Goal: Contribute content: Contribute content

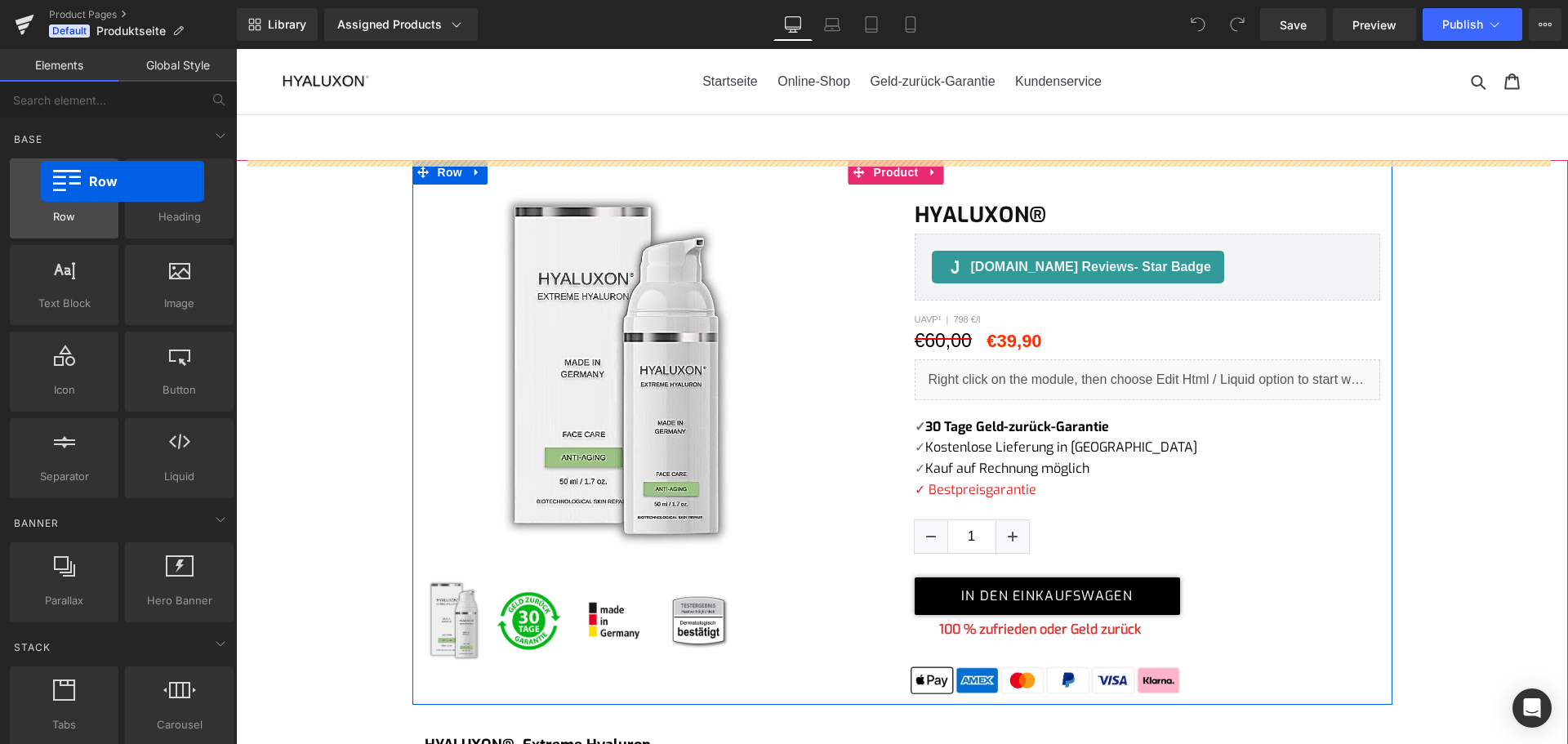
drag, startPoint x: 58, startPoint y: 215, endPoint x: 40, endPoint y: 182, distance: 37.6
click at [40, 182] on div "Row rows, columns, layouts, div" at bounding box center [64, 198] width 108 height 80
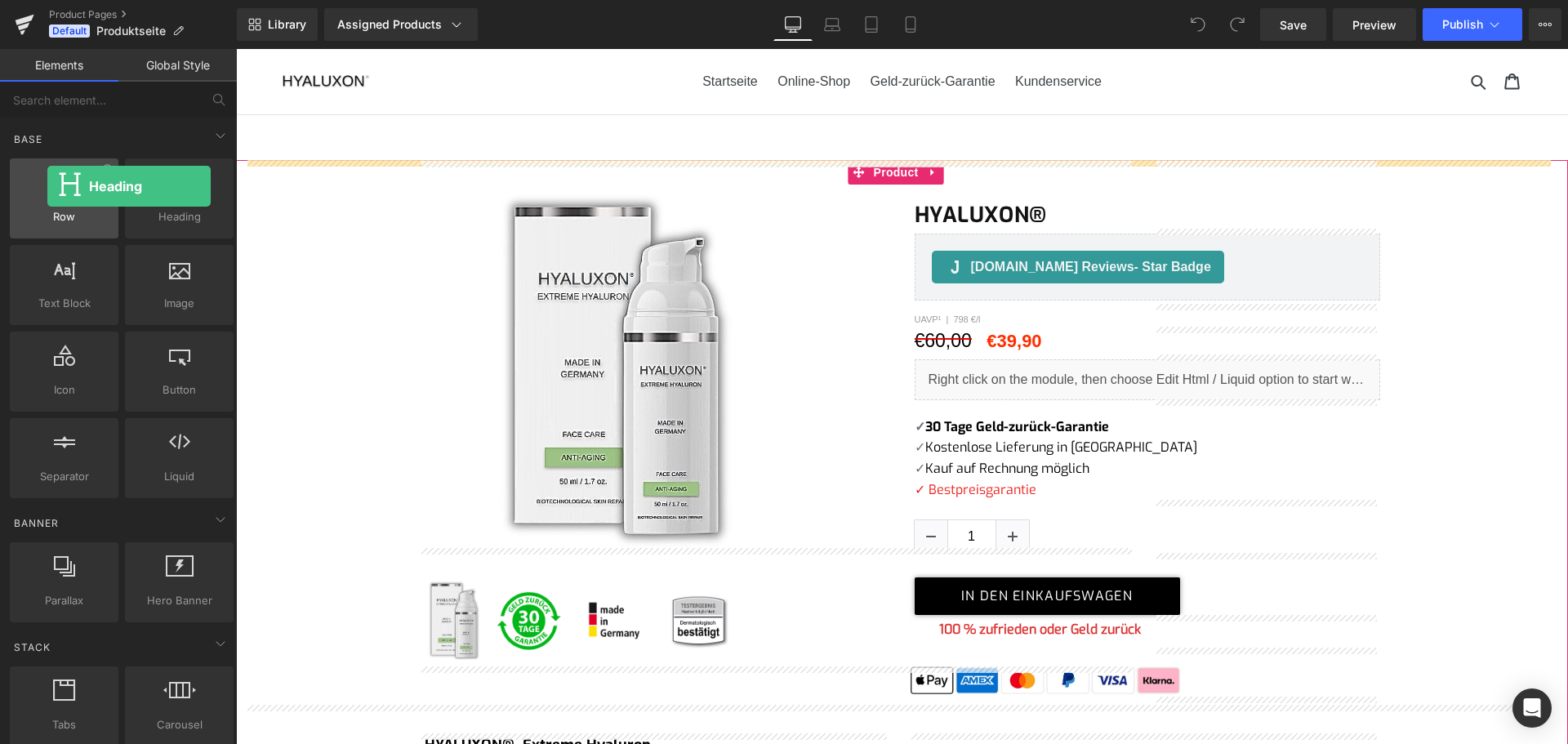
drag, startPoint x: 228, startPoint y: 210, endPoint x: 49, endPoint y: 187, distance: 180.5
click at [49, 187] on div "Row rows, columns, layouts, div Heading headings, titles, h1,h2,h3,h4,h5,h6 Tex…" at bounding box center [121, 328] width 230 height 346
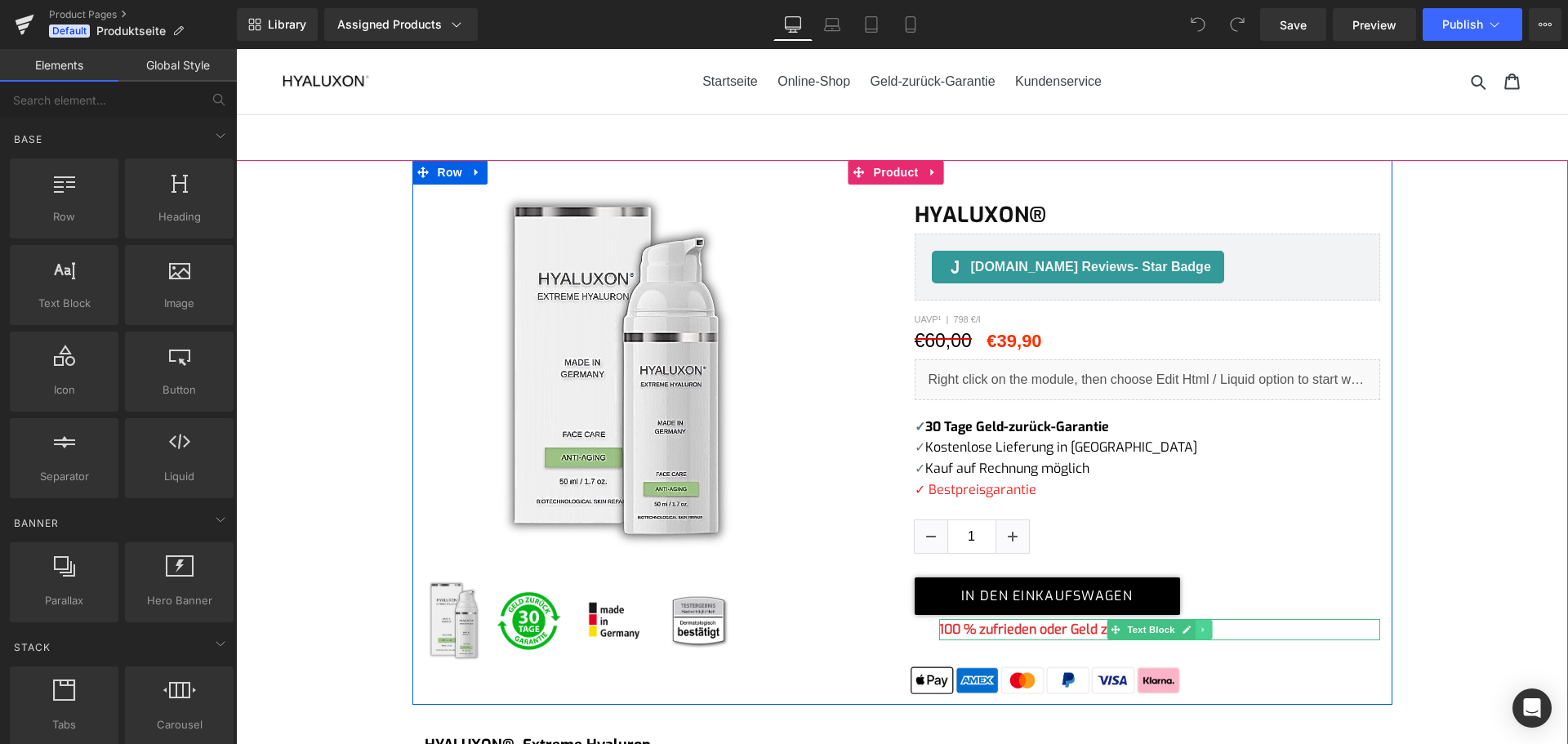
click at [1199, 633] on icon at bounding box center [1204, 629] width 9 height 10
click at [1191, 628] on icon at bounding box center [1195, 629] width 9 height 9
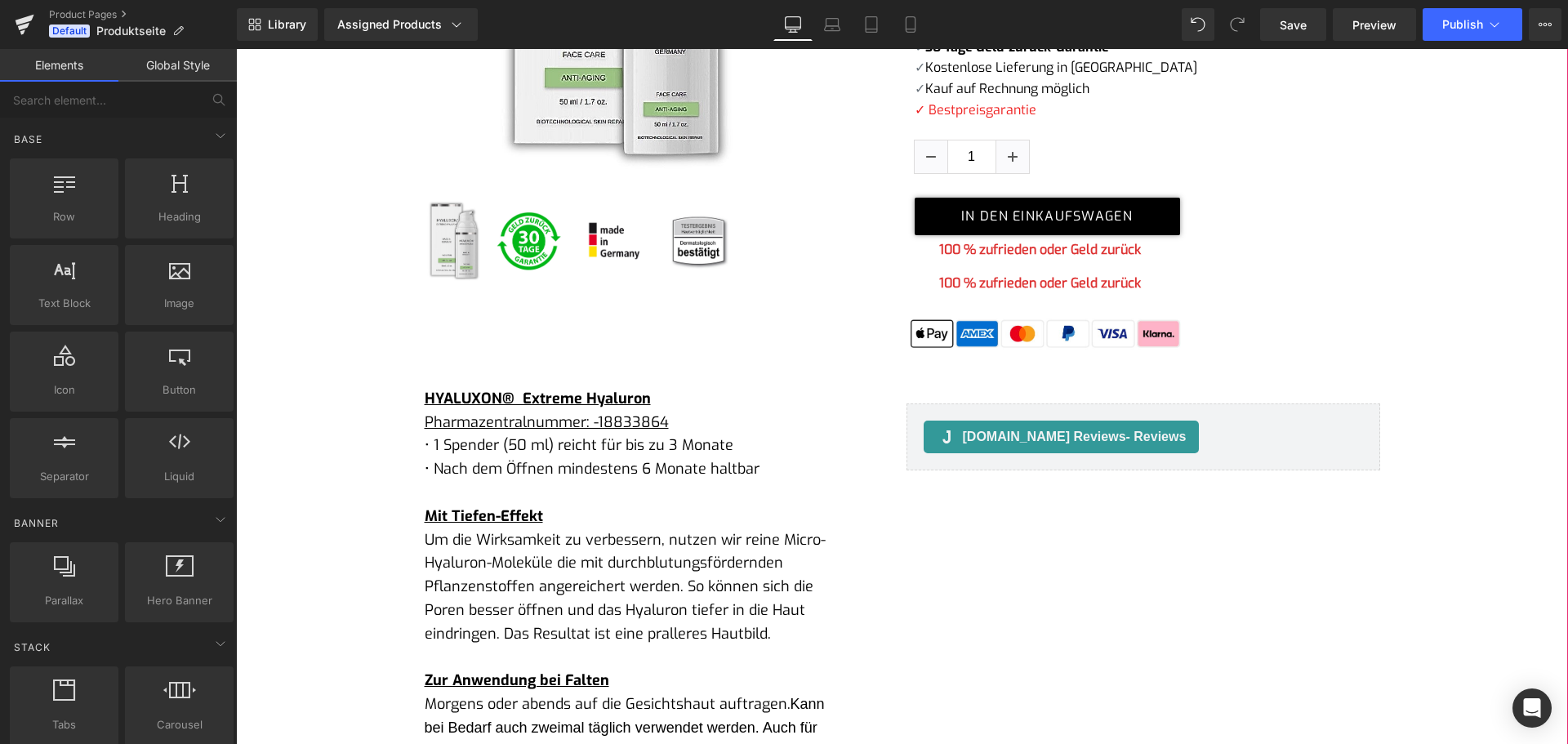
scroll to position [375, 0]
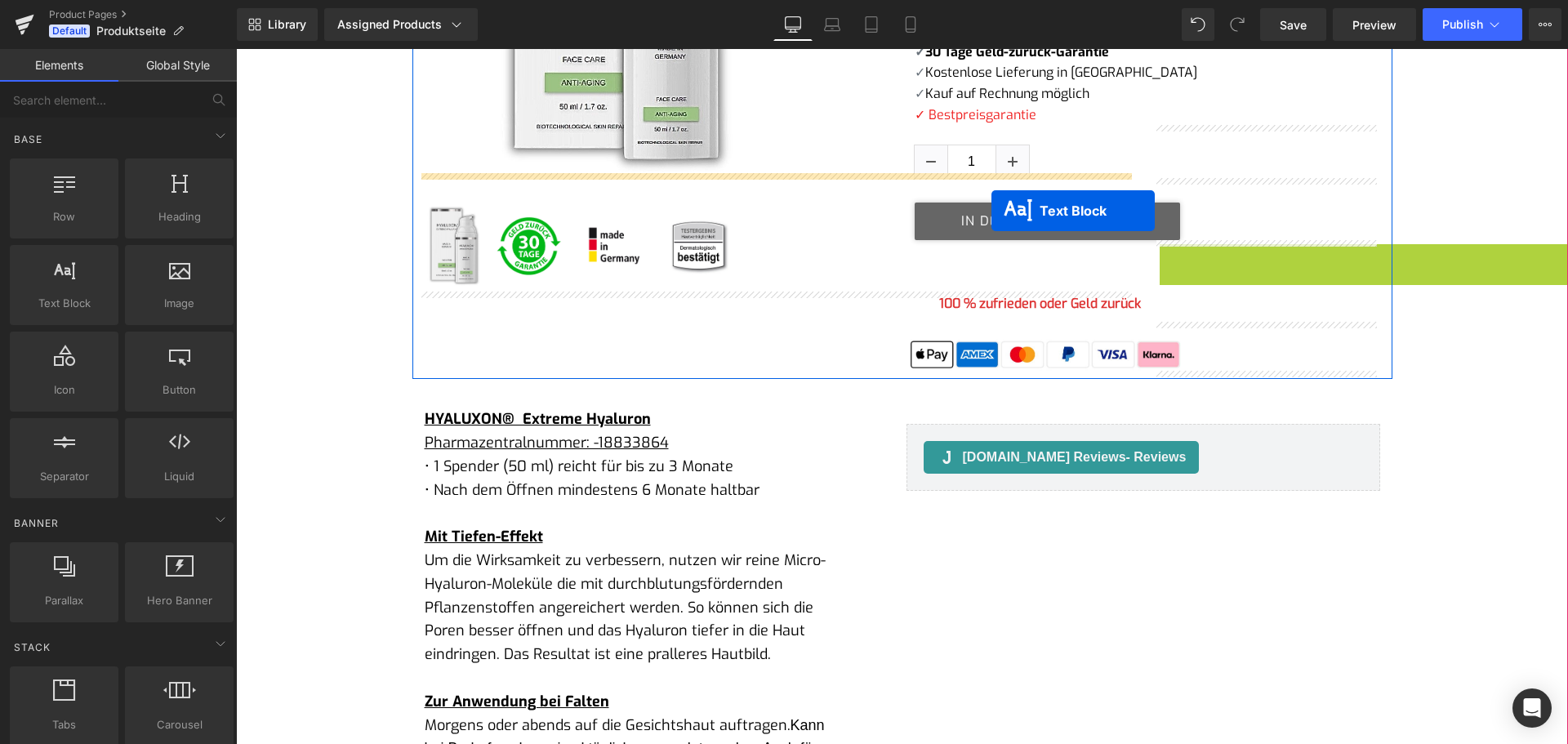
drag, startPoint x: 1087, startPoint y: 254, endPoint x: 992, endPoint y: 211, distance: 104.3
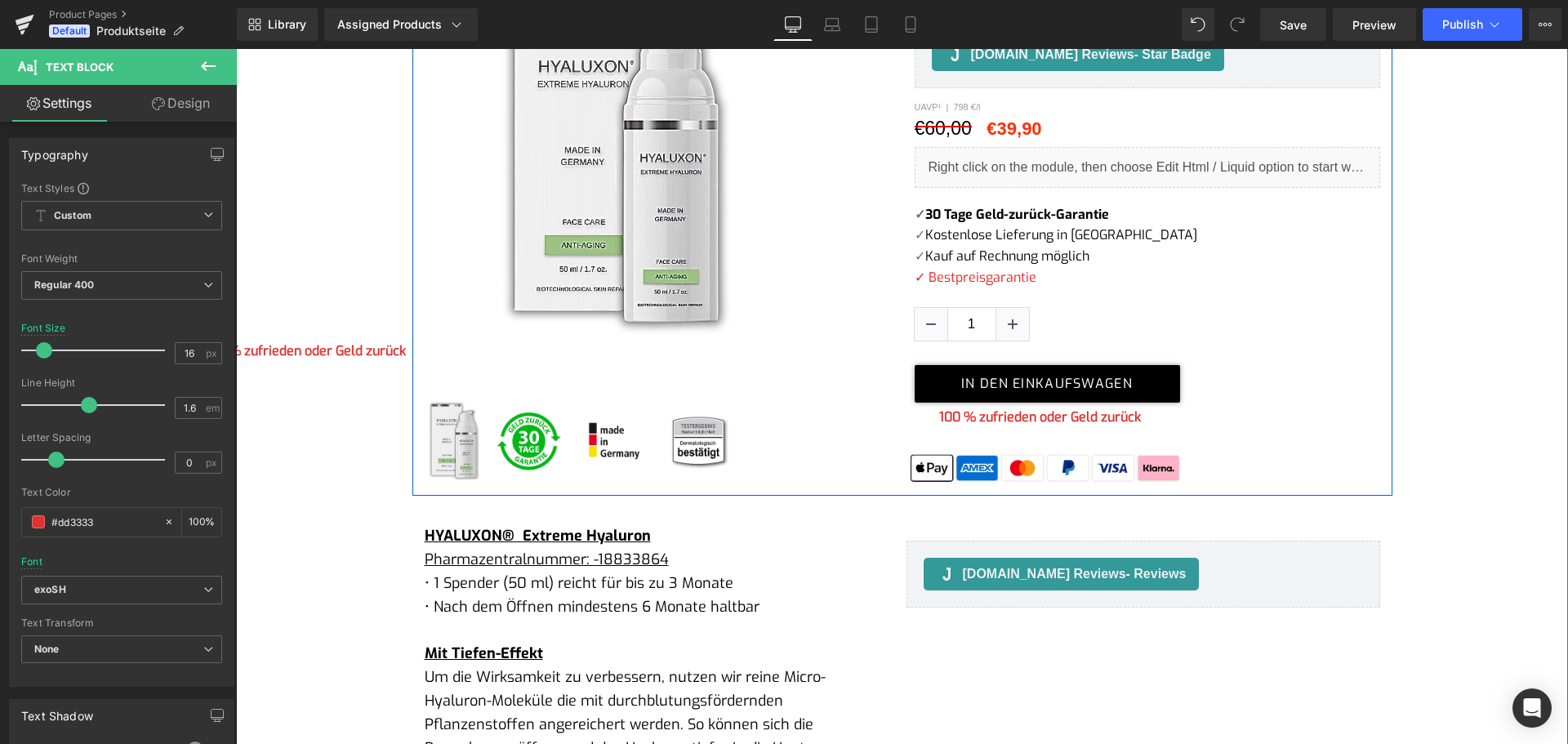
scroll to position [212, 0]
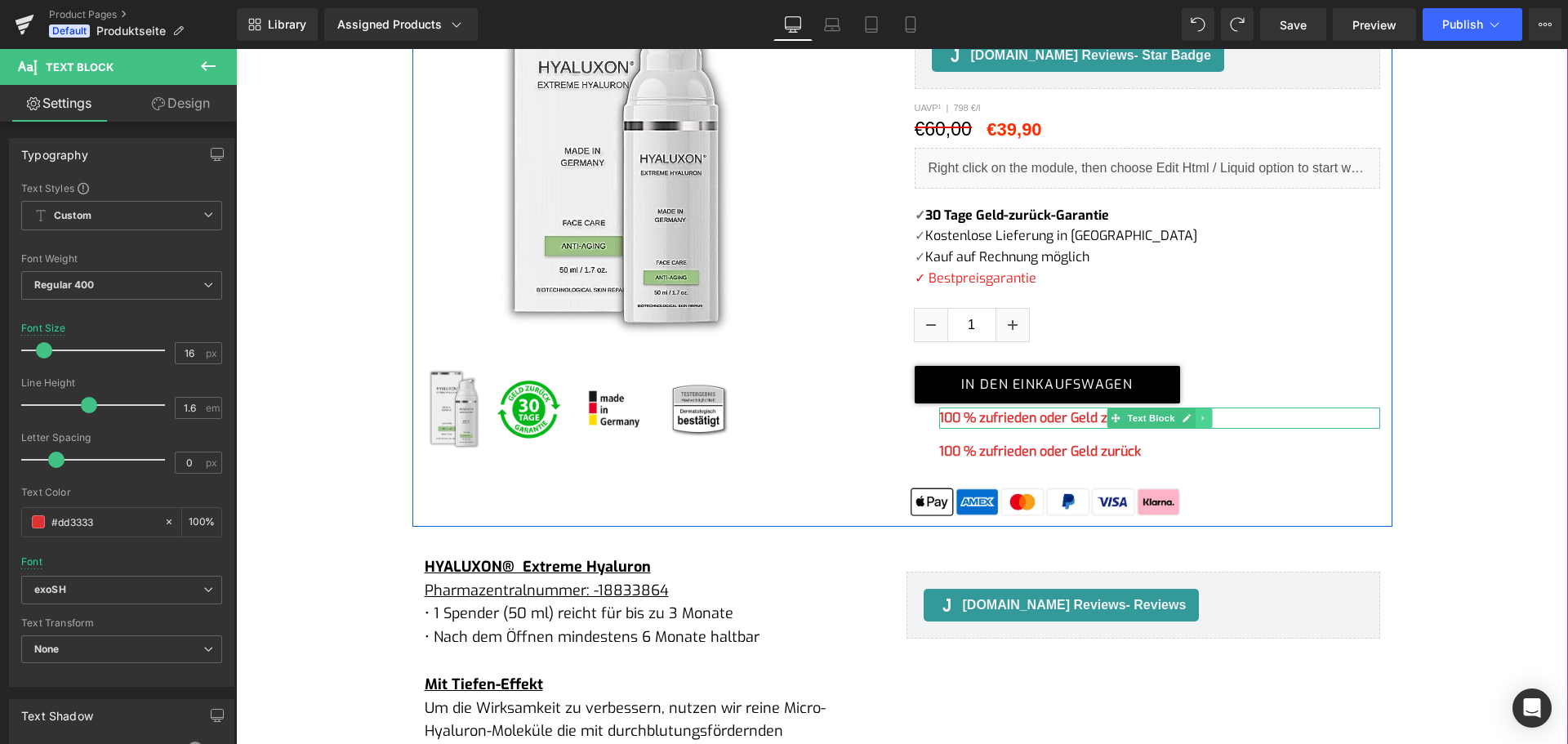
click at [1200, 418] on icon at bounding box center [1204, 418] width 9 height 10
click at [1207, 418] on icon at bounding box center [1212, 418] width 9 height 10
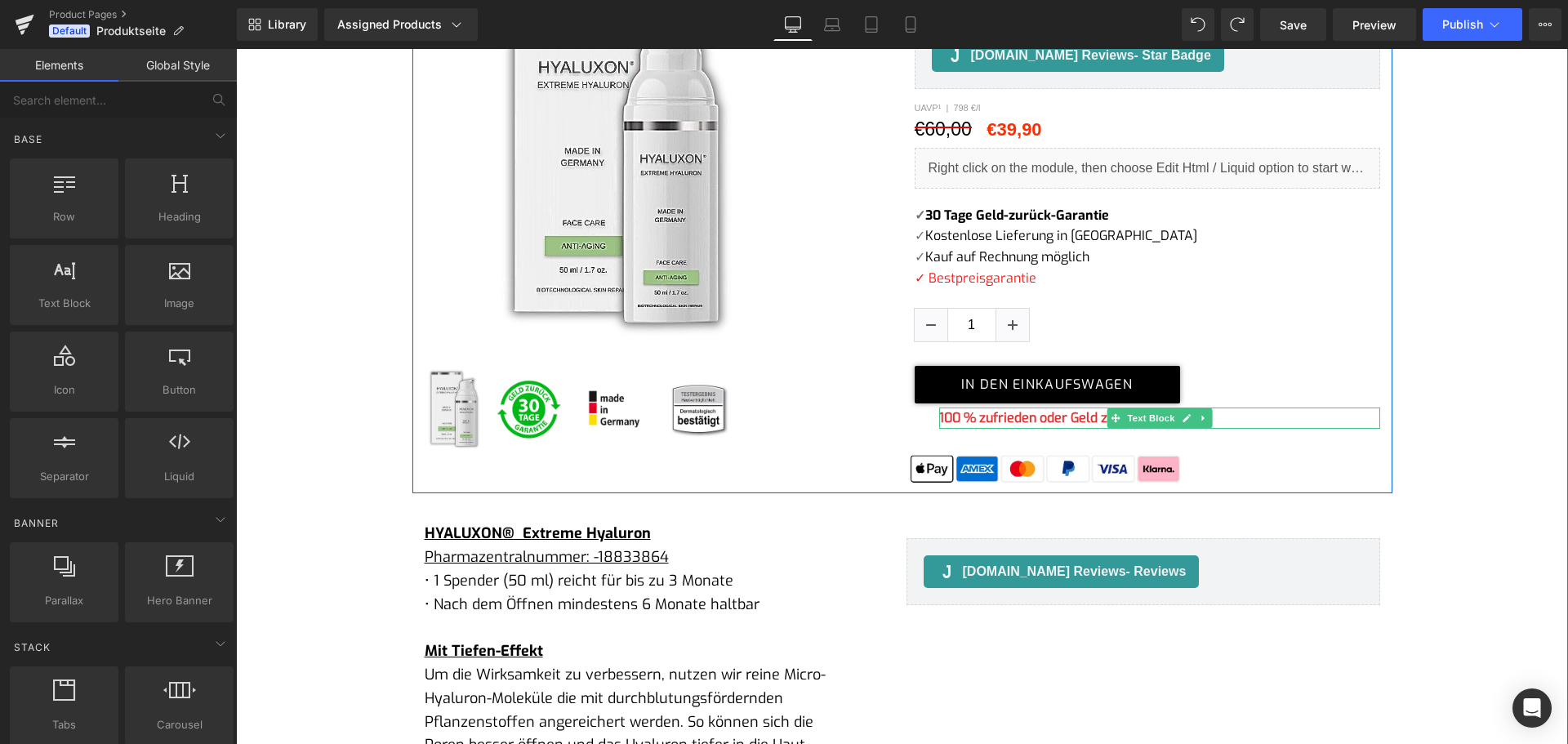
click at [1078, 422] on b "100 % zufrieden oder Geld zurück" at bounding box center [1041, 418] width 202 height 17
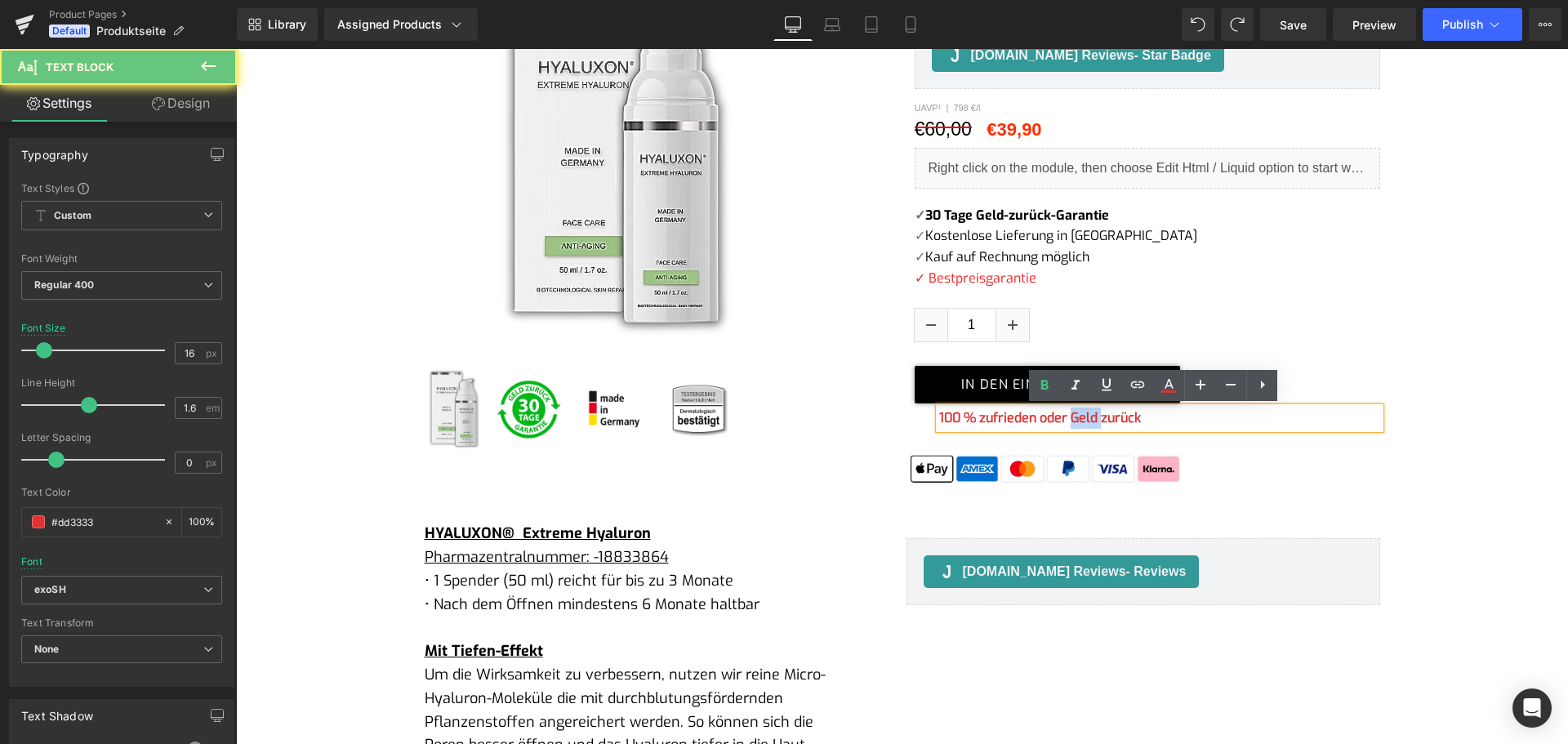
click at [1078, 422] on b "100 % zufrieden oder Geld zurück" at bounding box center [1041, 418] width 202 height 17
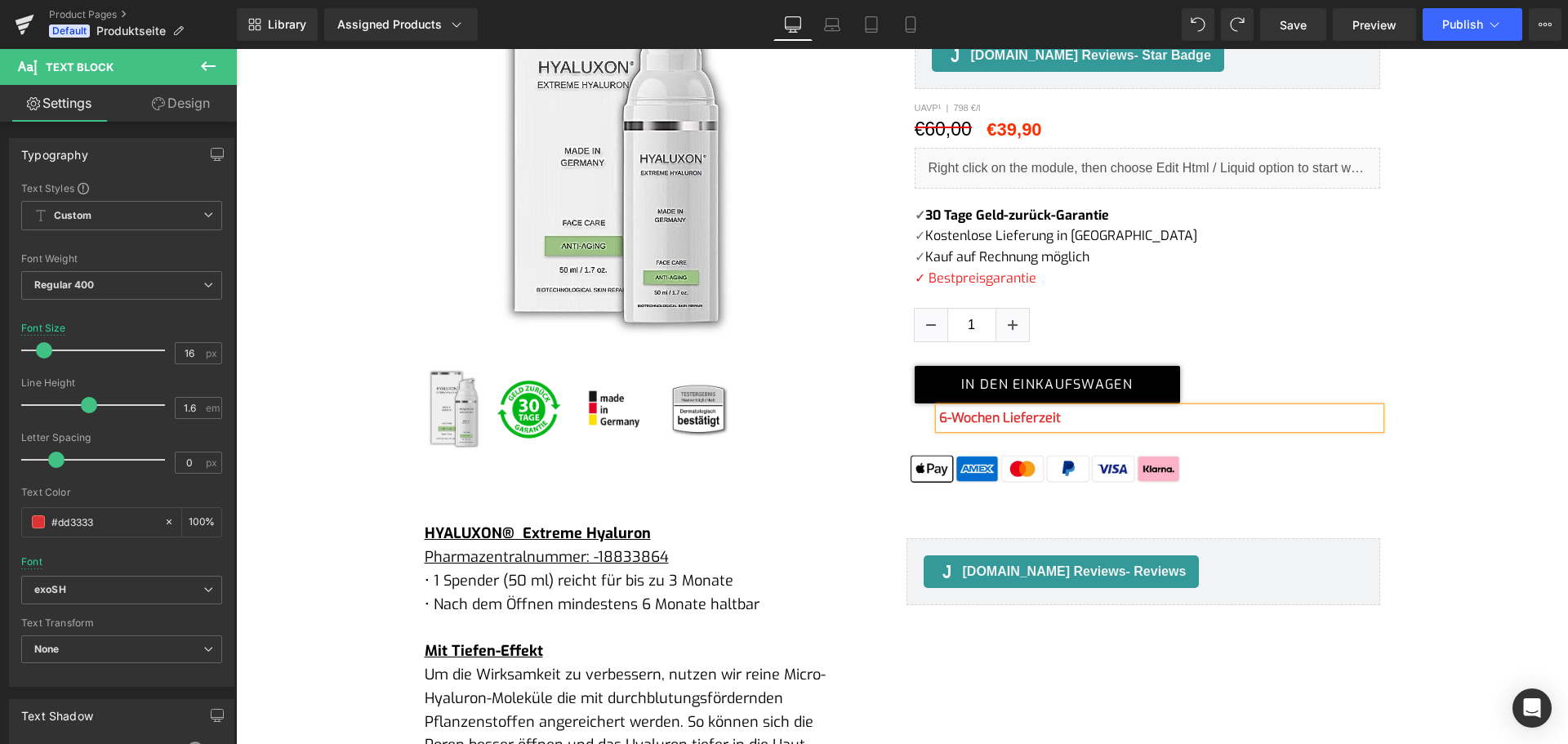
click at [1071, 419] on p "6-Wochen Lieferzeit" at bounding box center [1160, 418] width 441 height 22
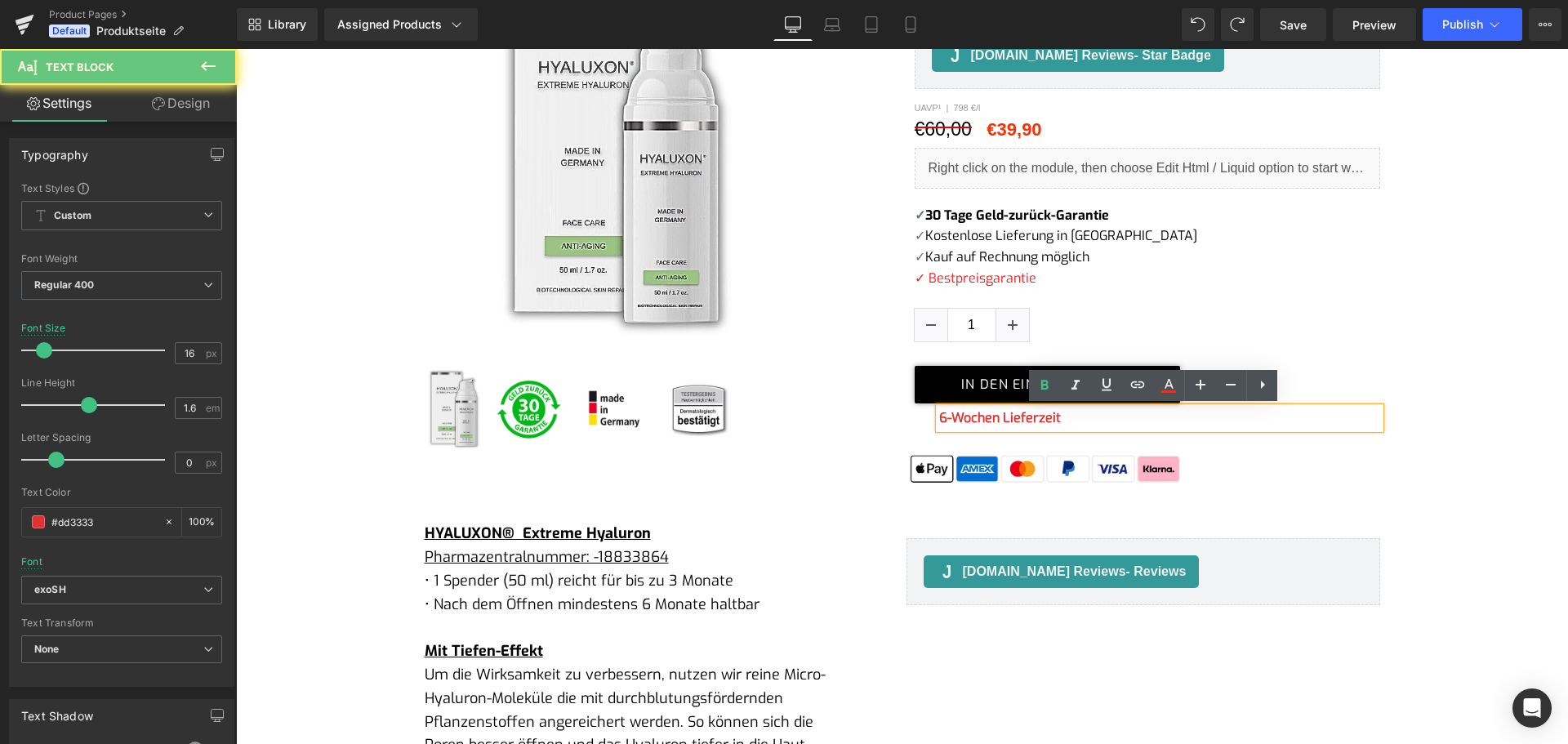
click at [1069, 420] on p "6-Wochen Lieferzeit" at bounding box center [1160, 418] width 441 height 22
click at [992, 418] on b "6-Wochen Lieferzeit" at bounding box center [1000, 418] width 122 height 17
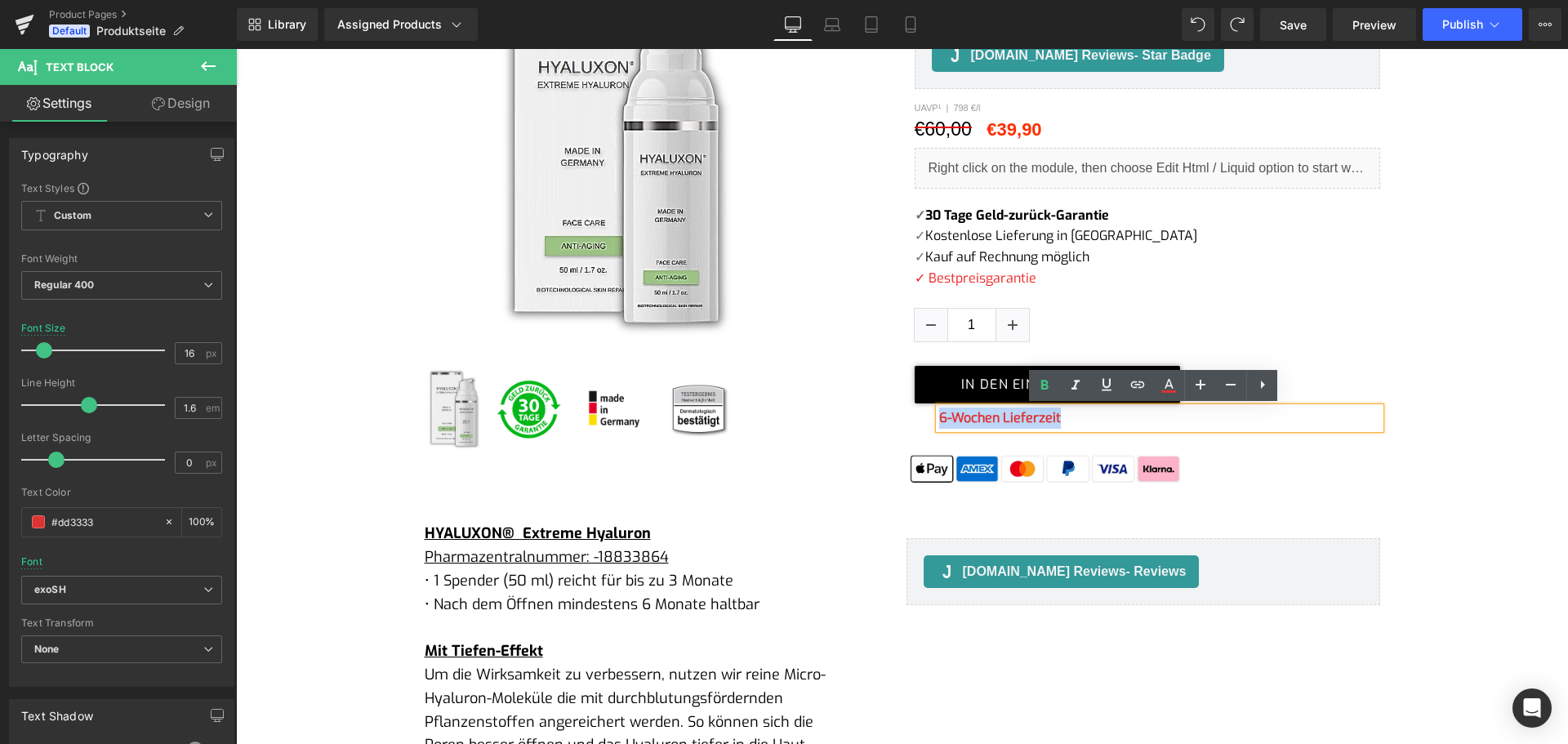
click at [992, 418] on b "6-Wochen Lieferzeit" at bounding box center [1000, 418] width 122 height 17
click at [1208, 387] on icon at bounding box center [1201, 385] width 20 height 20
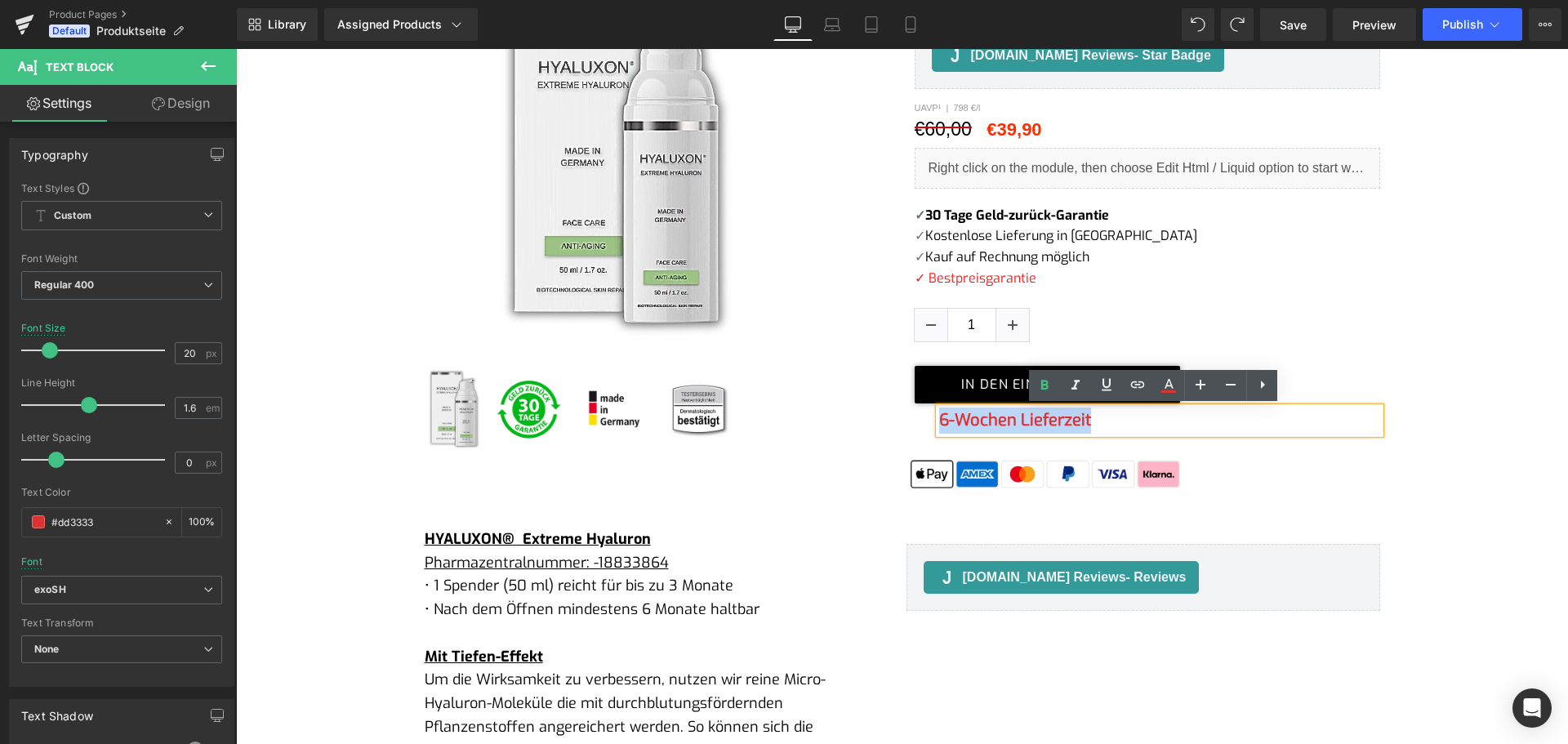
click at [1142, 434] on p "6-Wochen Lieferzeit" at bounding box center [1160, 420] width 441 height 26
click at [828, 24] on icon at bounding box center [832, 24] width 16 height 16
type input "14"
type input "100"
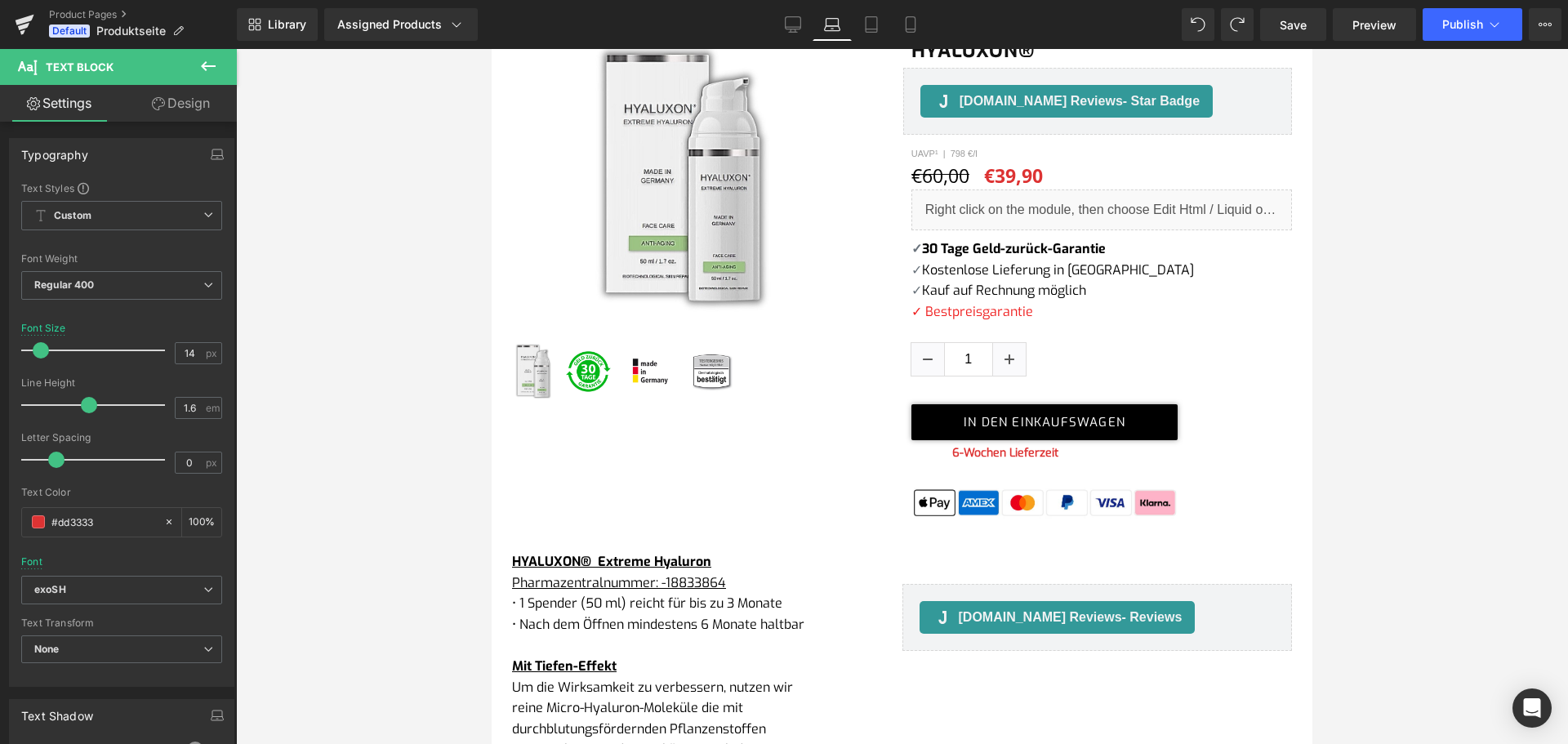
scroll to position [372, 0]
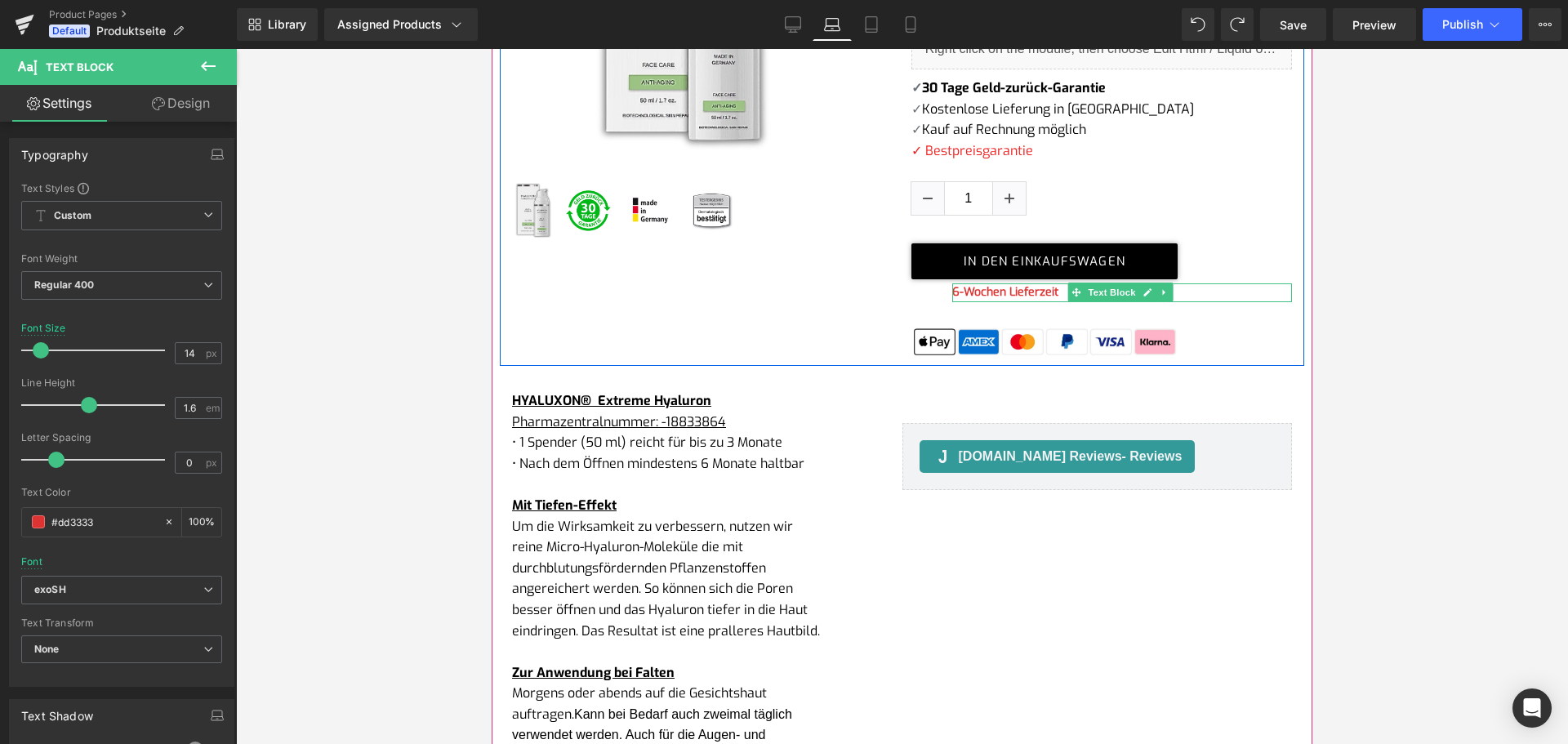
click at [1007, 292] on b "6-Wochen Lieferzeit" at bounding box center [1005, 291] width 106 height 15
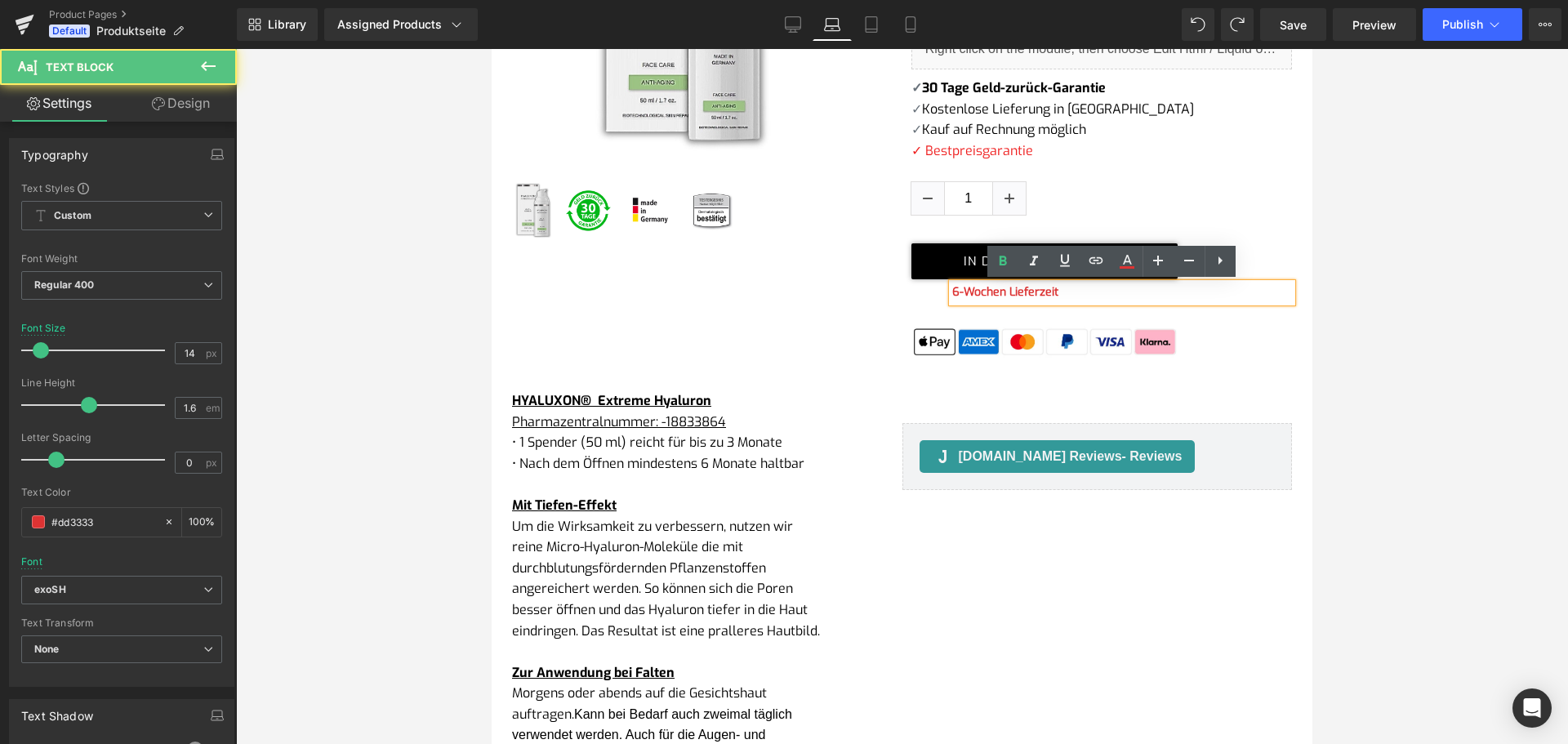
click at [1022, 299] on b "6-Wochen Lieferzeit" at bounding box center [1005, 291] width 106 height 15
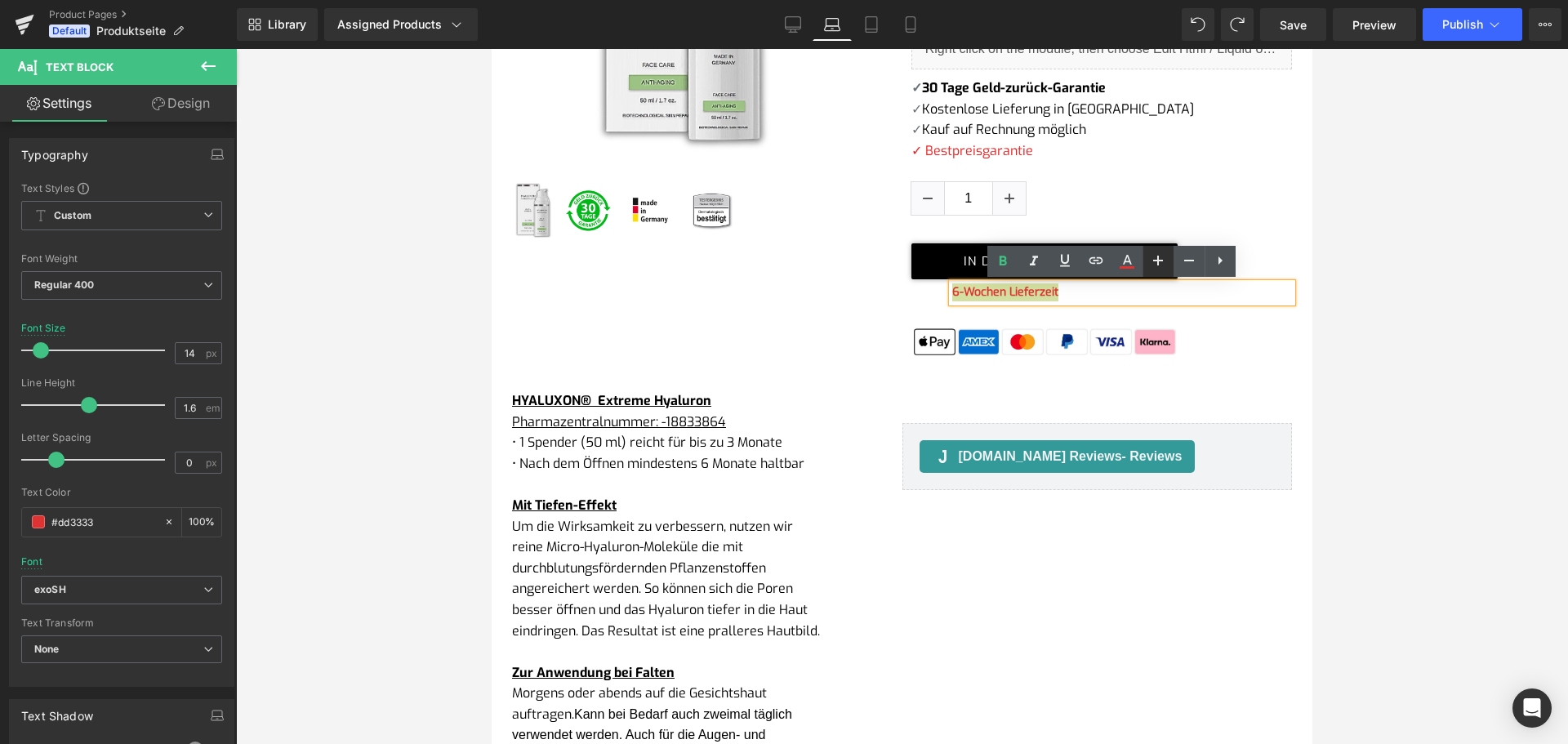
click at [1161, 259] on icon at bounding box center [1158, 261] width 20 height 20
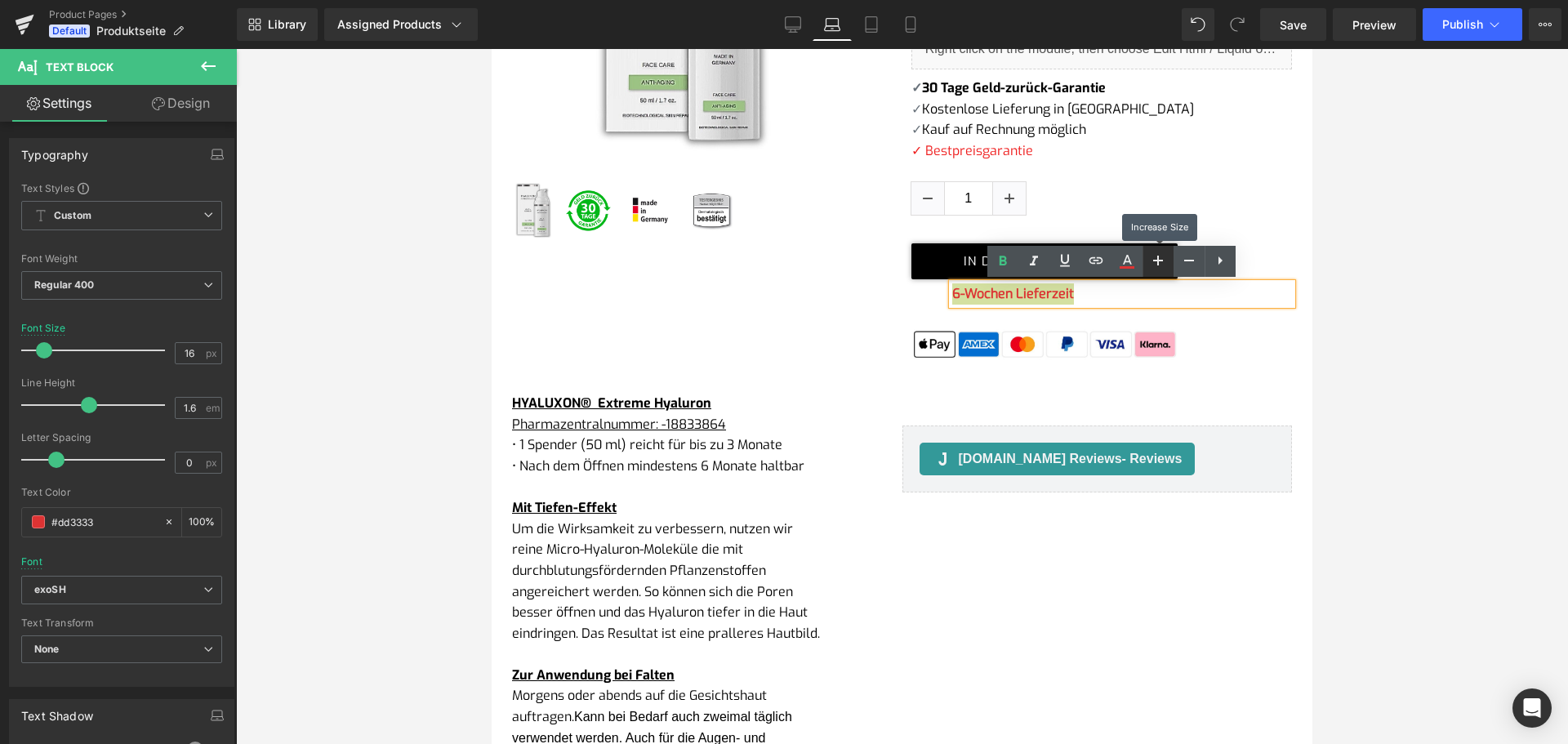
click at [1161, 259] on icon at bounding box center [1158, 261] width 20 height 20
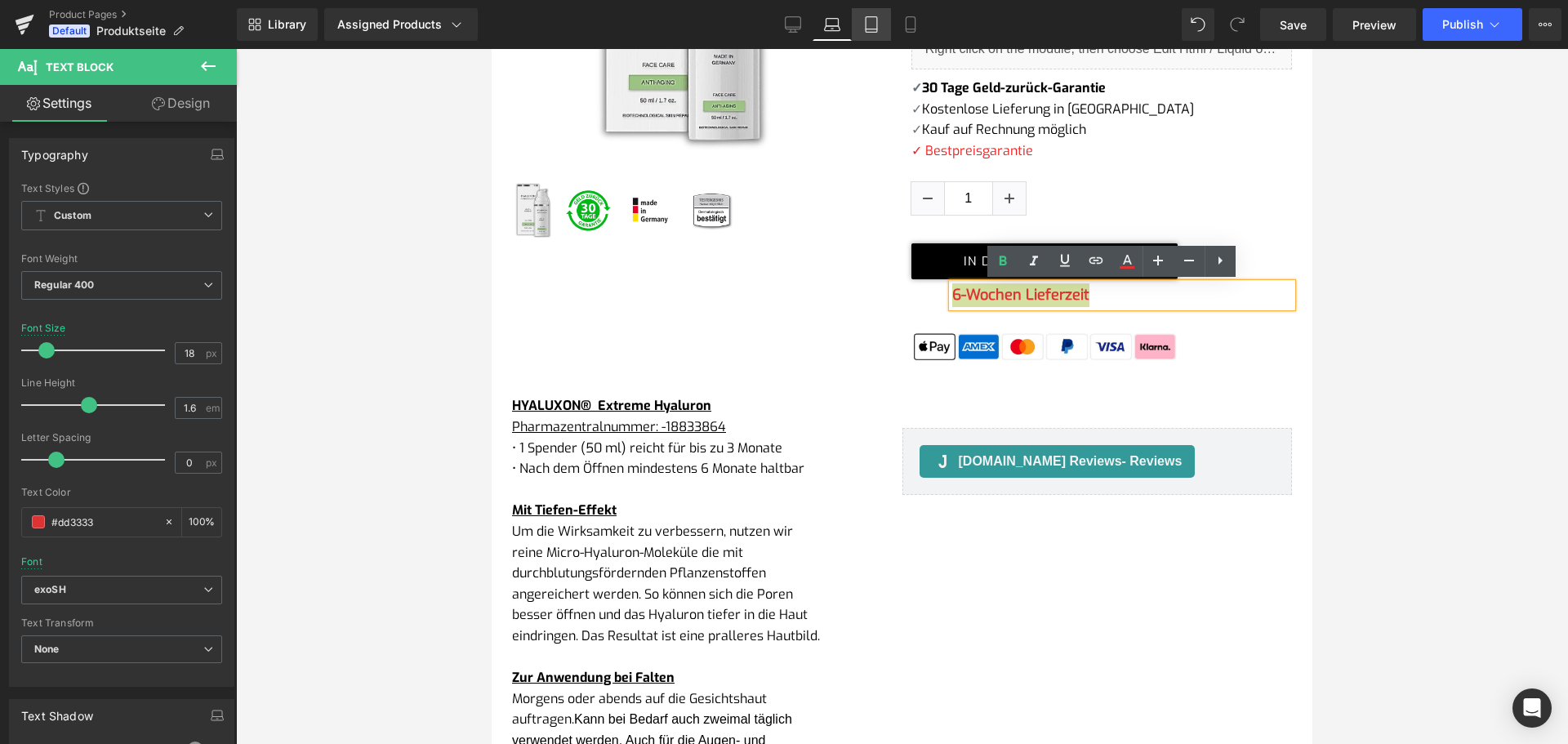
click at [871, 27] on icon at bounding box center [871, 24] width 16 height 16
type input "15"
type input "100"
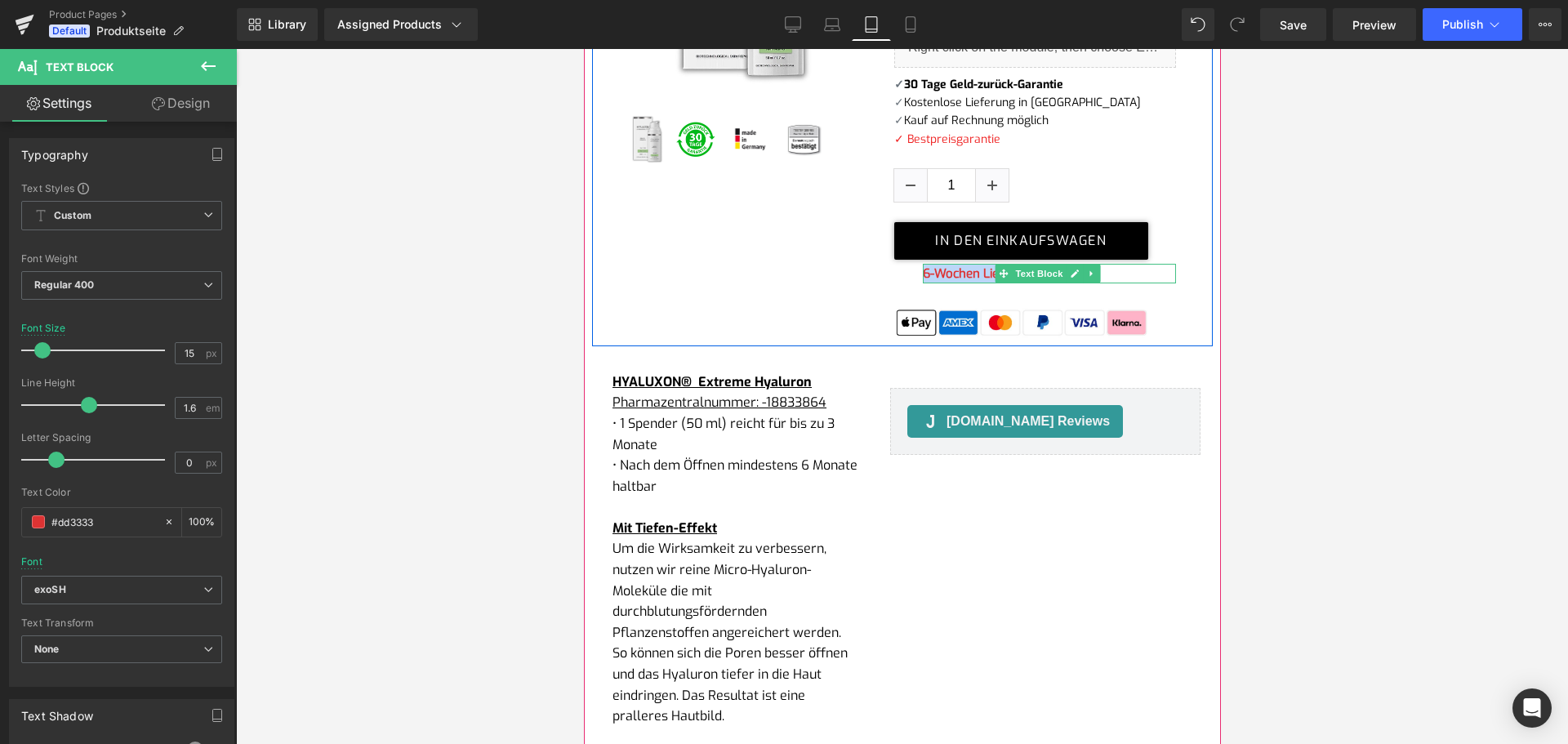
click at [970, 279] on b "6-Wochen Lieferzeit" at bounding box center [978, 273] width 112 height 16
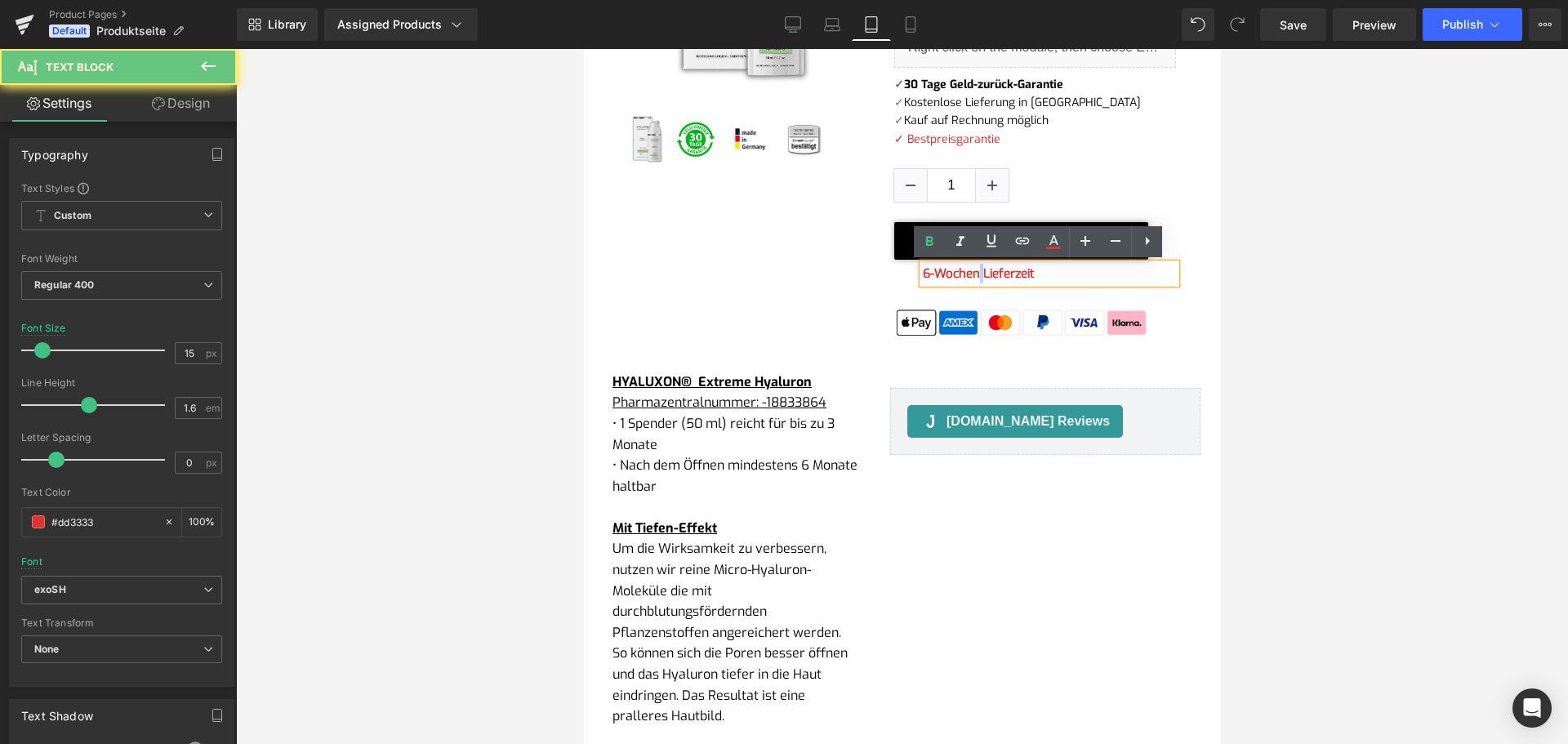
click at [970, 279] on b "6-Wochen Lieferzeit" at bounding box center [978, 273] width 112 height 16
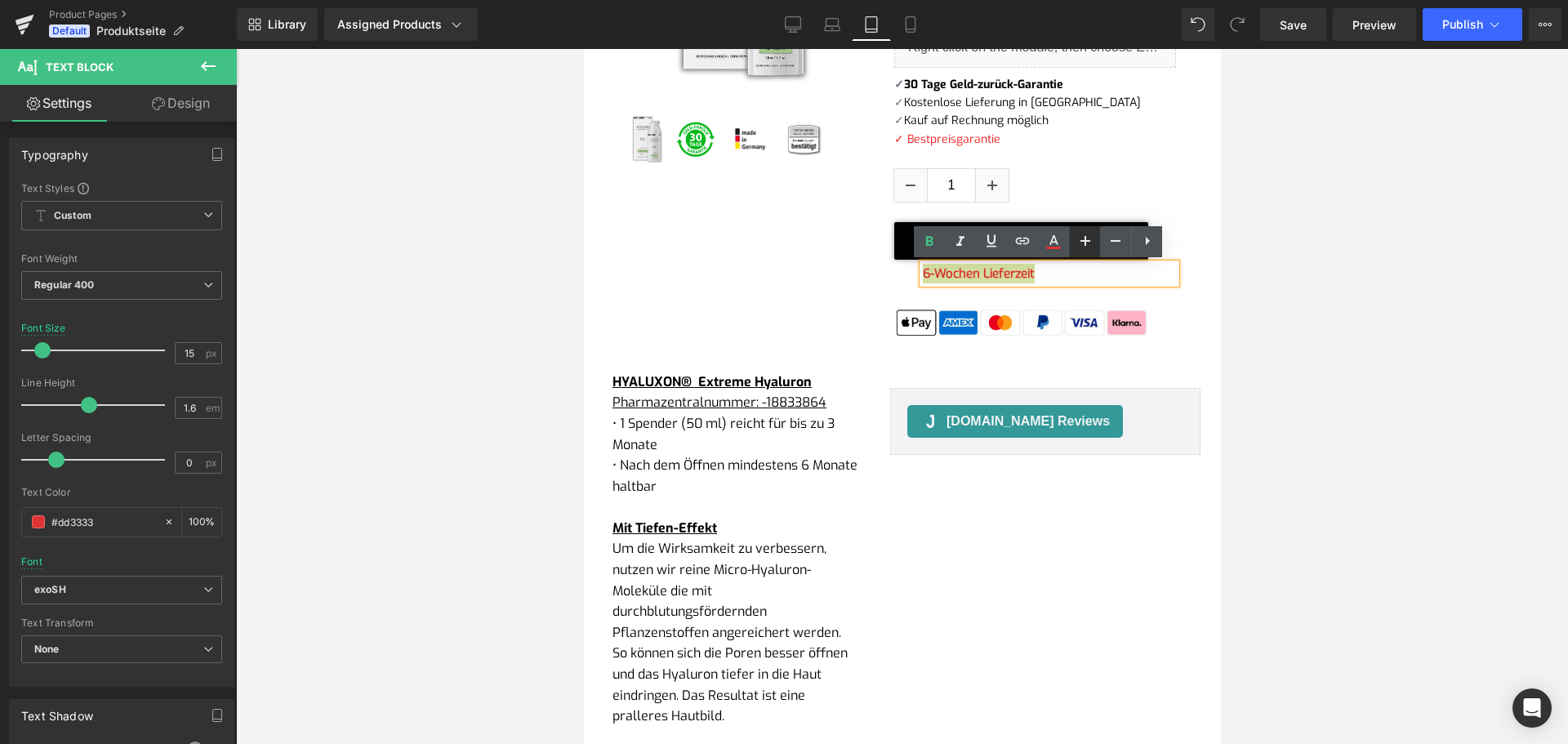
click at [1070, 244] on link at bounding box center [1085, 242] width 31 height 31
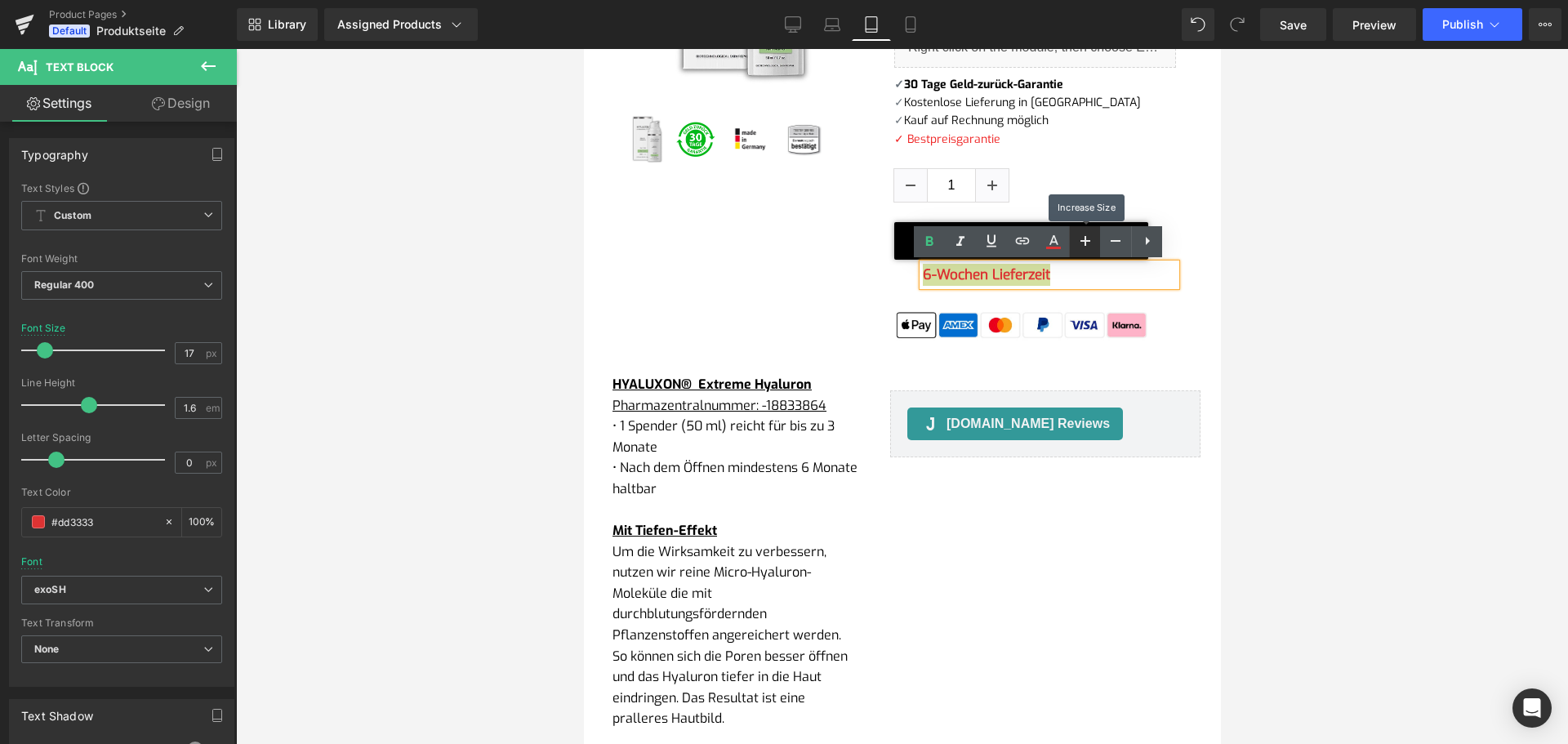
click at [1071, 243] on link at bounding box center [1085, 242] width 31 height 31
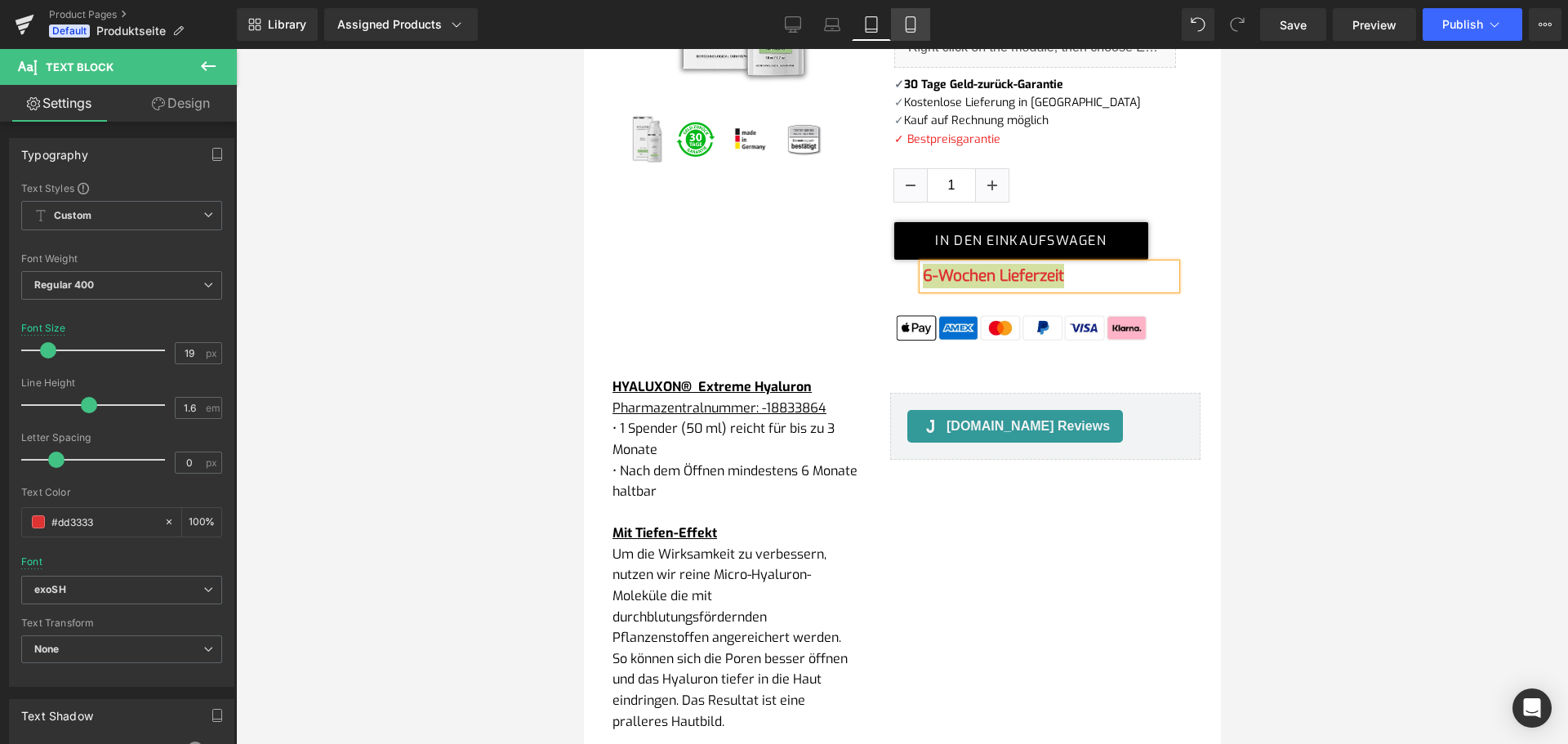
click at [913, 24] on icon at bounding box center [911, 24] width 16 height 16
type input "15"
type input "100"
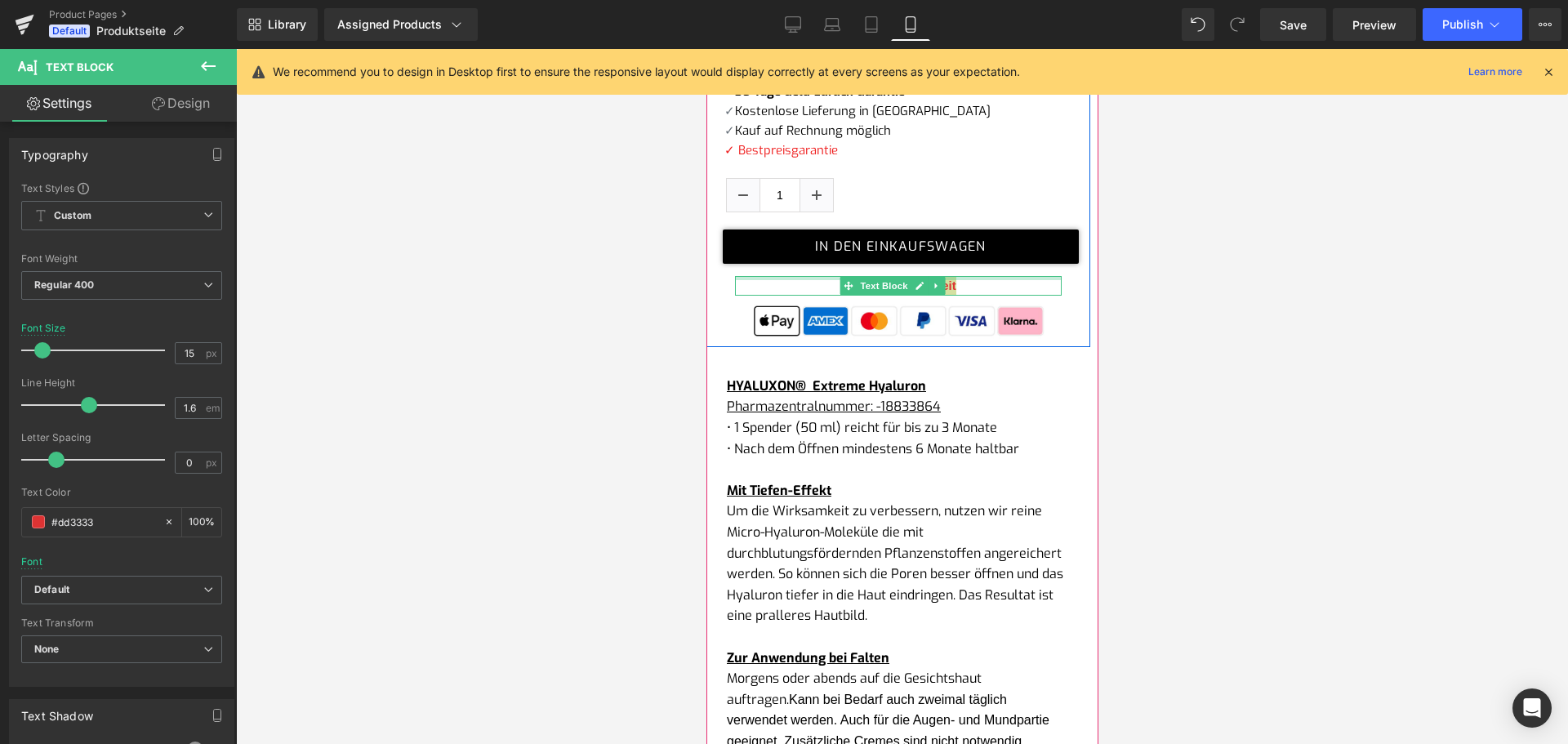
click at [824, 276] on div at bounding box center [897, 278] width 326 height 5
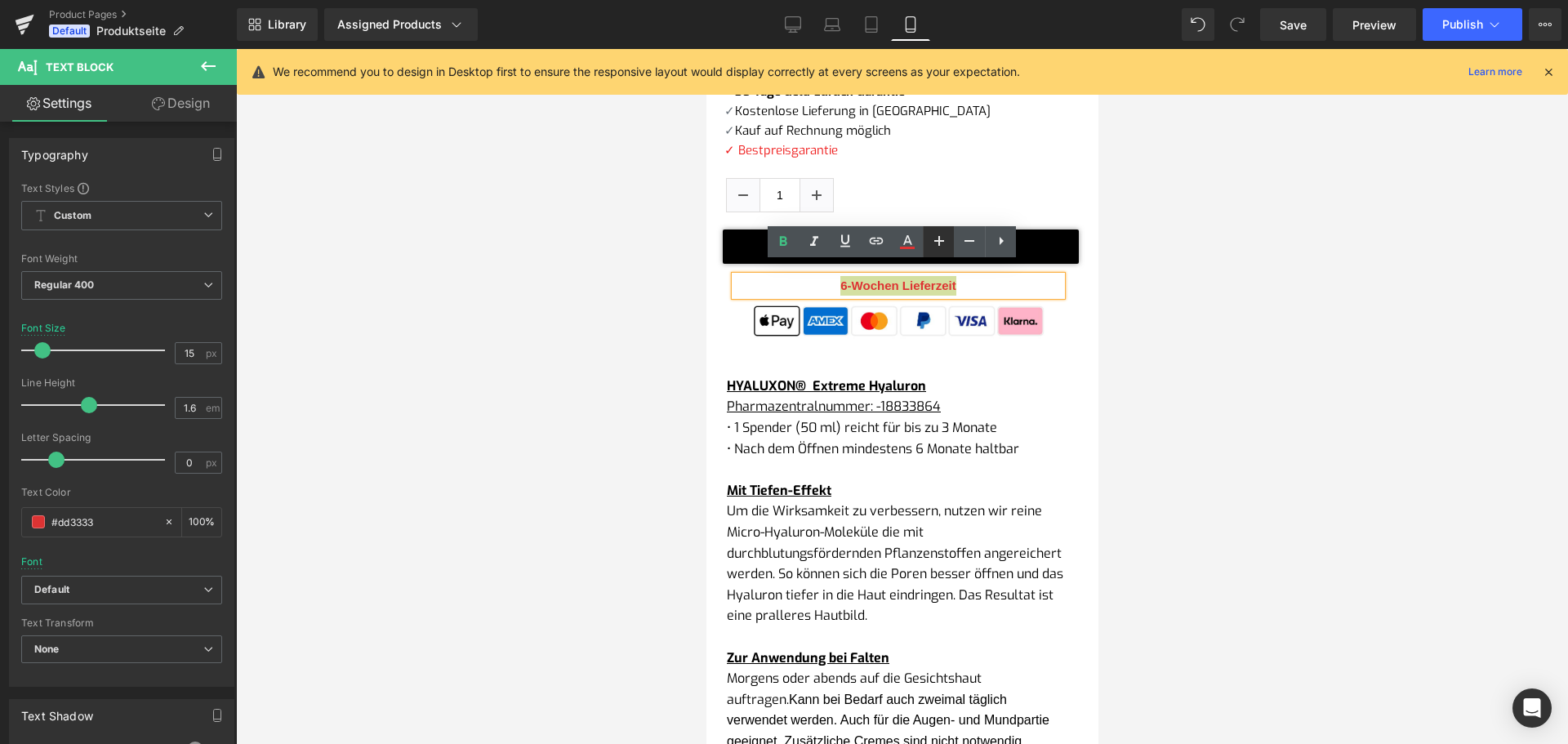
click at [940, 246] on icon at bounding box center [940, 241] width 20 height 20
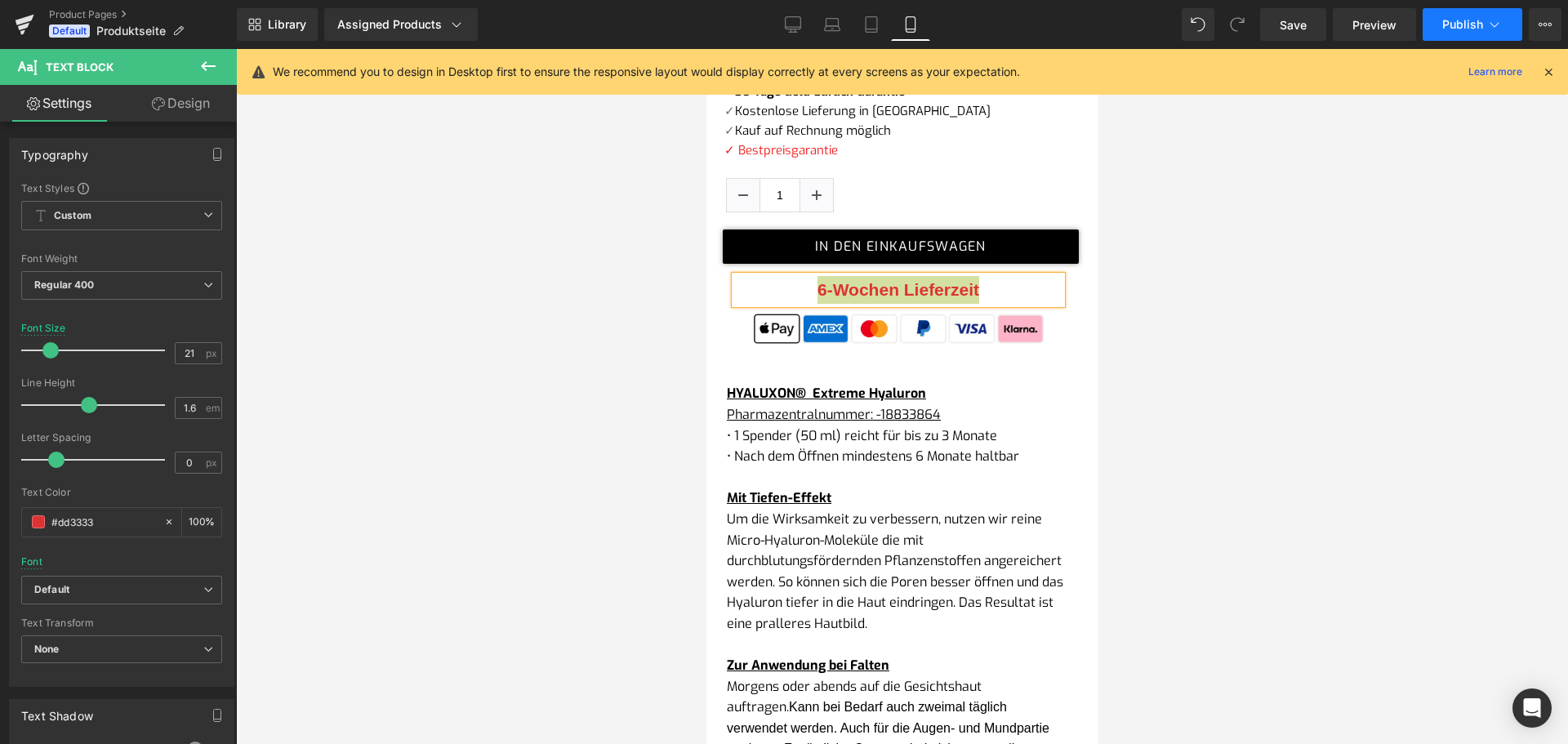
click at [1446, 20] on span "Publish" at bounding box center [1463, 24] width 41 height 13
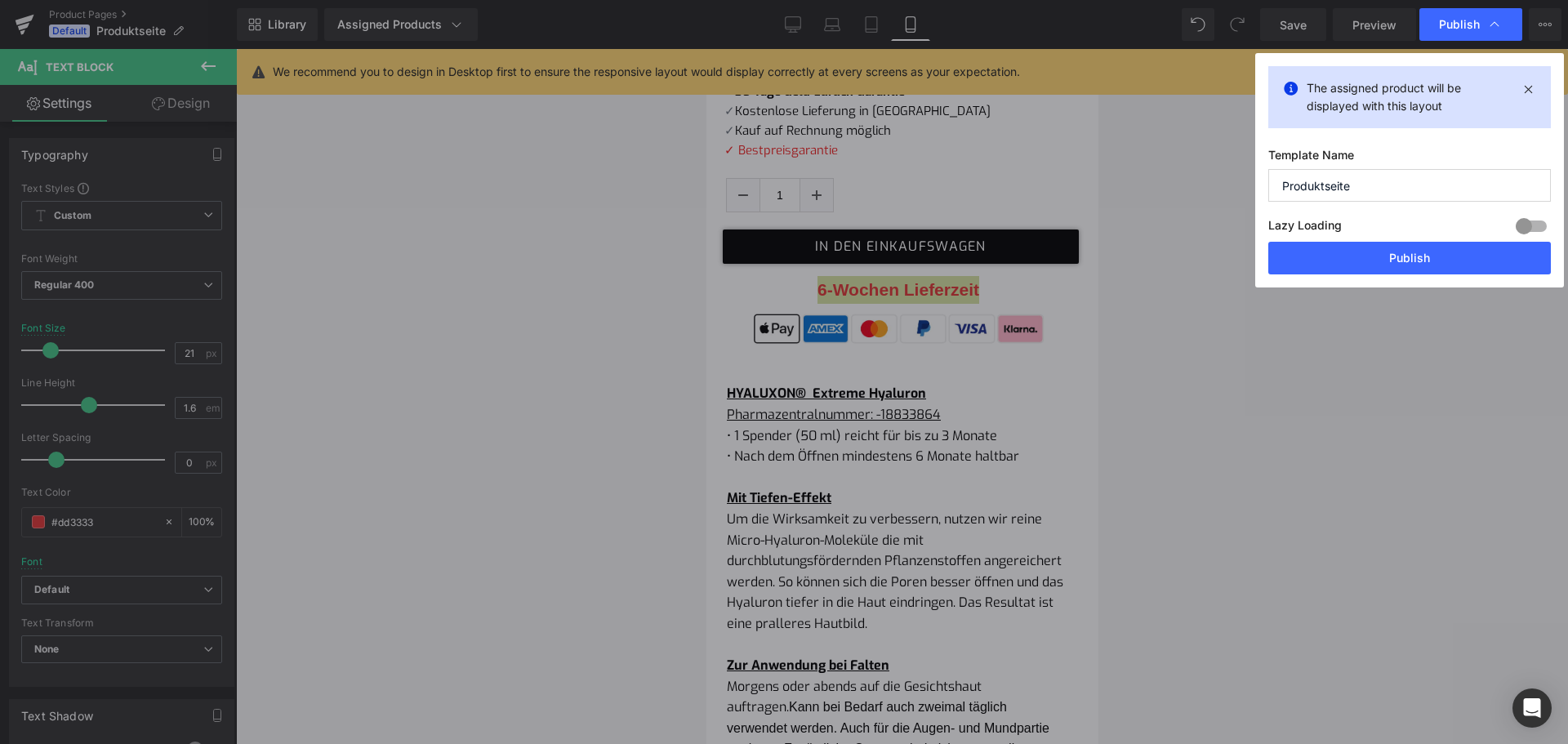
click at [1326, 259] on button "Publish" at bounding box center [1409, 258] width 282 height 32
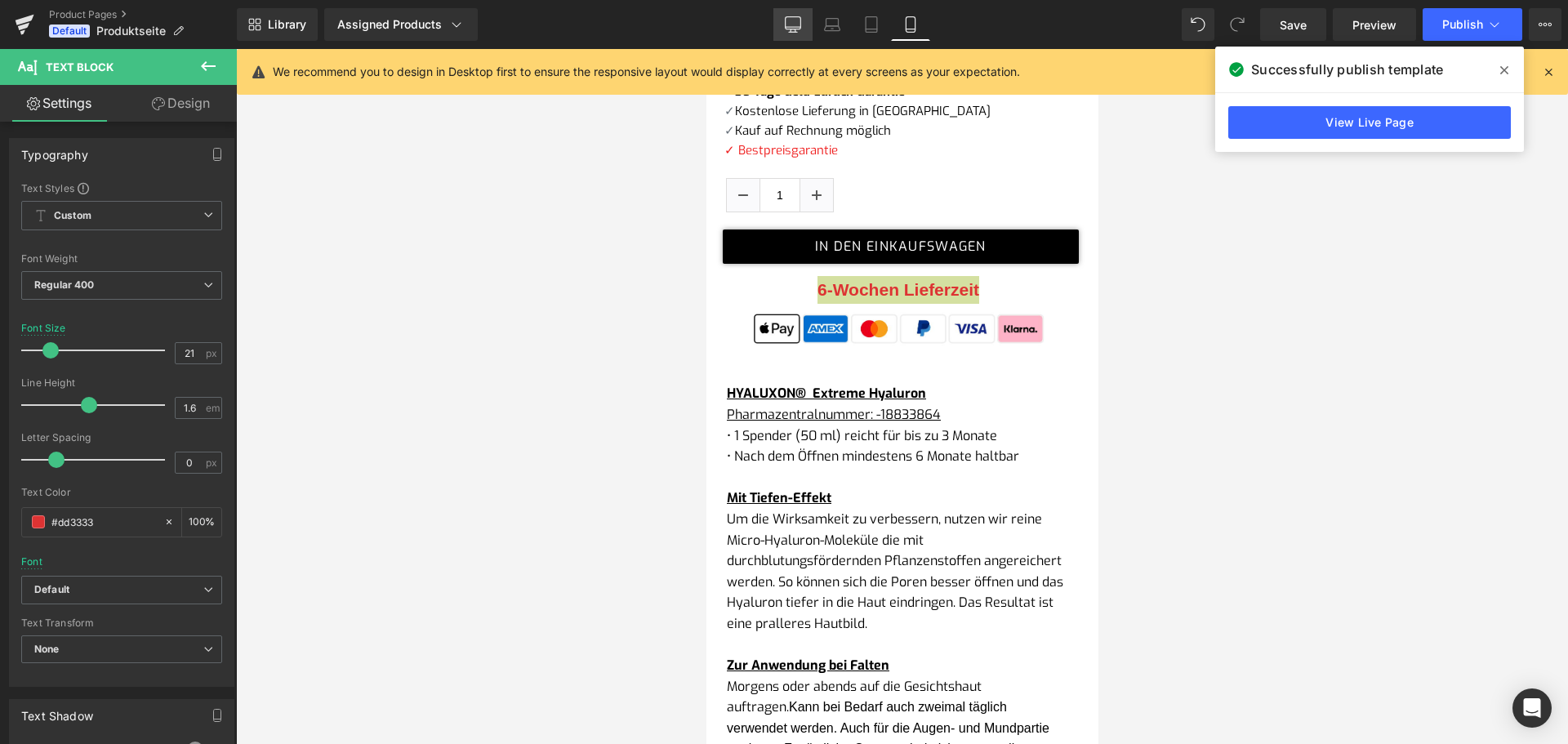
click at [780, 12] on link "Desktop" at bounding box center [793, 24] width 39 height 32
type input "20"
type input "100"
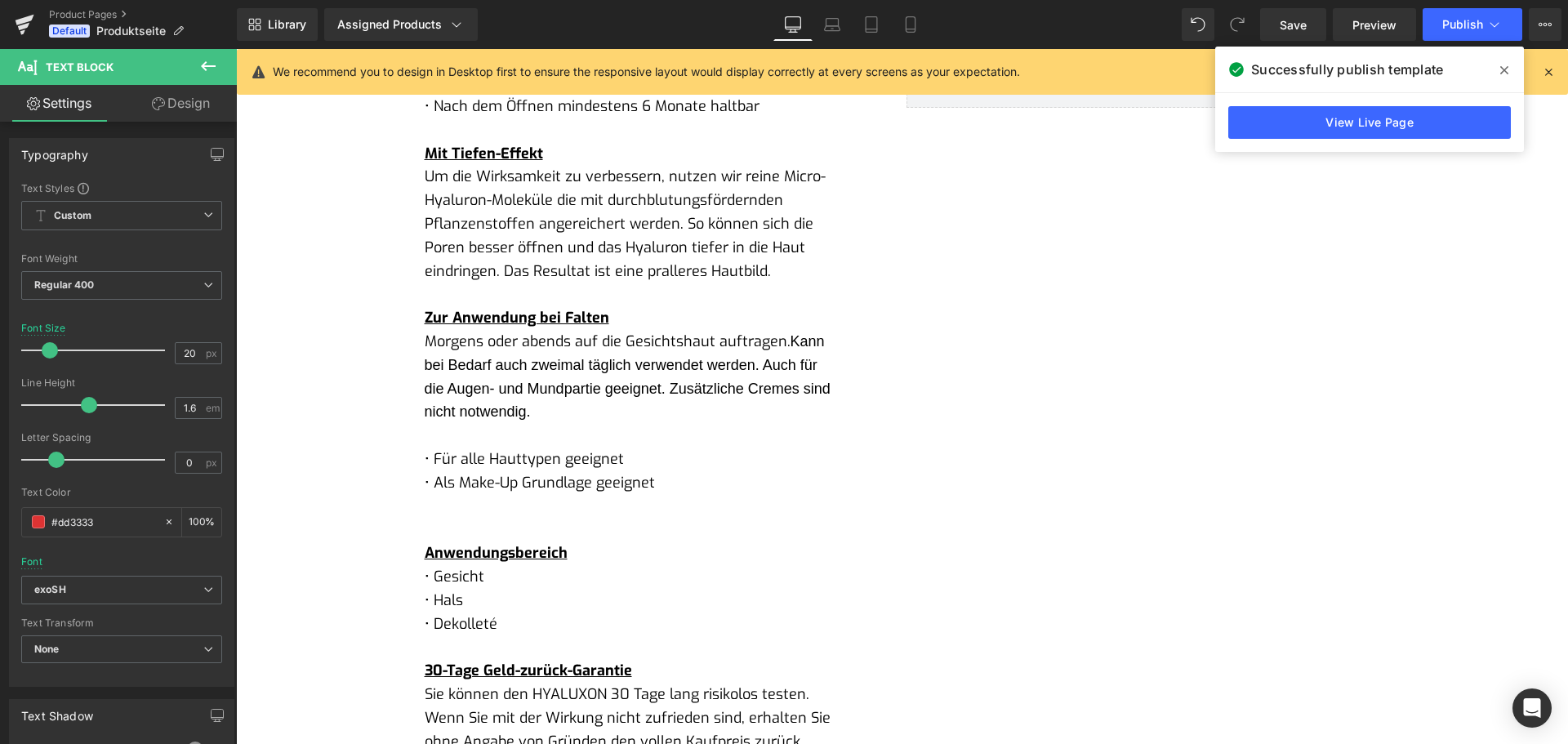
scroll to position [355, 0]
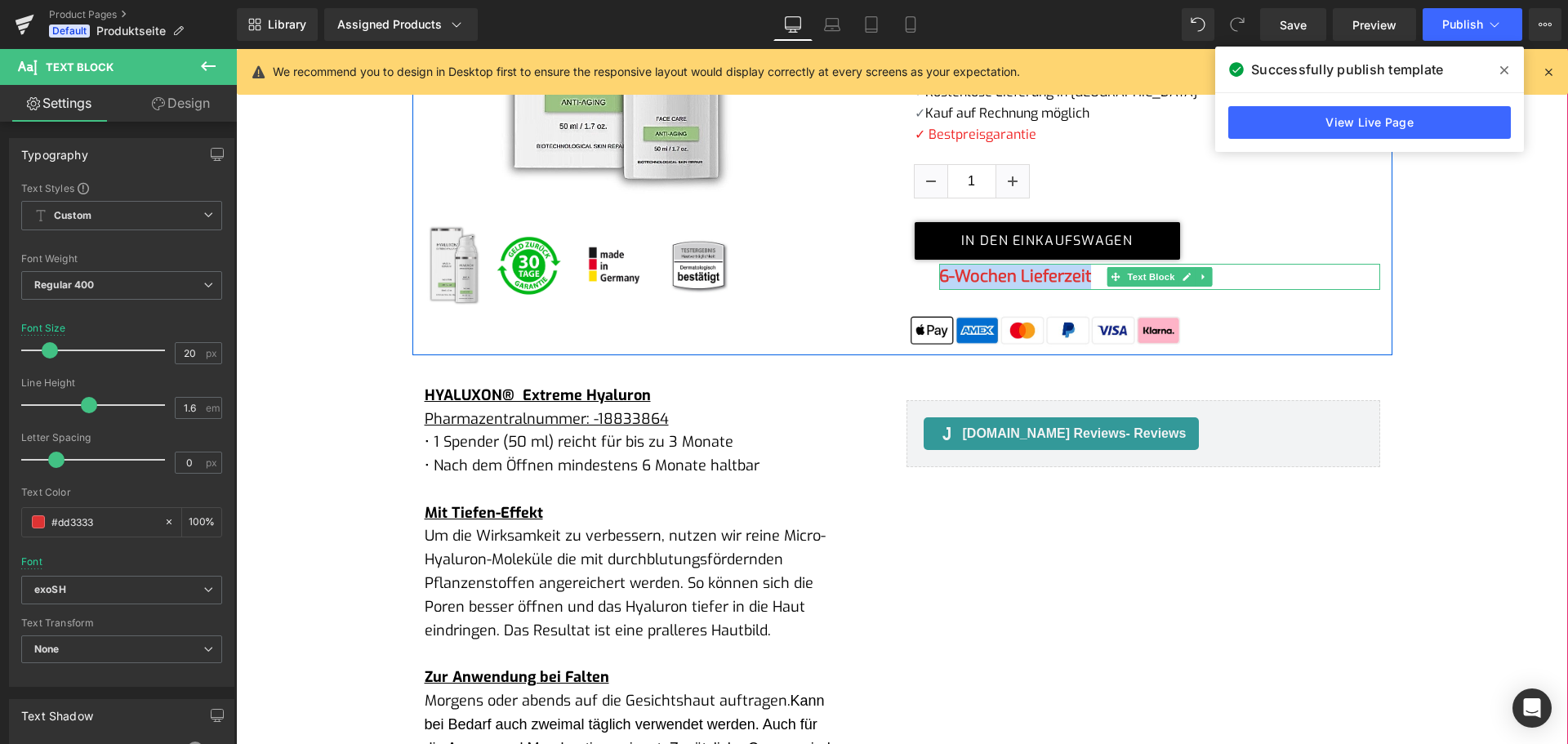
click at [974, 279] on b "6-Wochen Lieferzeit" at bounding box center [1015, 276] width 151 height 22
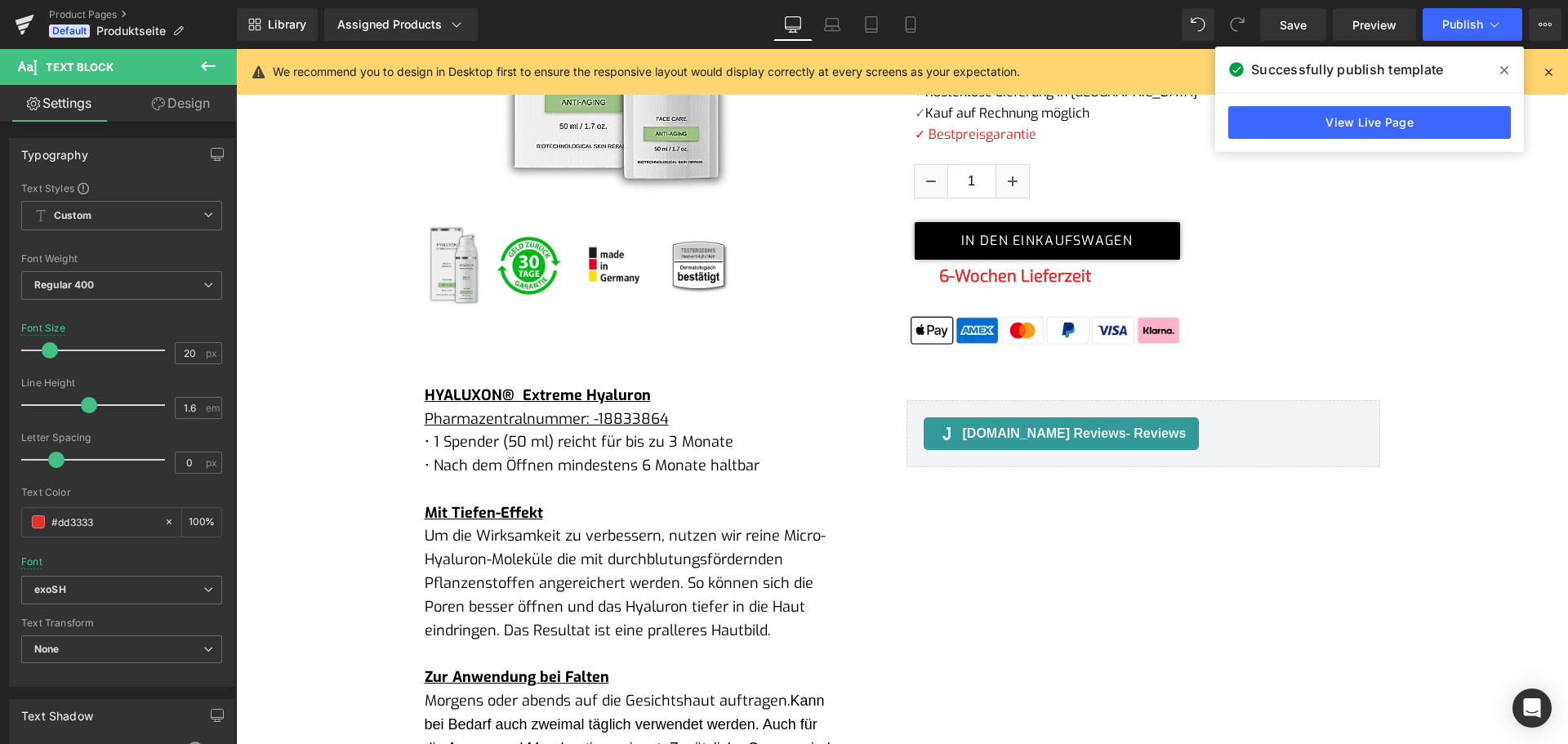
click at [179, 106] on link "Design" at bounding box center [180, 103] width 118 height 37
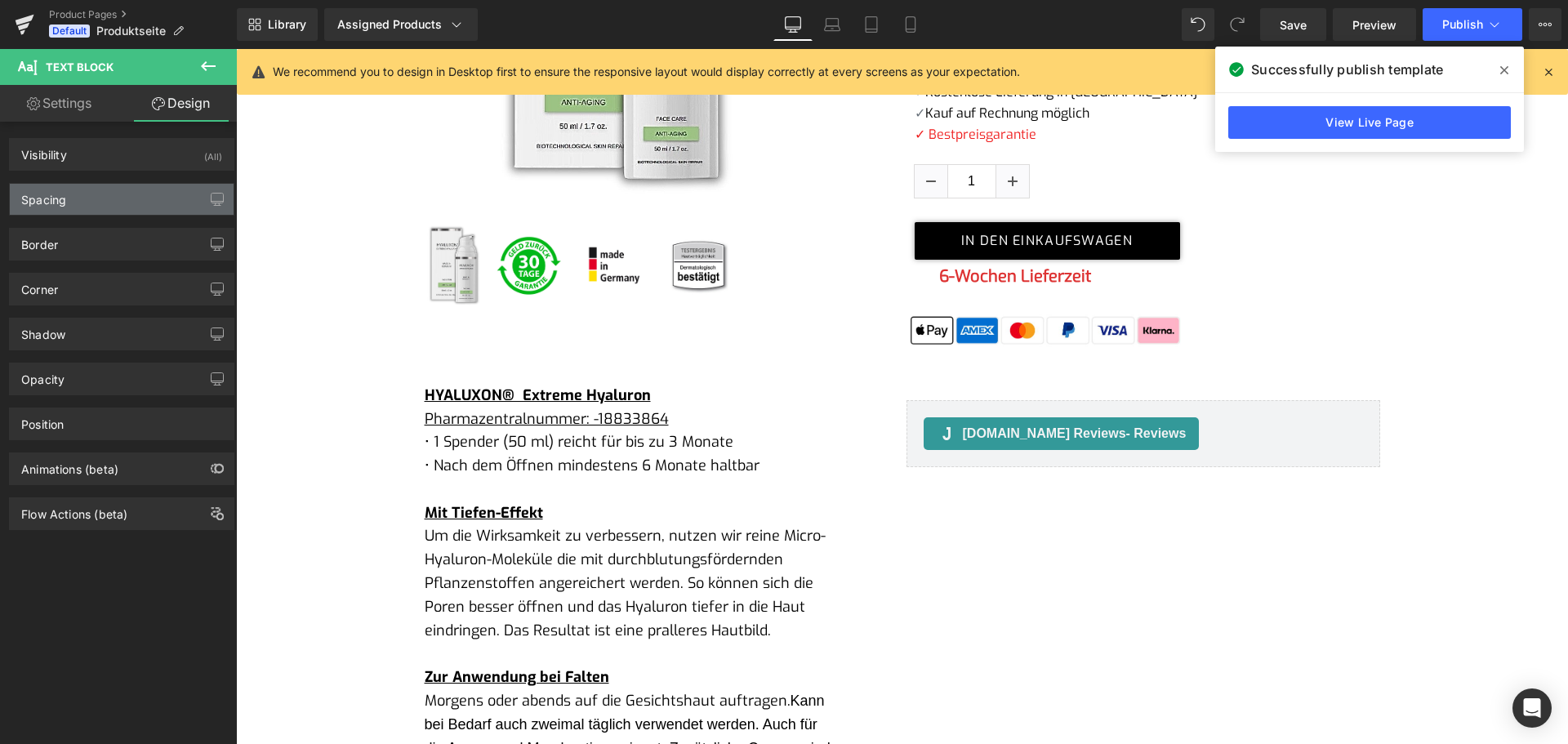
click at [105, 204] on div "Spacing" at bounding box center [122, 199] width 224 height 31
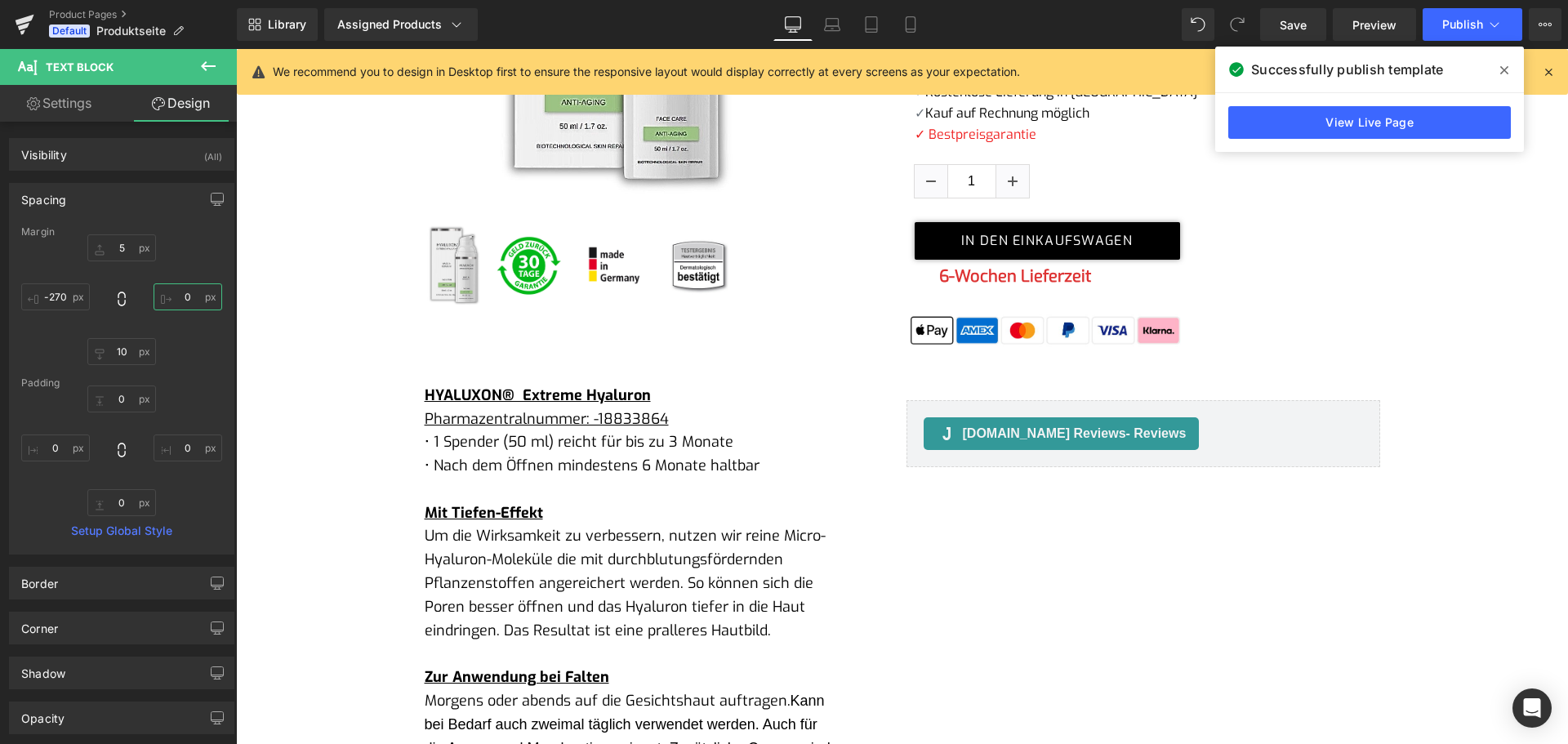
click at [171, 293] on input "0" at bounding box center [188, 297] width 69 height 27
click at [223, 255] on div "Margin 5px 5 50 50 10px 10 -270px -270 [GEOGRAPHIC_DATA] 0px 0 0px 0 0px 0 0px …" at bounding box center [122, 390] width 224 height 327
click at [174, 293] on input "50" at bounding box center [188, 297] width 69 height 27
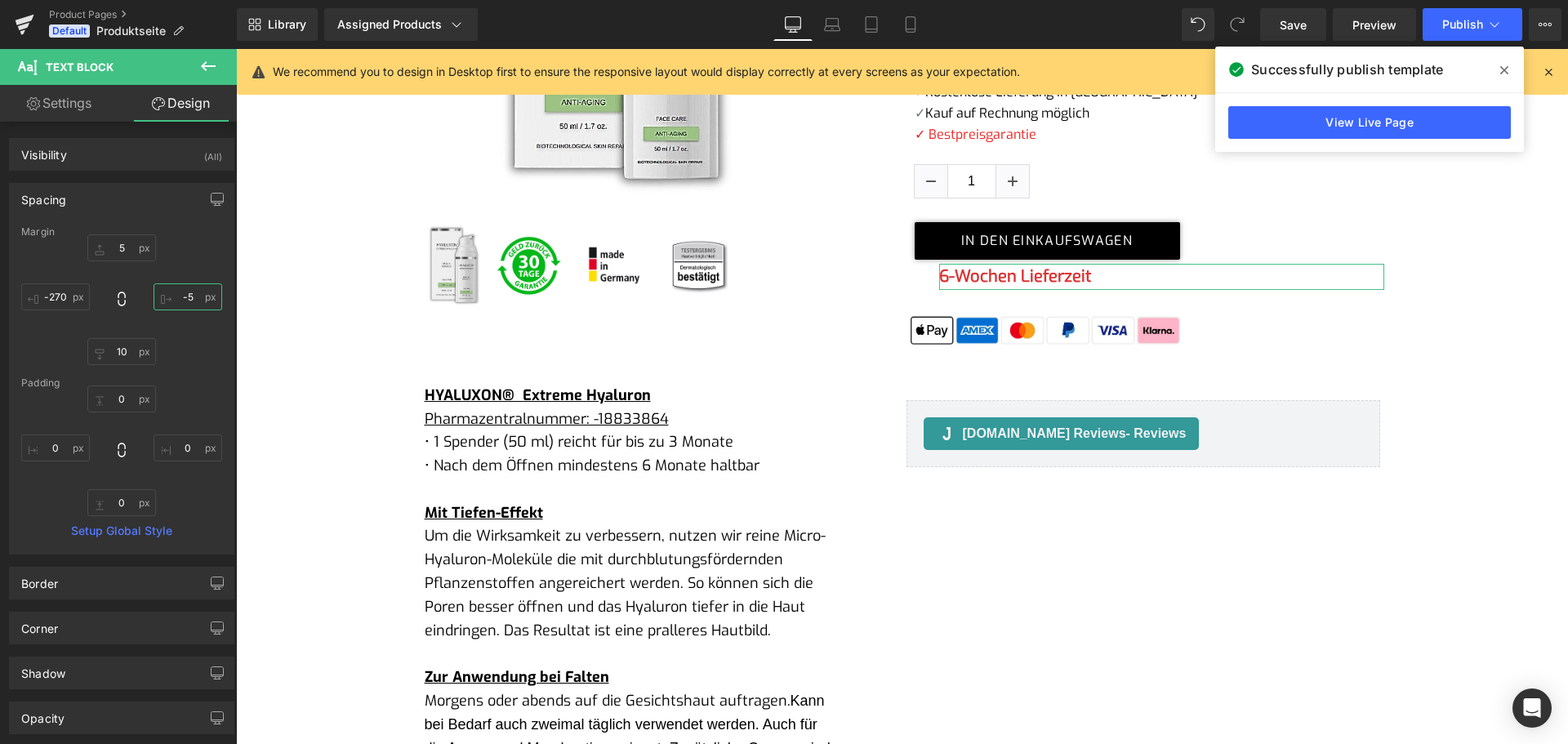
type input "-"
type input "1"
type input "2"
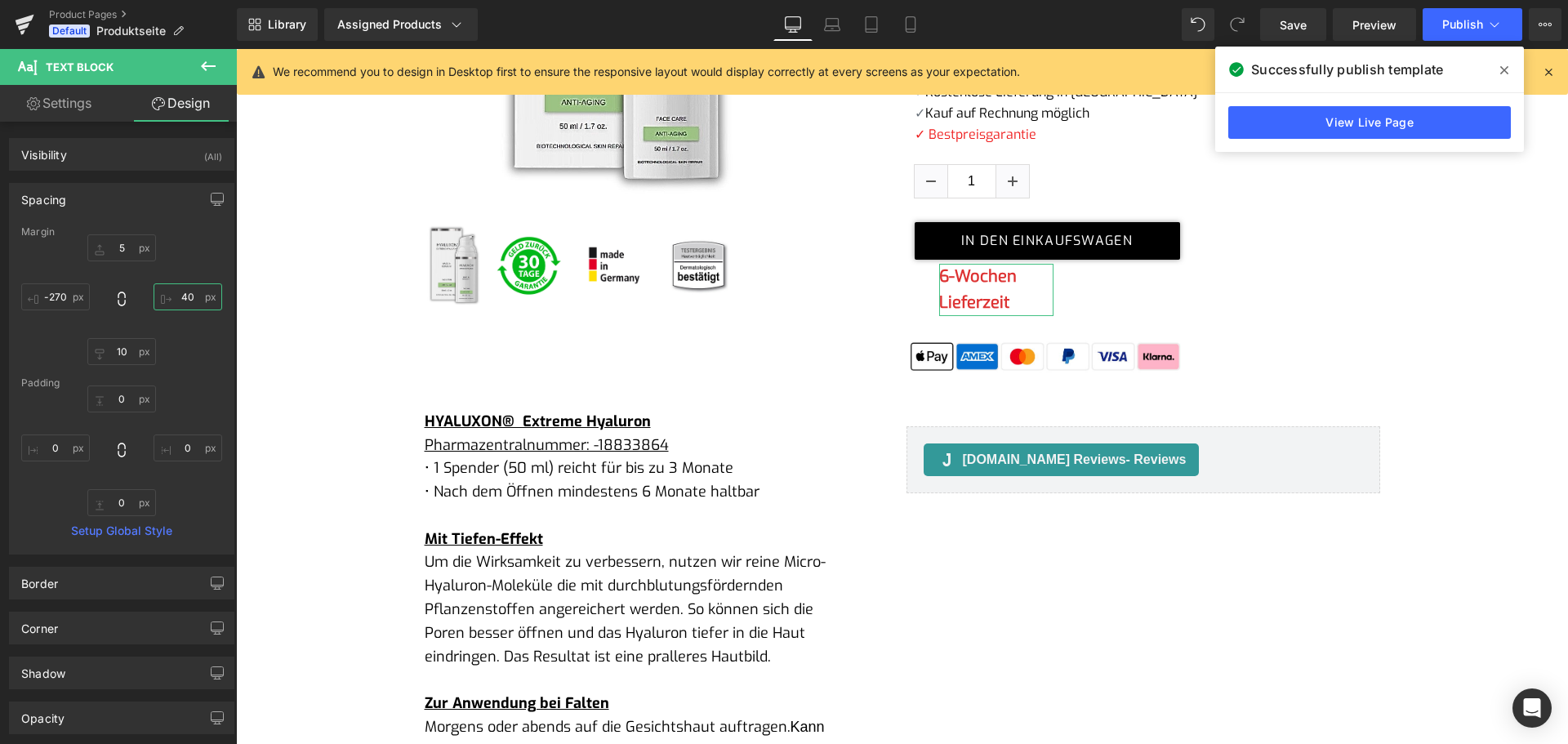
type input "4"
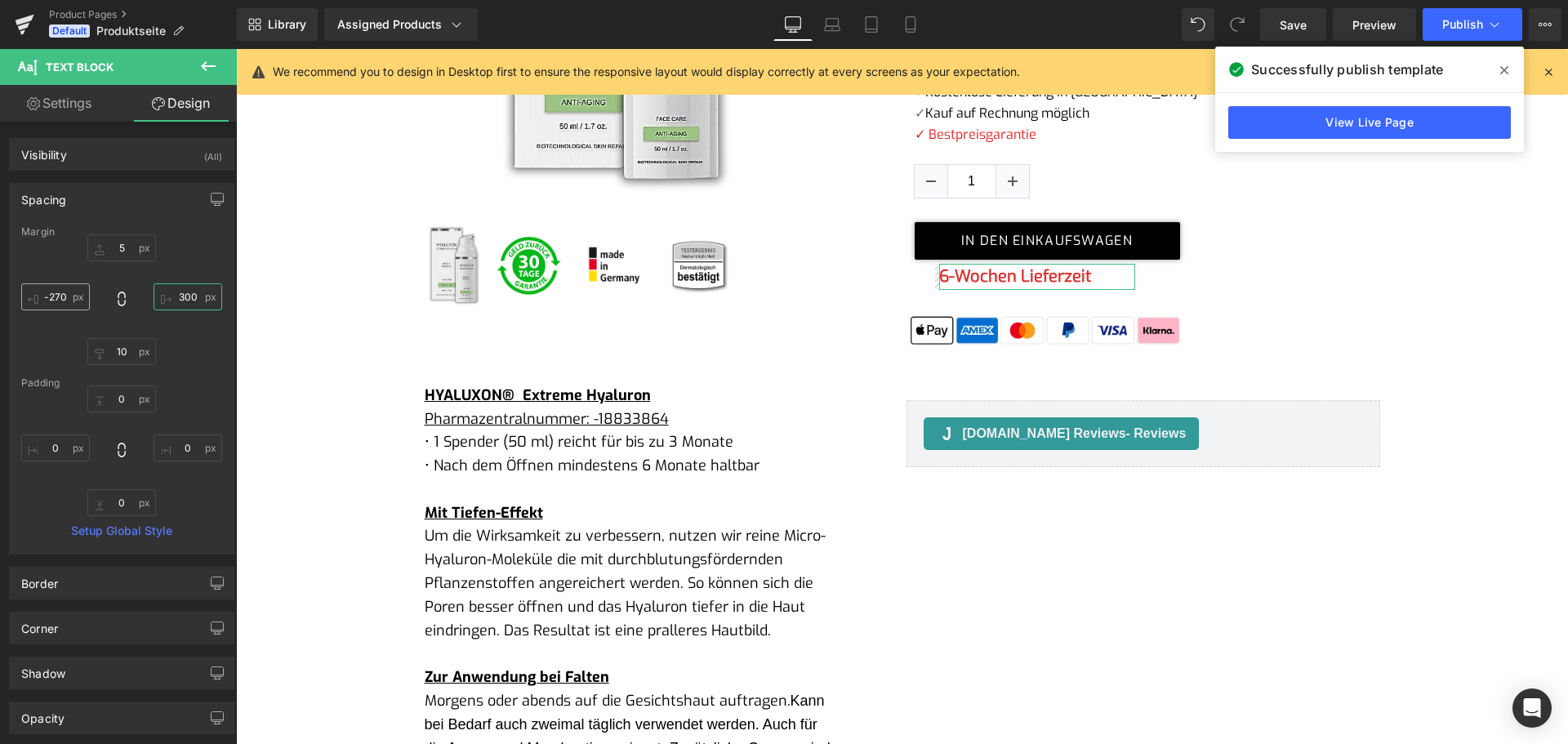
type input "300"
click at [44, 297] on input "-270" at bounding box center [56, 297] width 69 height 27
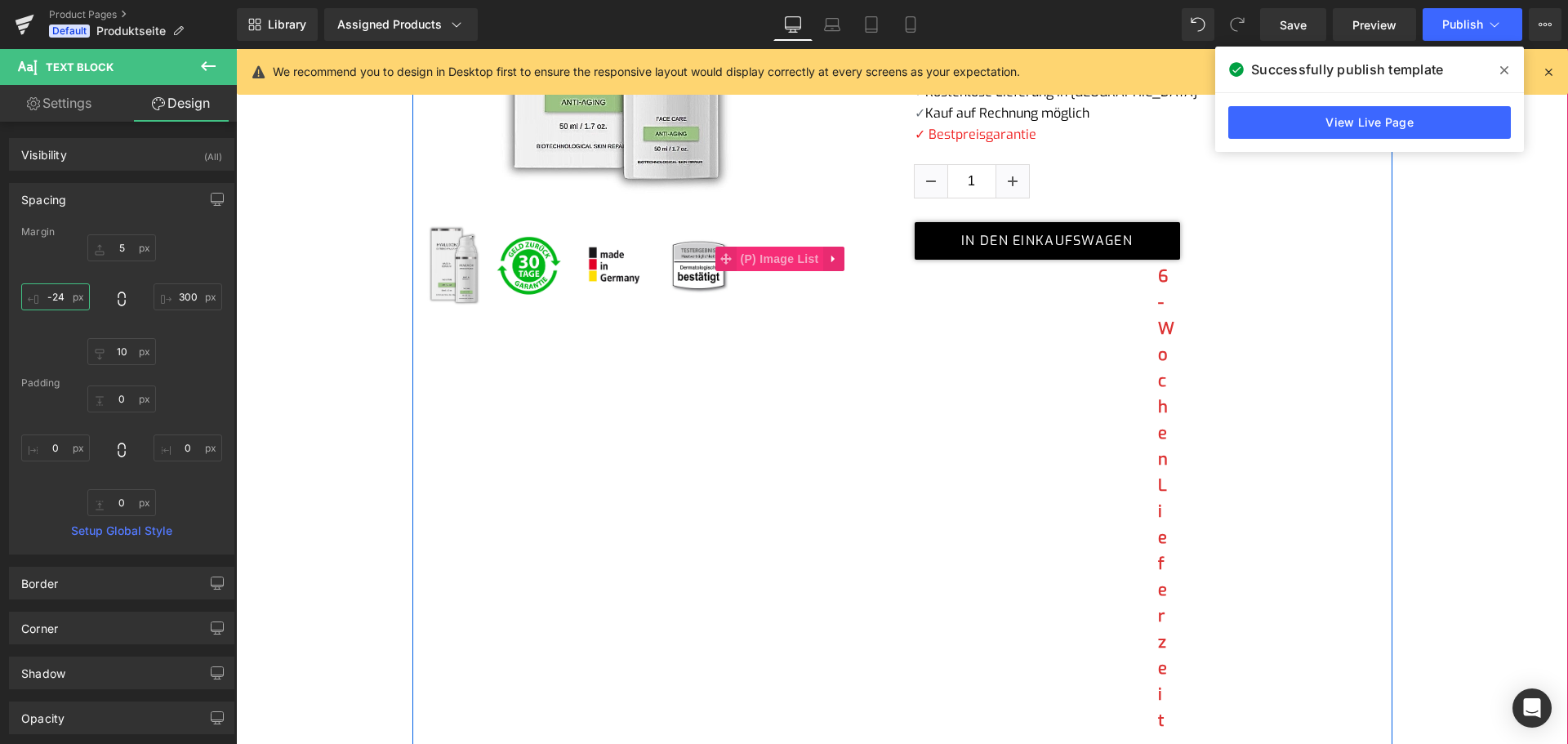
type input "-240"
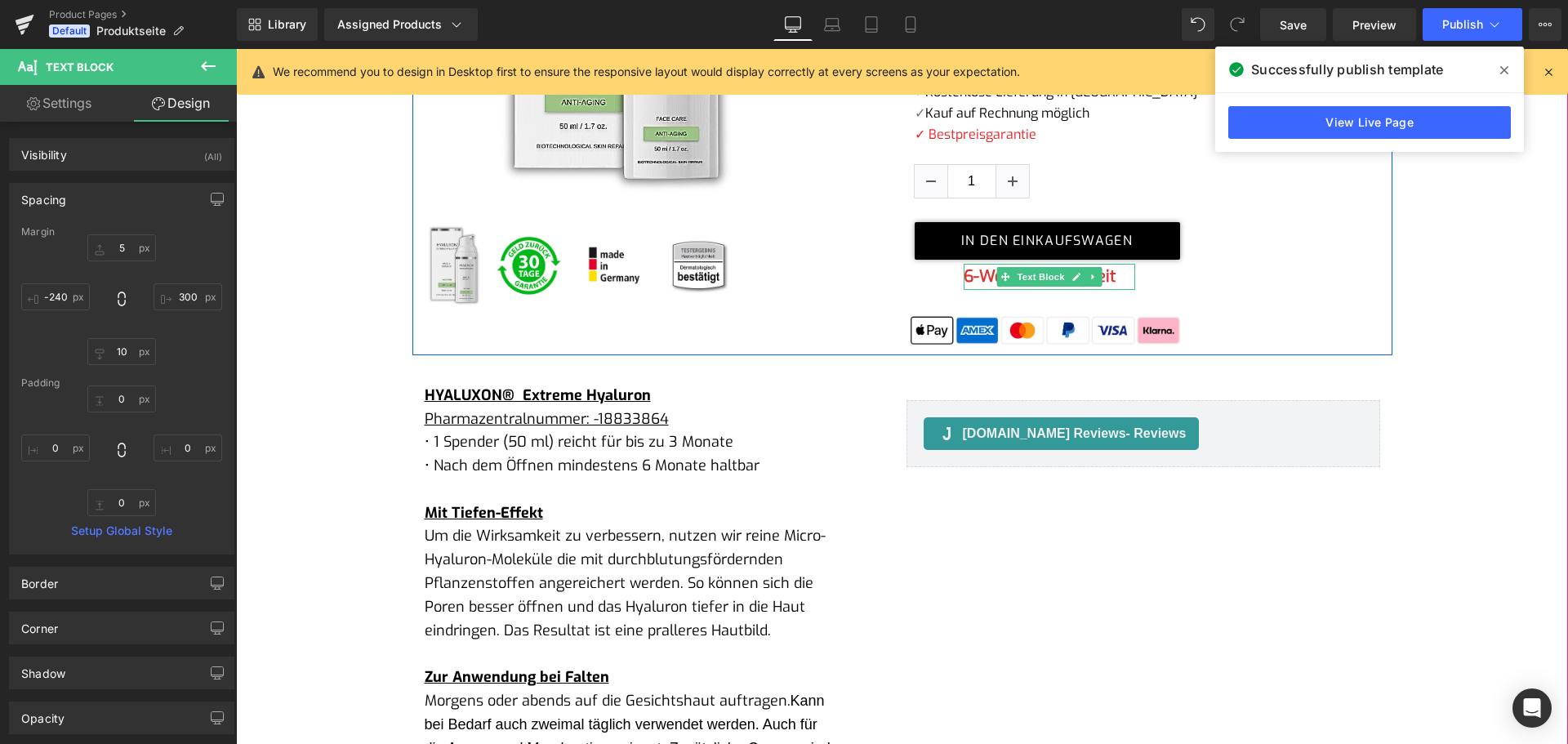
drag, startPoint x: 966, startPoint y: 277, endPoint x: 994, endPoint y: 276, distance: 28.0
click at [966, 277] on b "6-Wochen Lieferzeit" at bounding box center [1040, 276] width 151 height 22
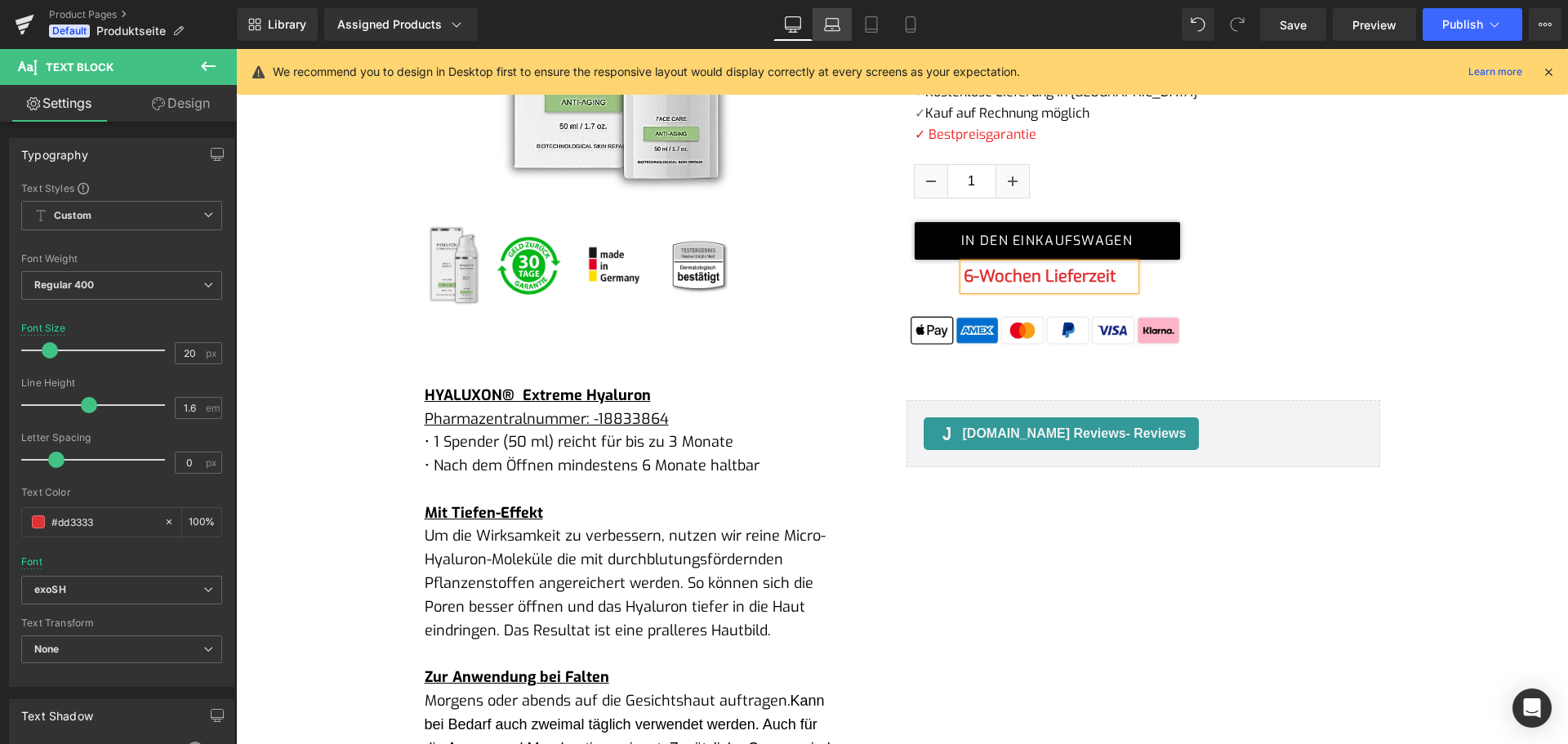
click at [821, 22] on link "Laptop" at bounding box center [831, 24] width 39 height 32
type input "18"
type input "100"
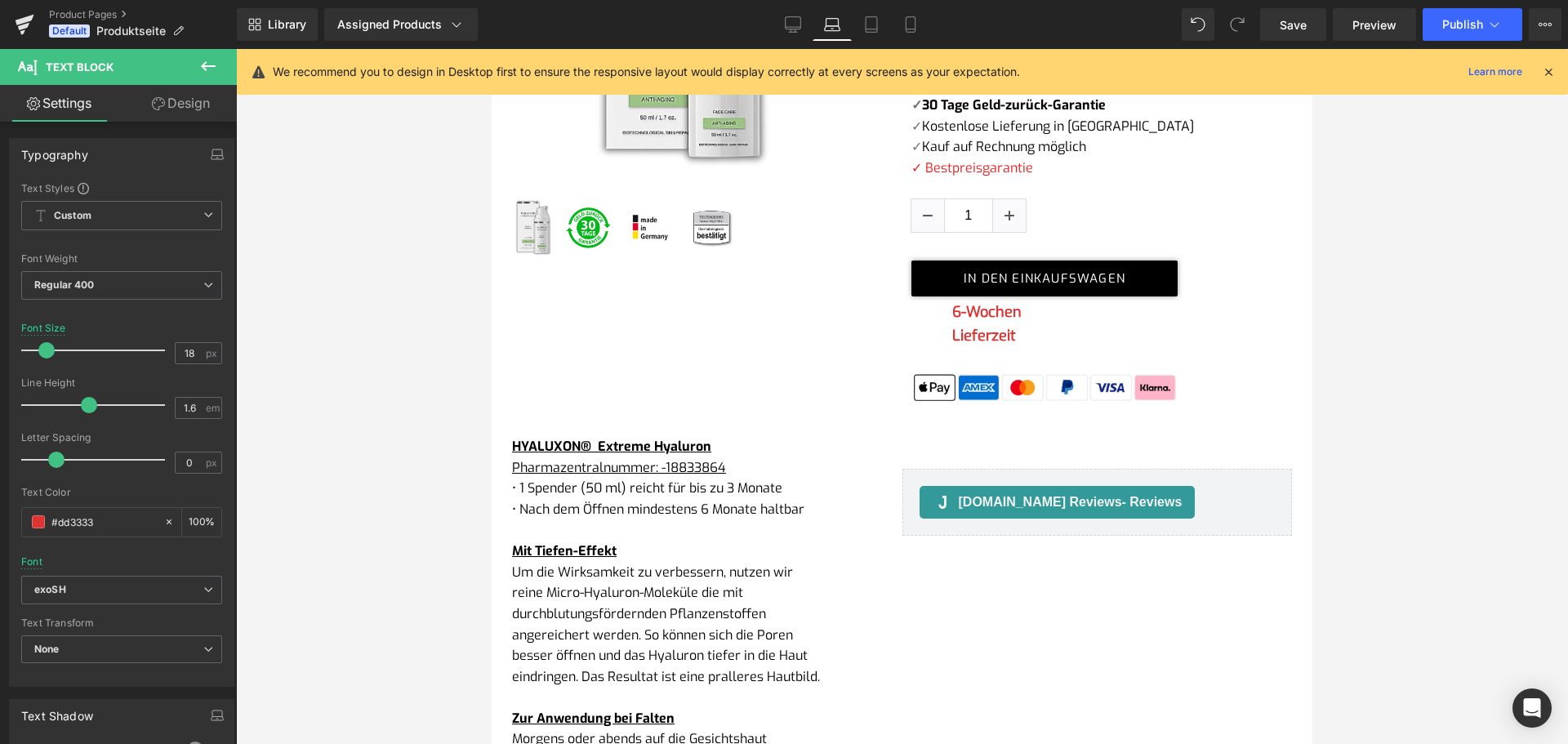
scroll to position [392, 0]
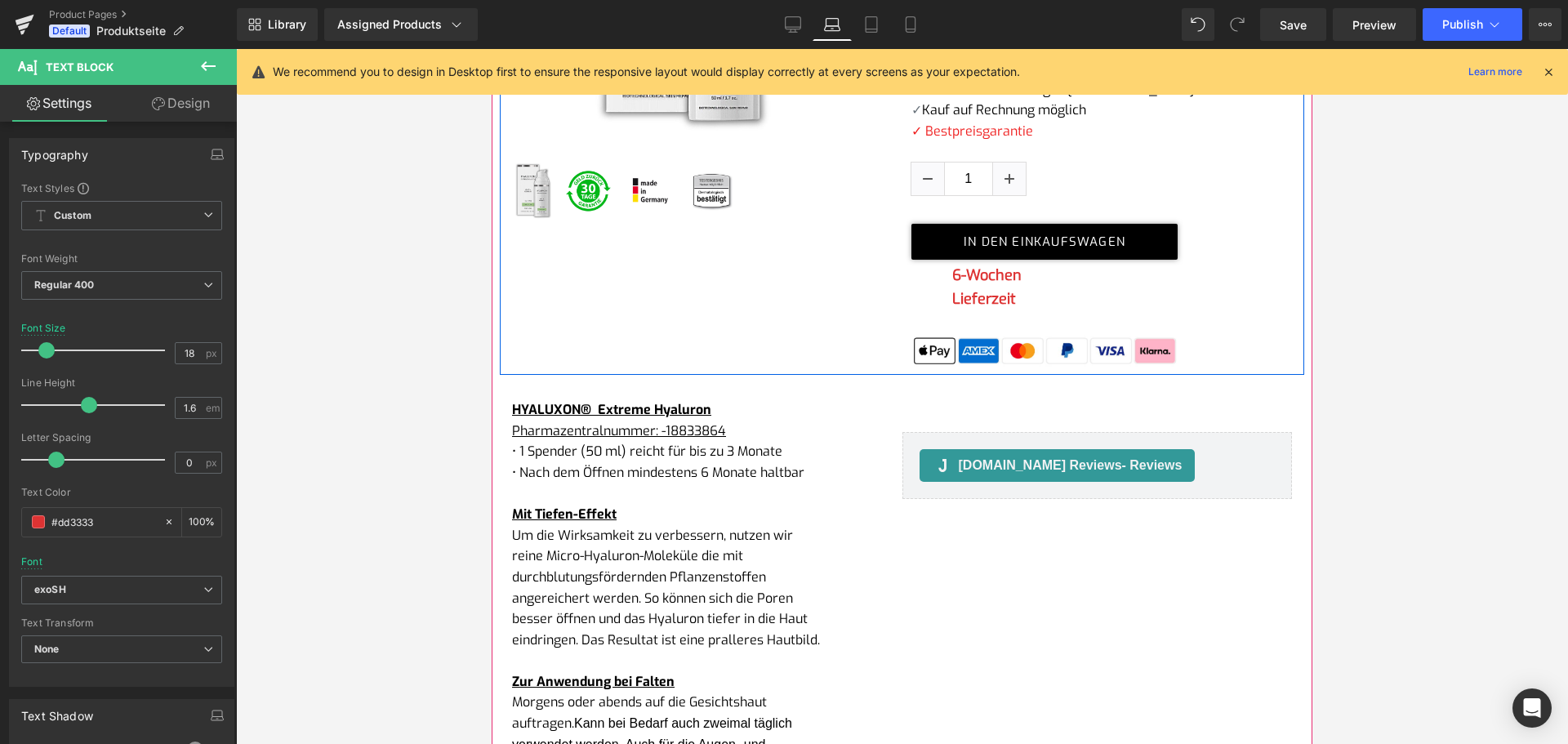
click at [977, 306] on b "6-Wochen Lieferzeit" at bounding box center [986, 287] width 69 height 43
click at [178, 107] on link "Design" at bounding box center [180, 103] width 118 height 37
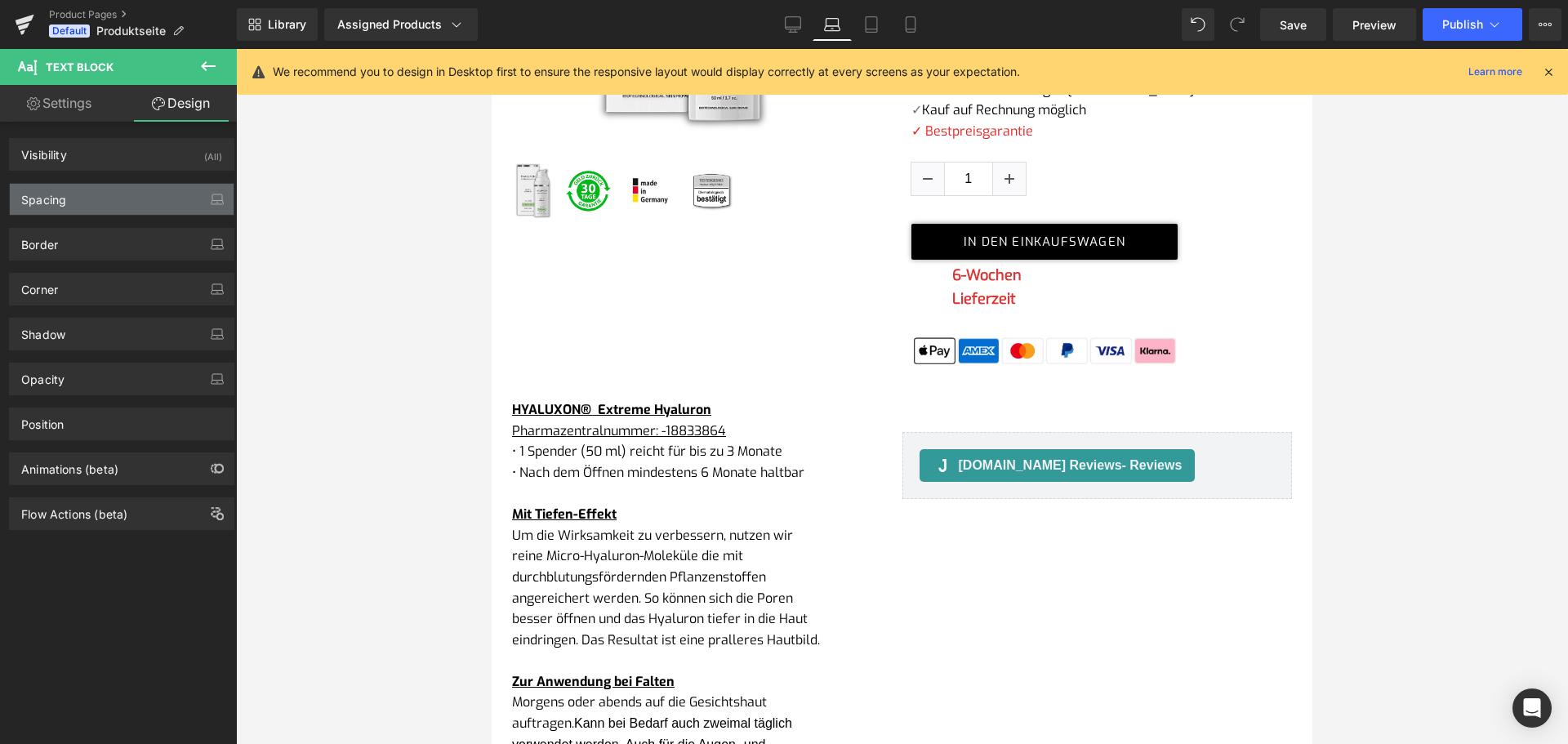
click at [137, 211] on div "Spacing" at bounding box center [122, 199] width 224 height 31
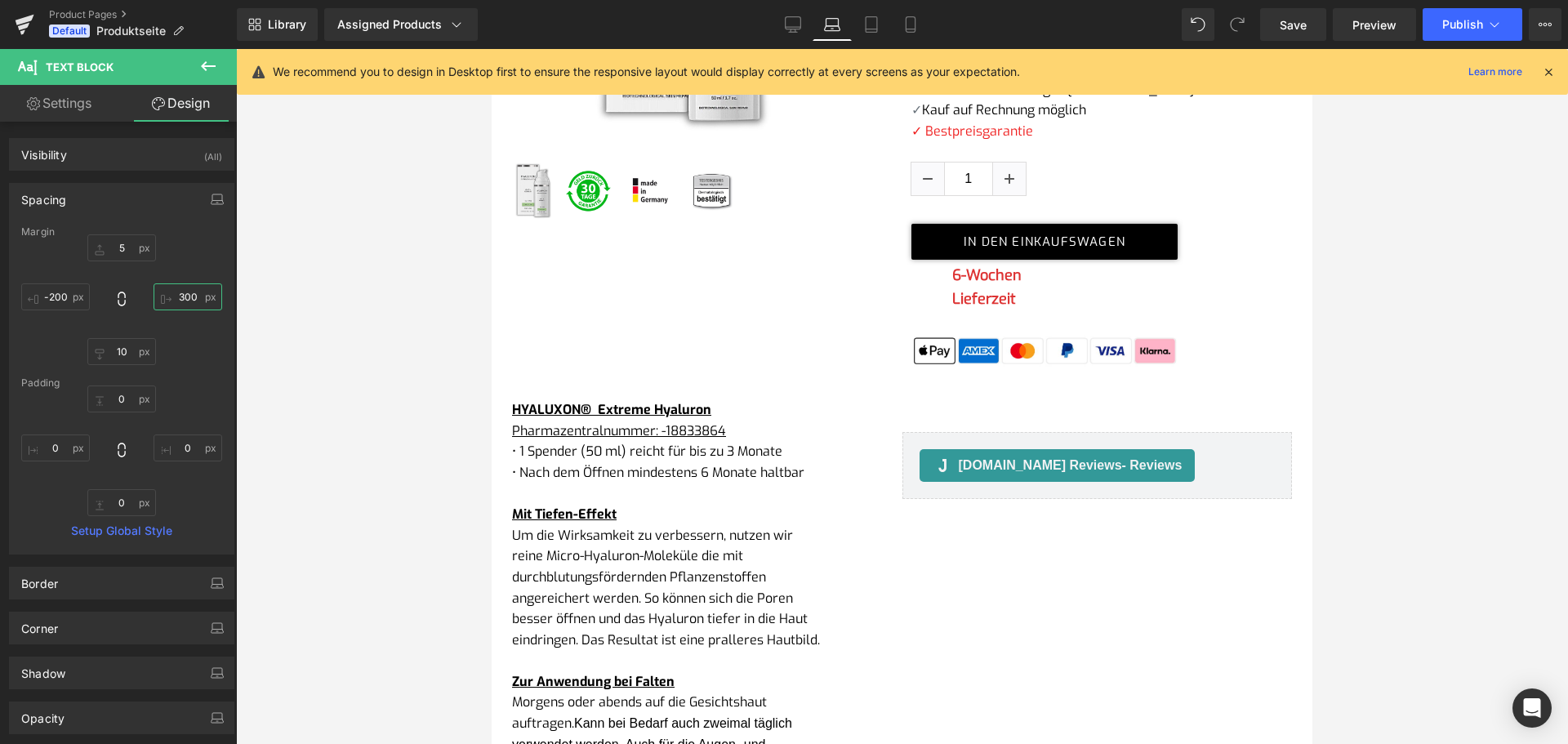
click at [187, 292] on input "300" at bounding box center [188, 297] width 69 height 27
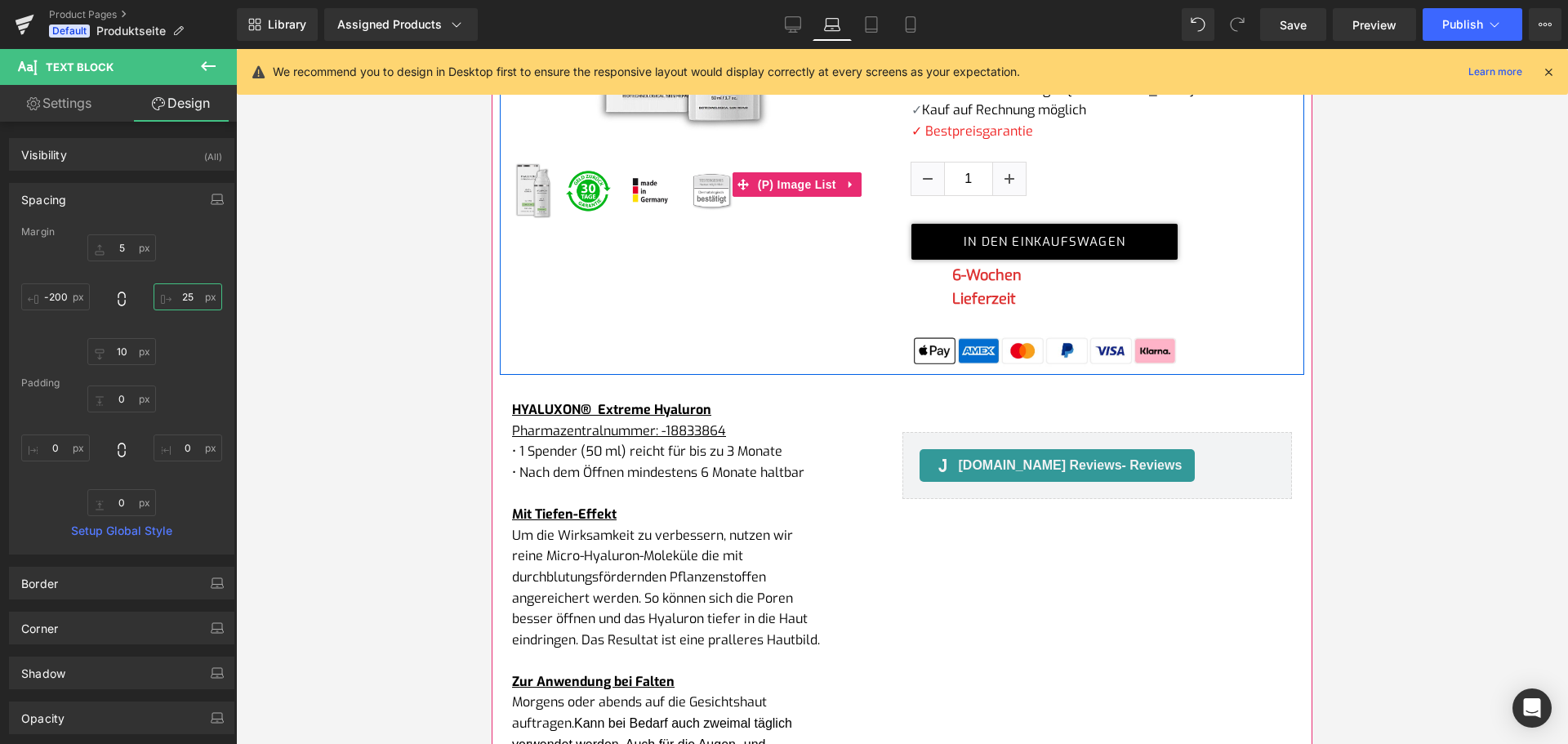
type input "2"
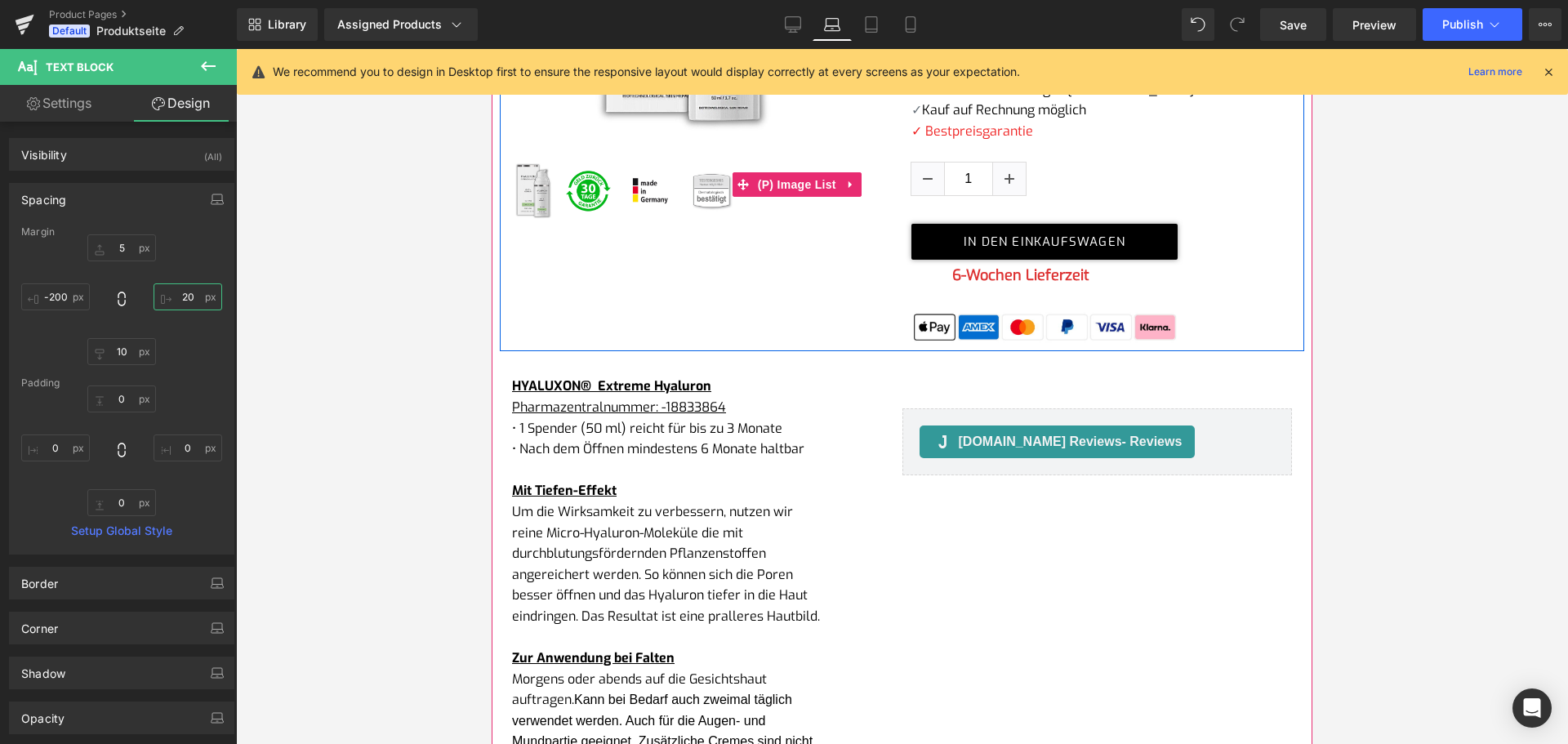
type input "200"
click at [952, 279] on div at bounding box center [954, 276] width 5 height 23
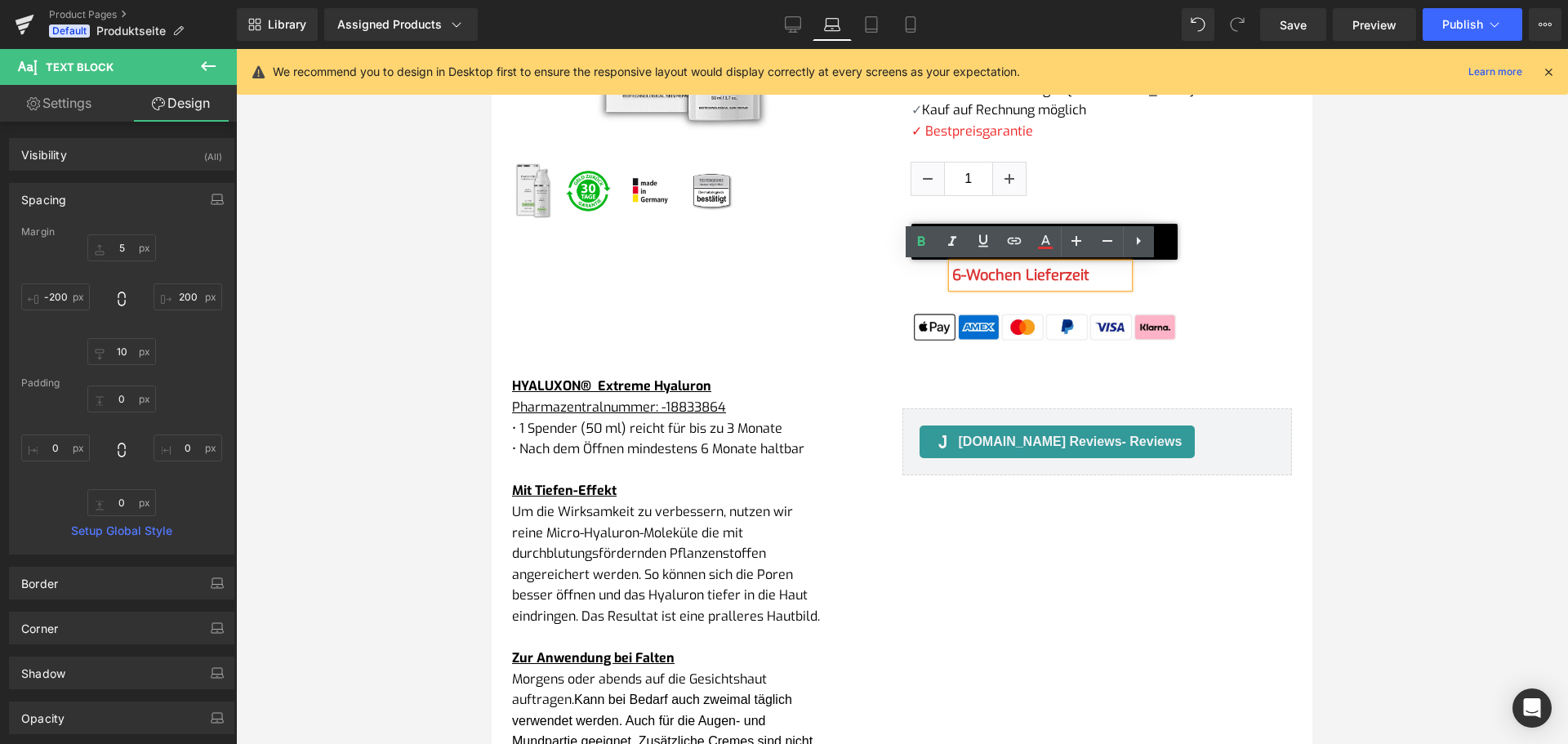
click at [958, 279] on b "6-Wochen Lieferzeit" at bounding box center [1021, 275] width 137 height 20
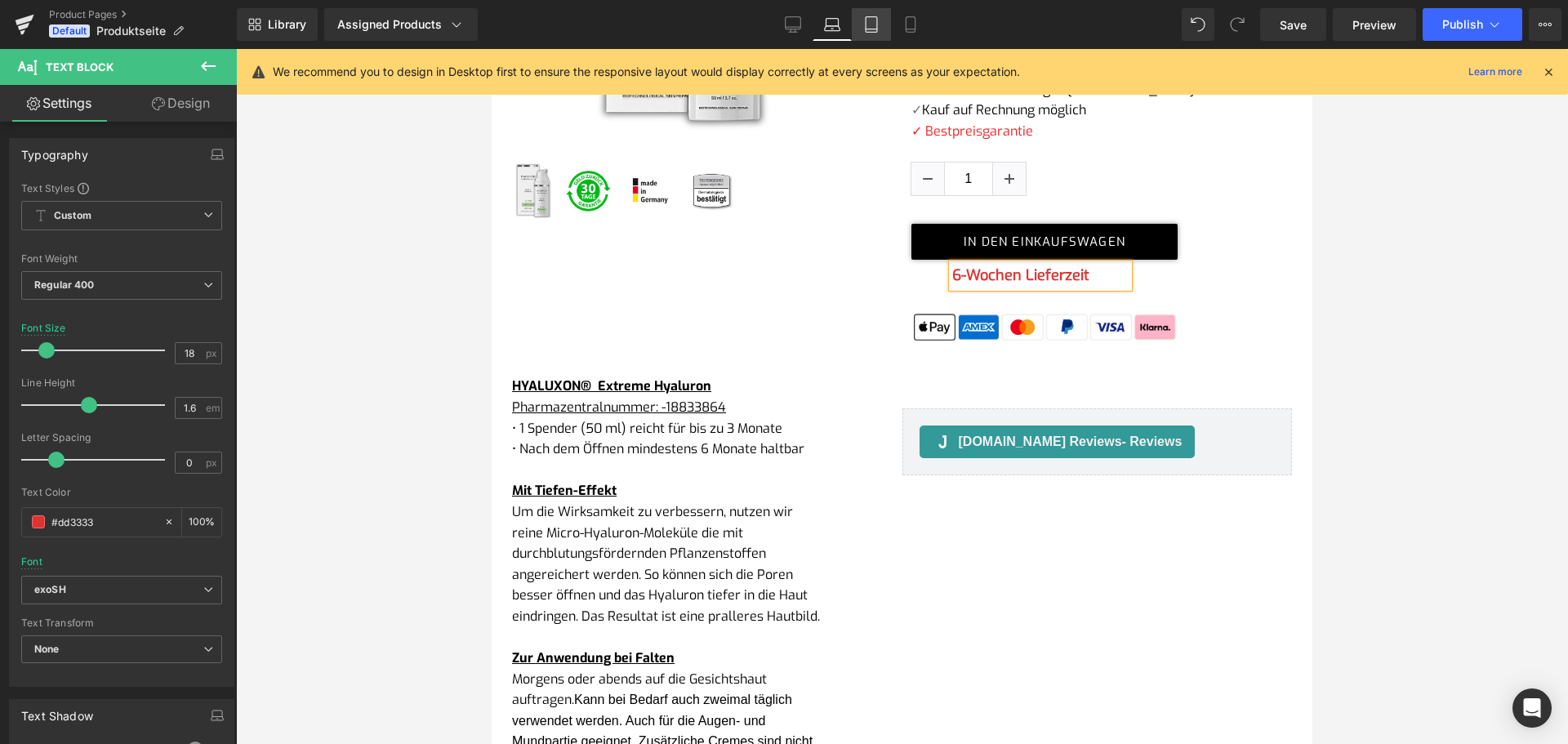
click at [876, 23] on icon at bounding box center [871, 24] width 16 height 16
type input "19"
type input "100"
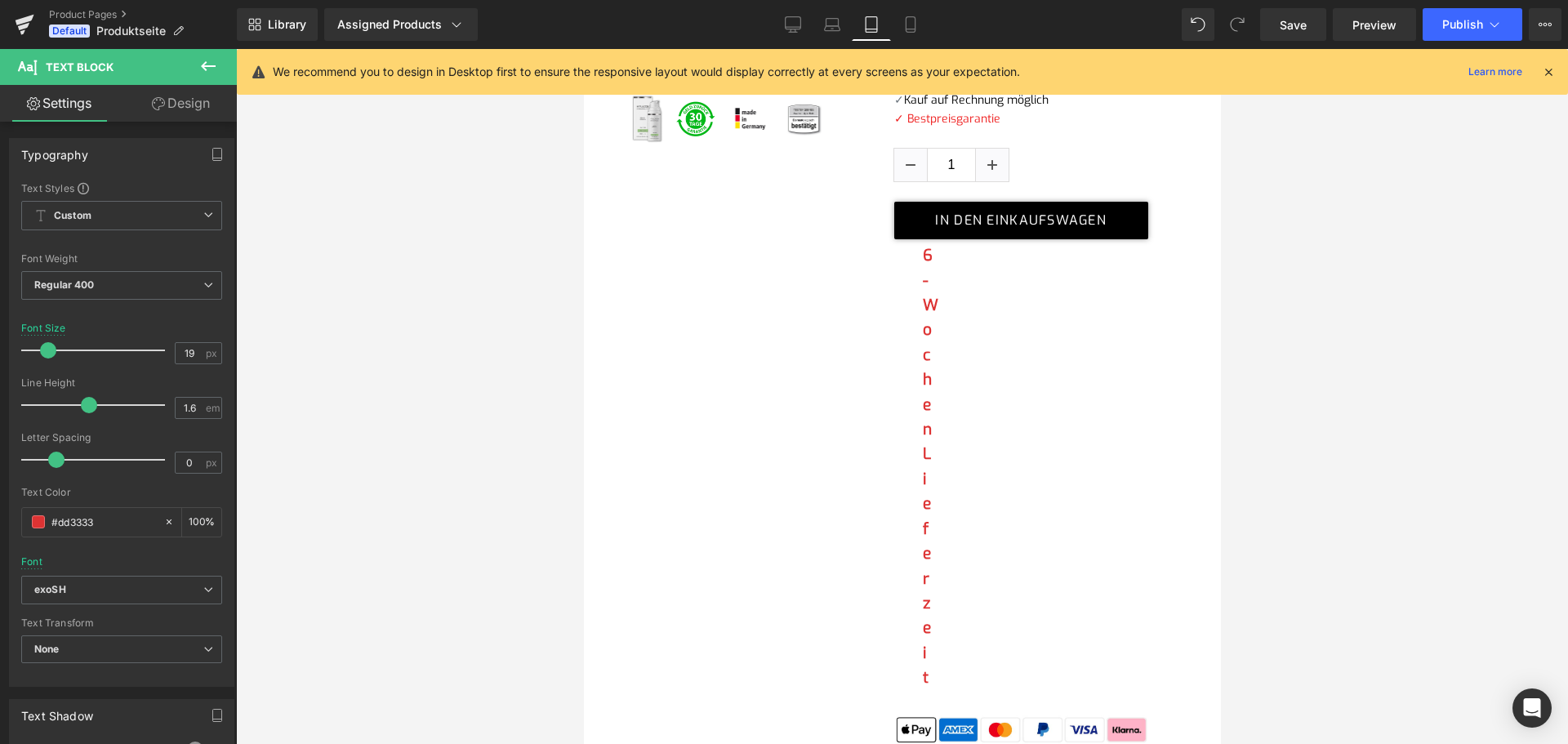
scroll to position [391, 0]
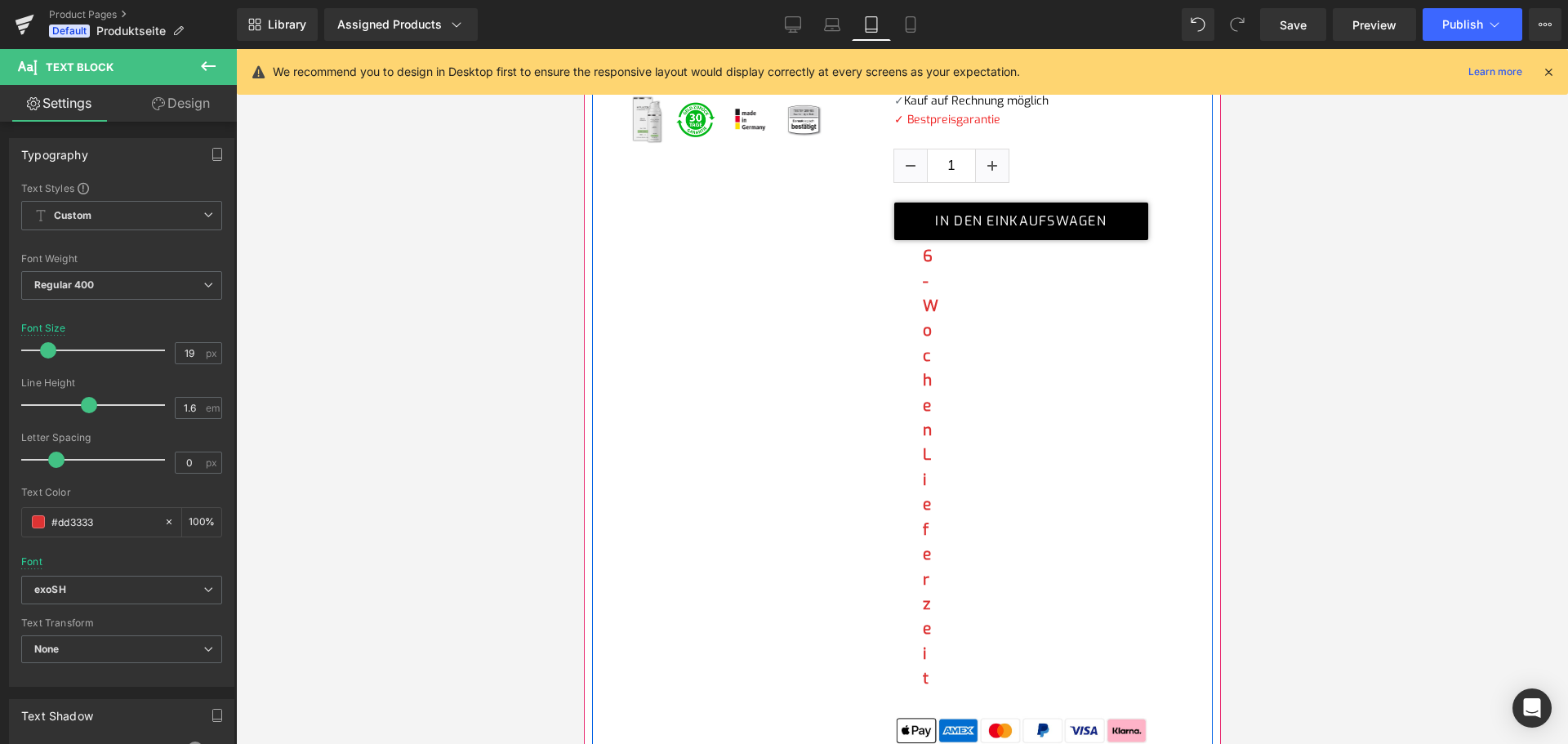
click at [922, 340] on div "(P) Image (P) Image List" at bounding box center [902, 273] width 620 height 960
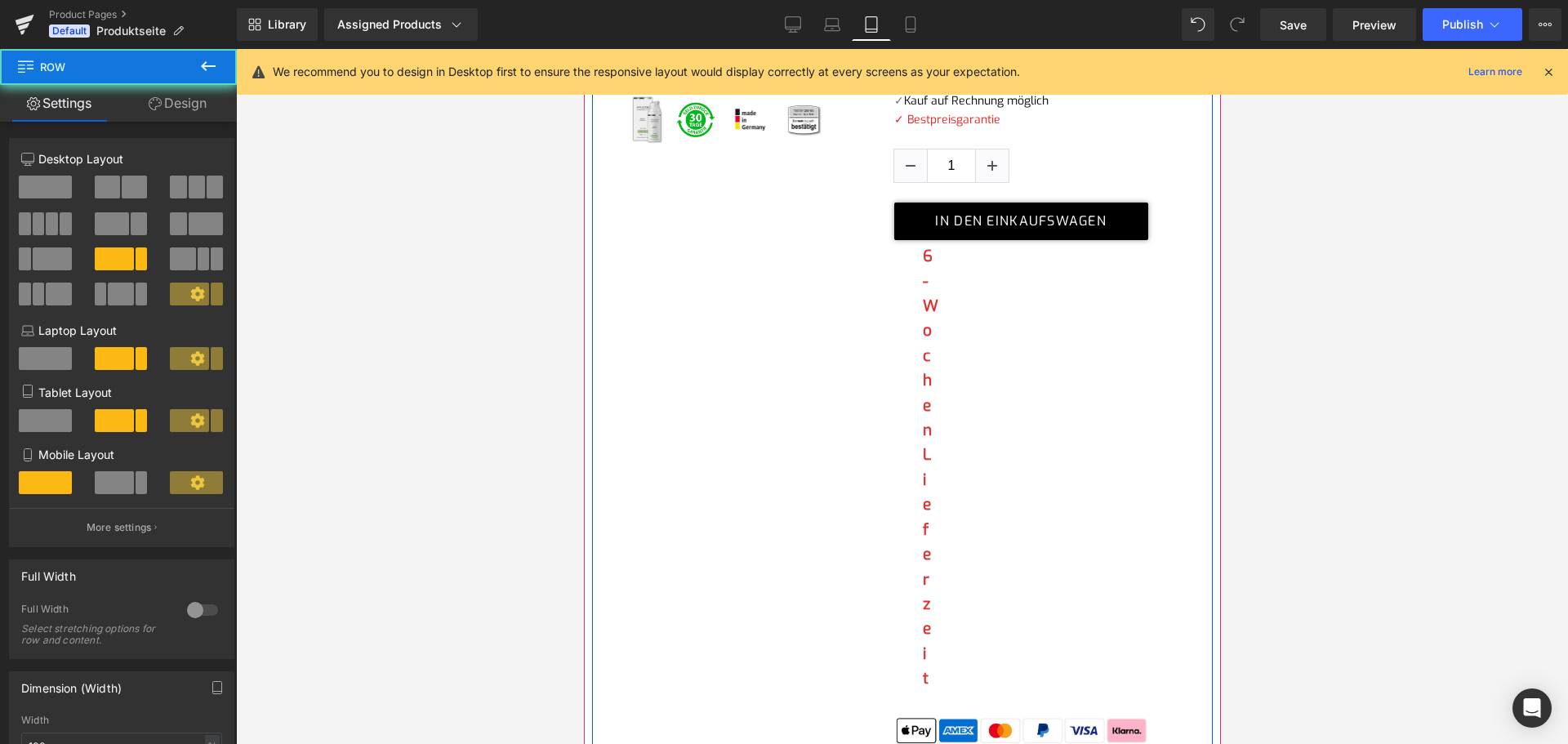
click at [921, 348] on div "(P) Image (P) Image List" at bounding box center [902, 273] width 620 height 960
click at [922, 372] on div "6-Wochen Lieferzeit Text Block" at bounding box center [926, 467] width 8 height 446
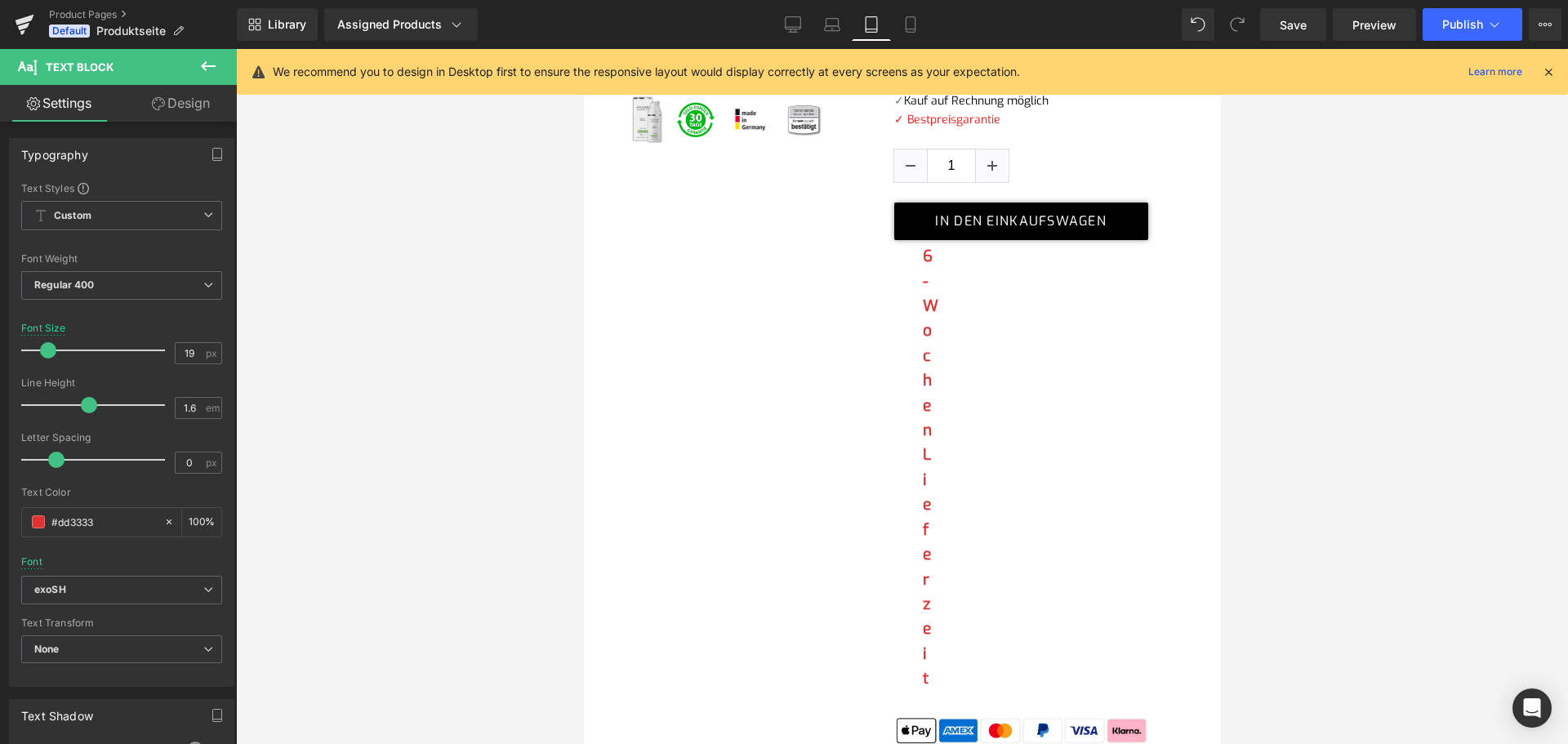
click at [187, 103] on link "Design" at bounding box center [180, 103] width 118 height 37
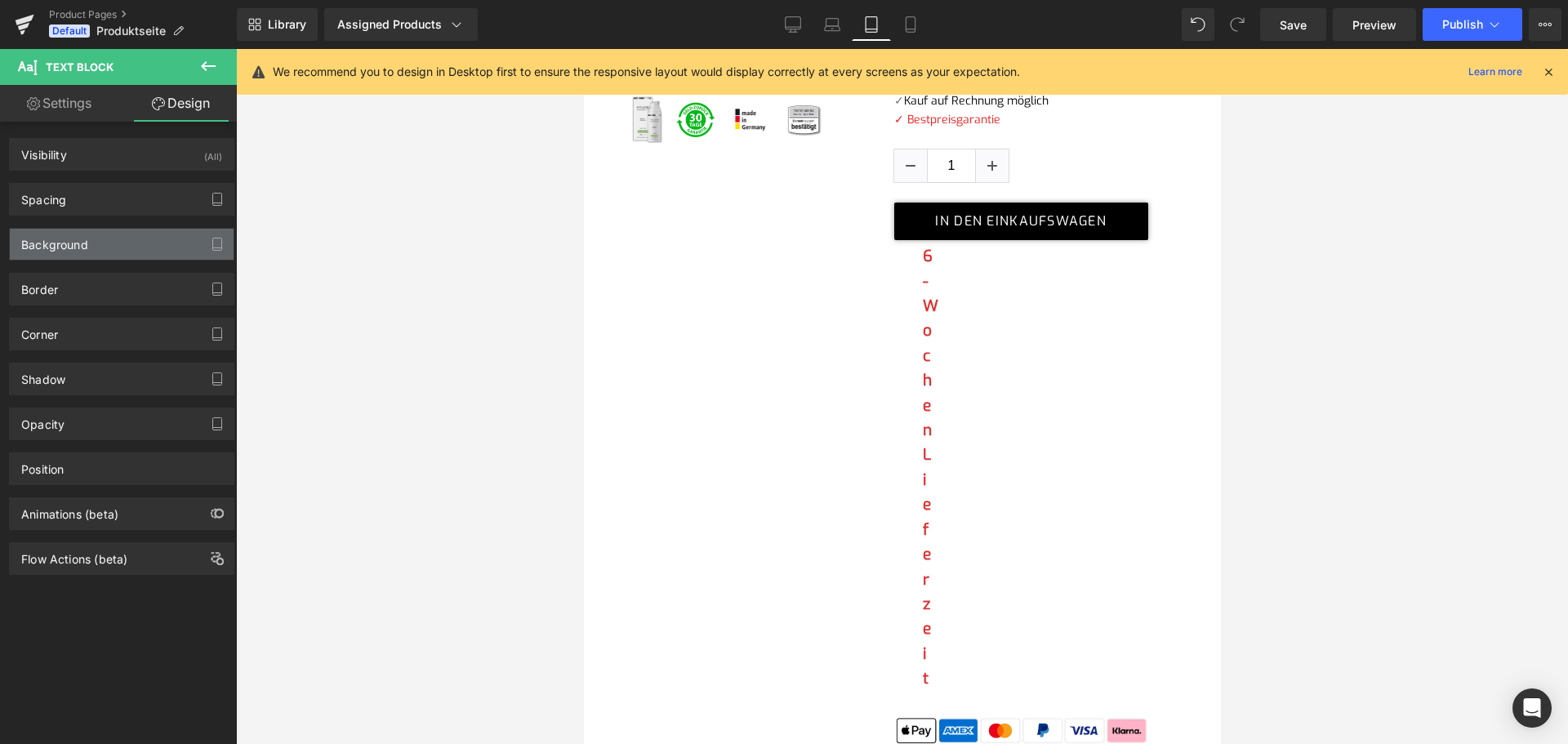
click at [92, 235] on div "Background" at bounding box center [122, 244] width 224 height 31
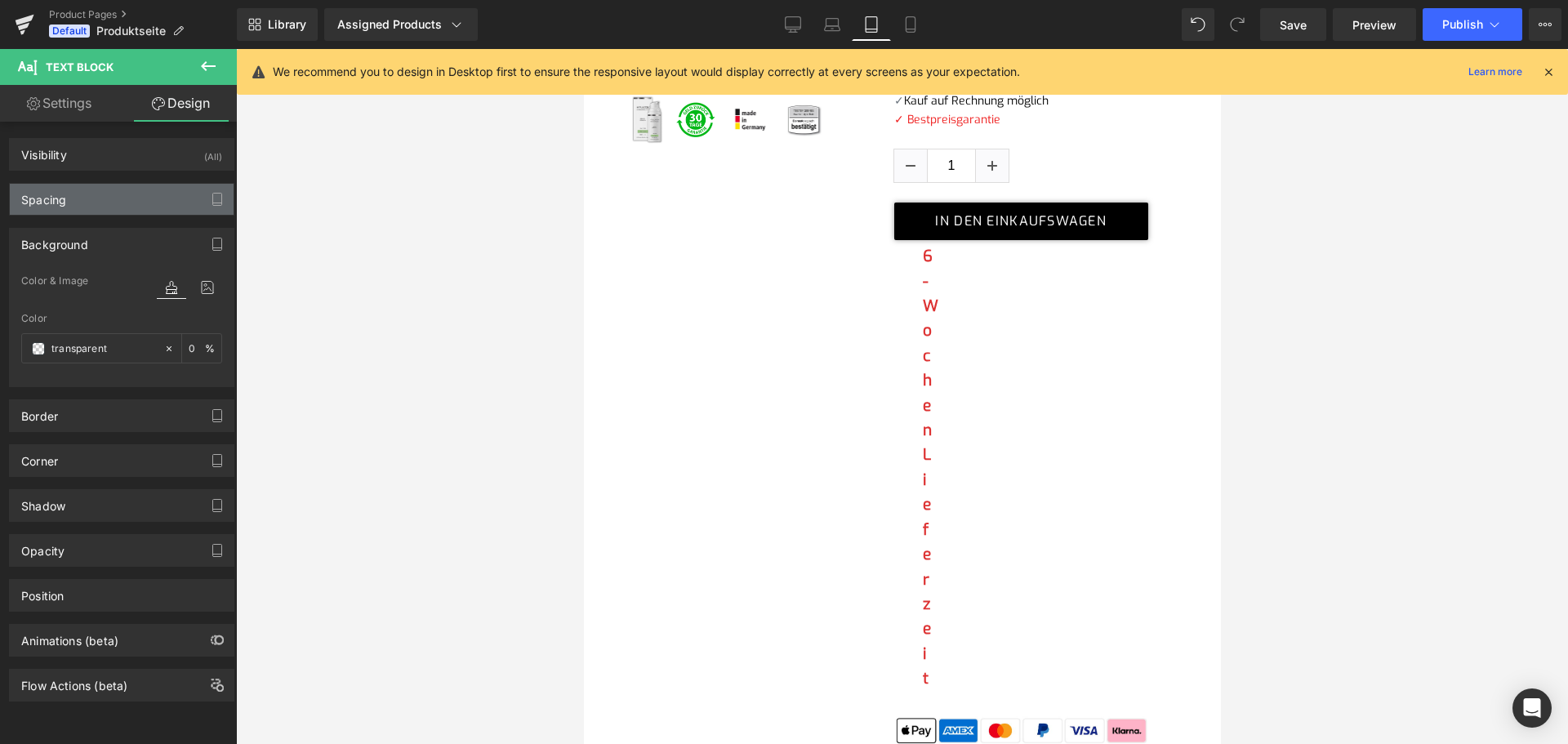
click at [84, 197] on div "Spacing" at bounding box center [122, 199] width 224 height 31
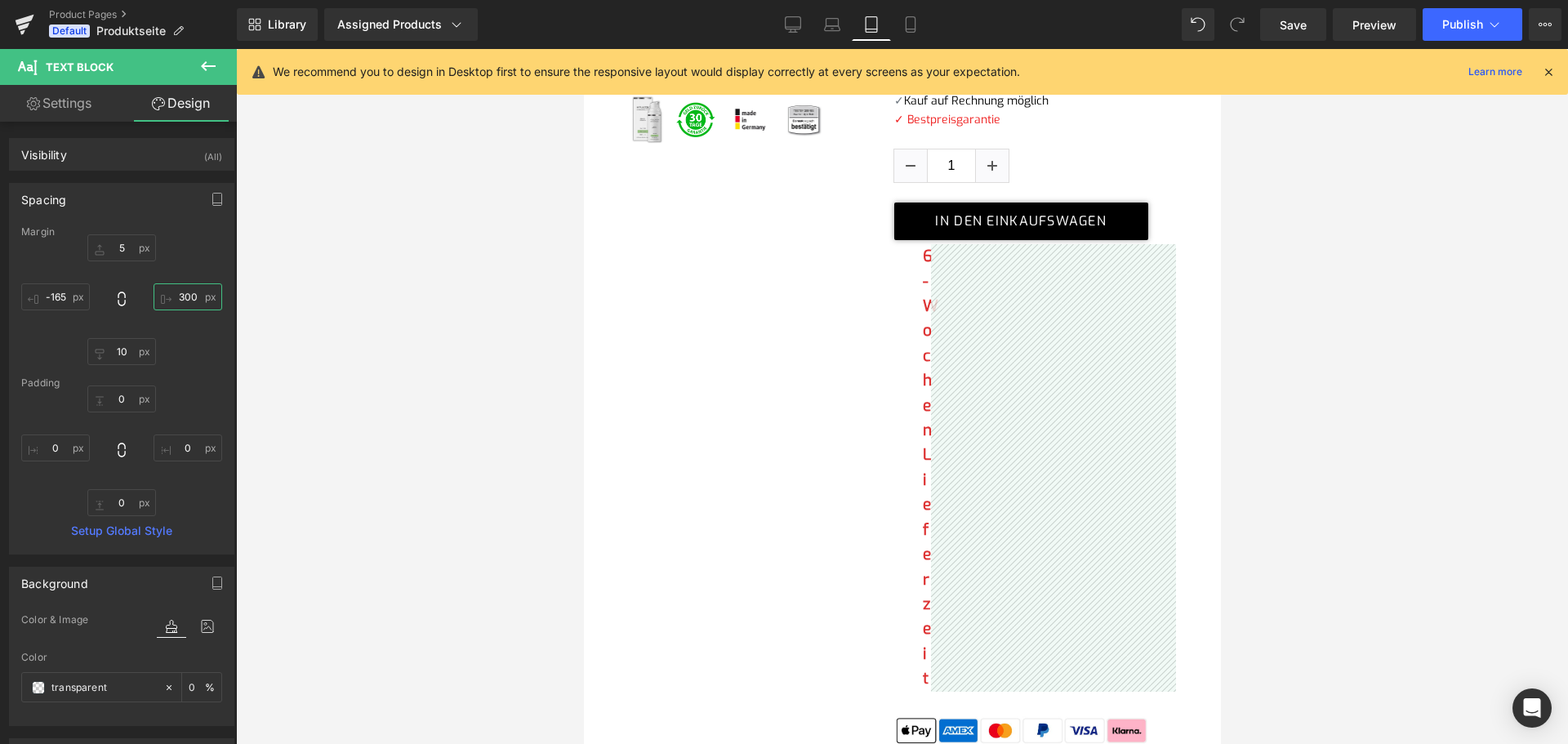
click at [182, 299] on input "300" at bounding box center [188, 297] width 69 height 27
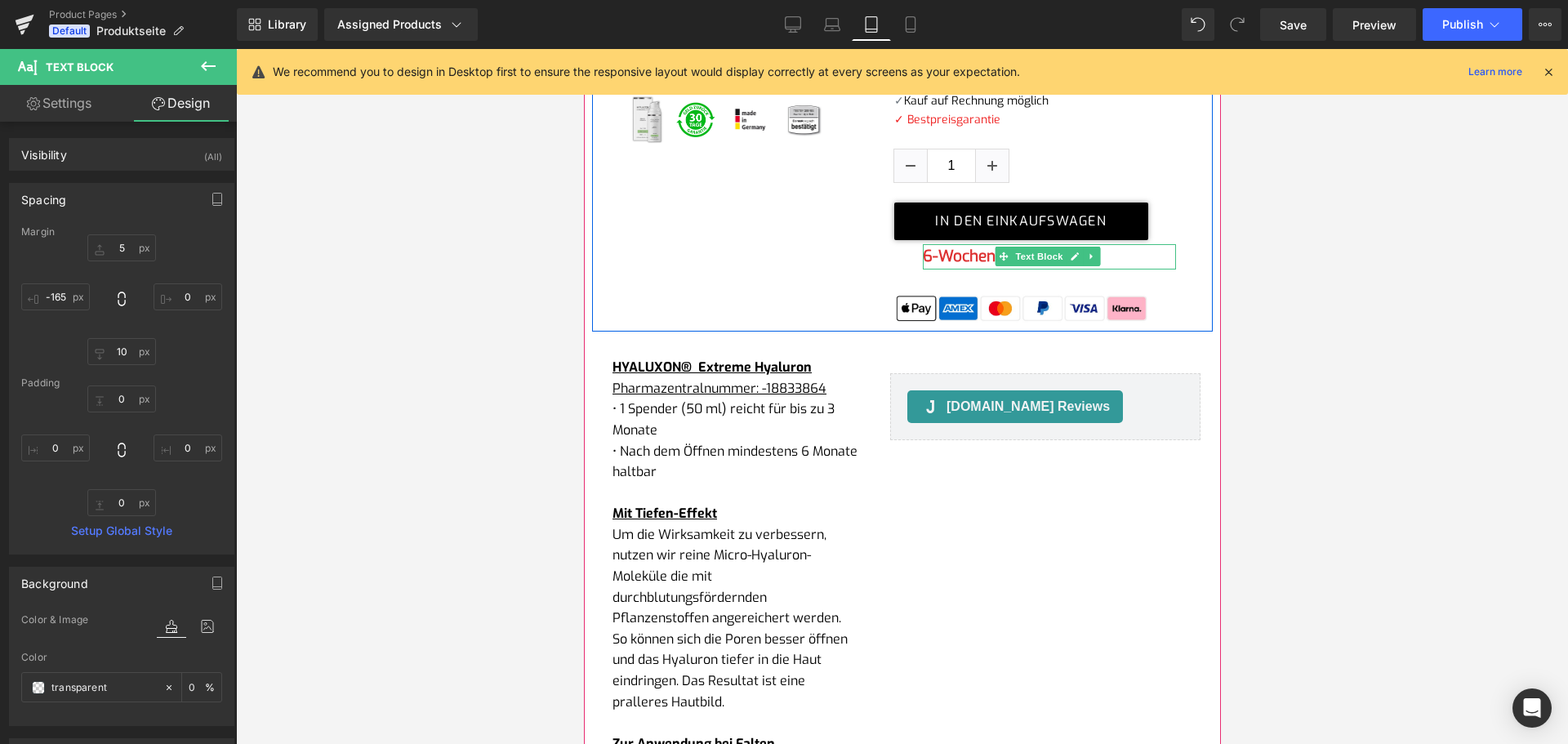
click at [931, 257] on b "6-Wochen Lieferzeit" at bounding box center [993, 256] width 142 height 21
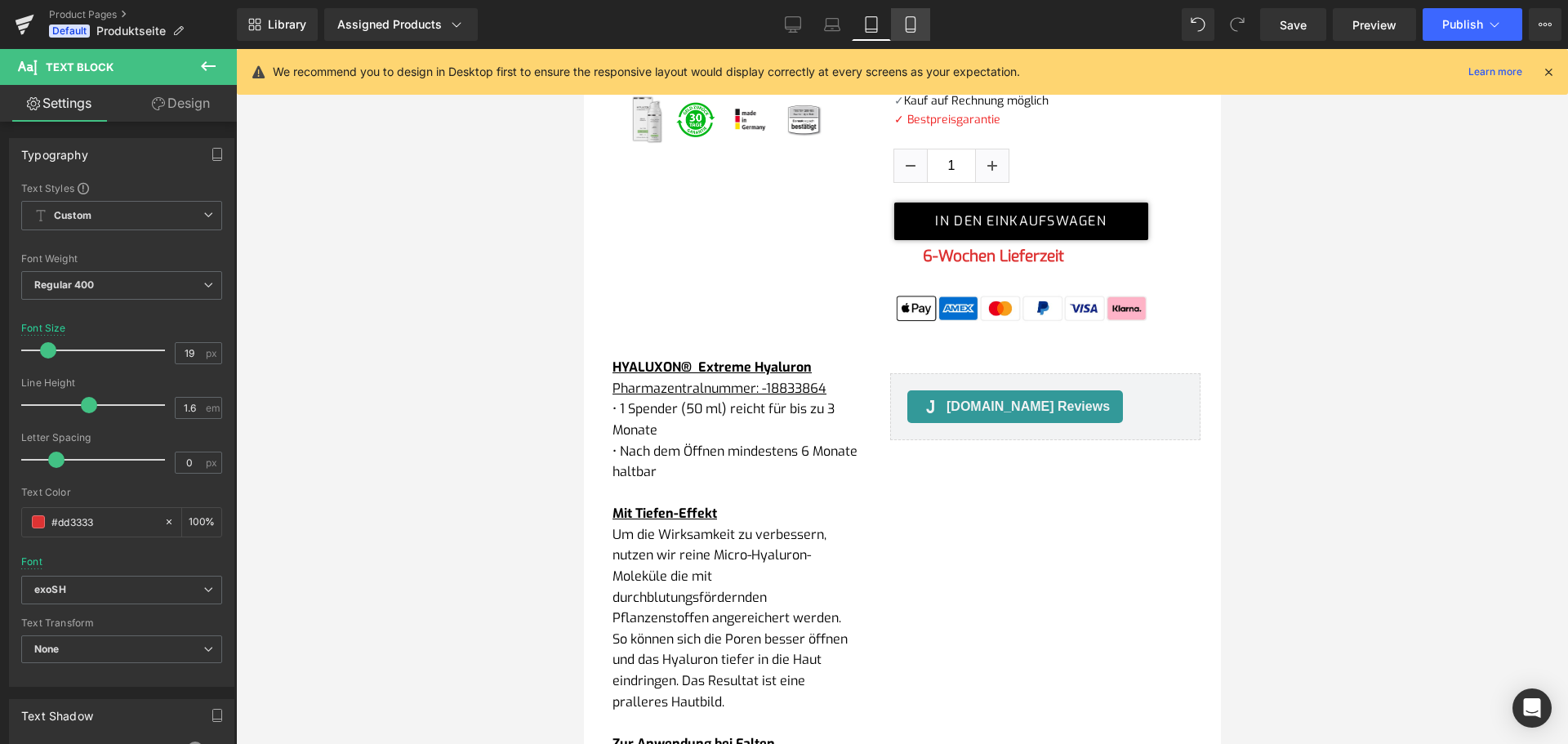
click at [922, 28] on link "Mobile" at bounding box center [910, 24] width 39 height 32
type input "21"
type input "100"
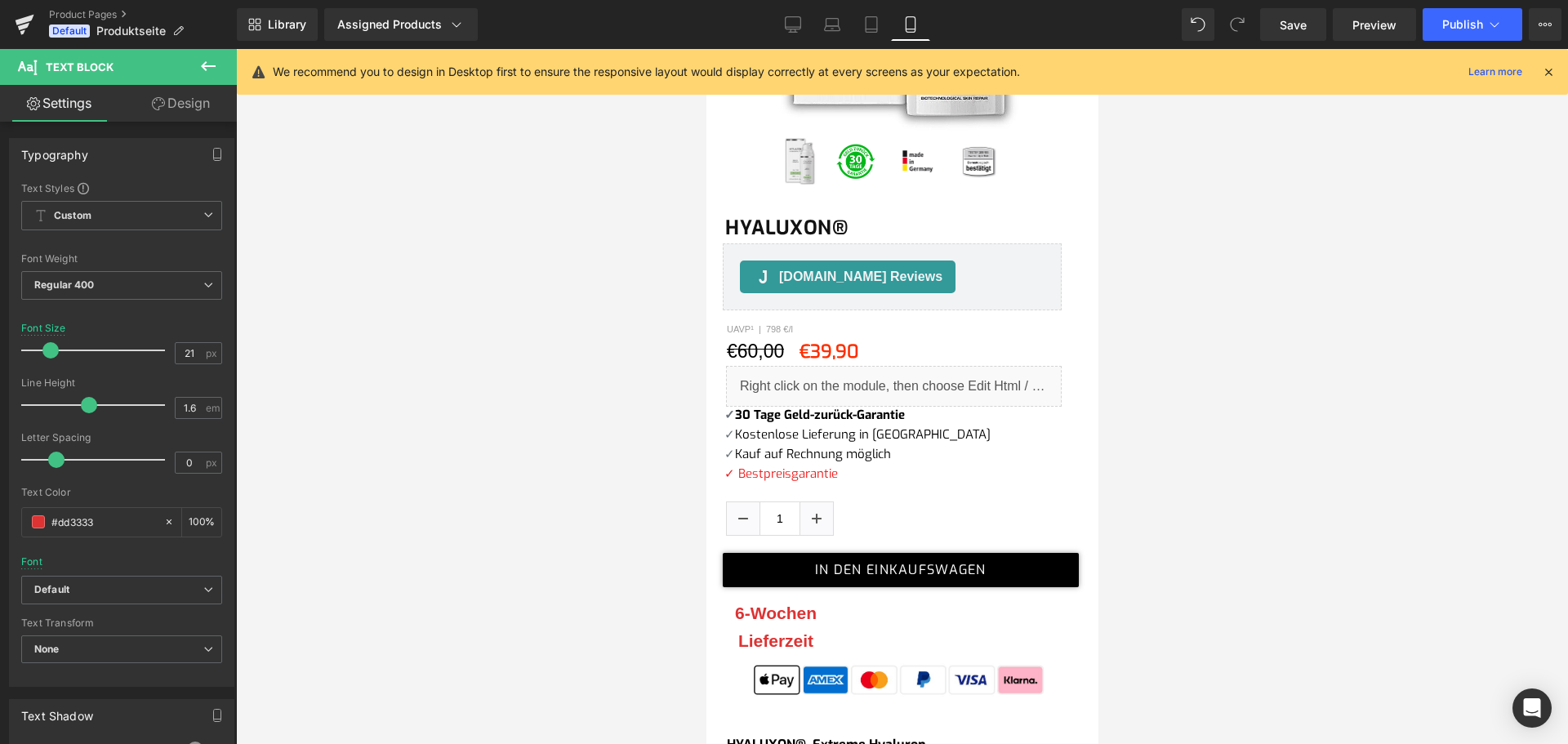
scroll to position [734, 0]
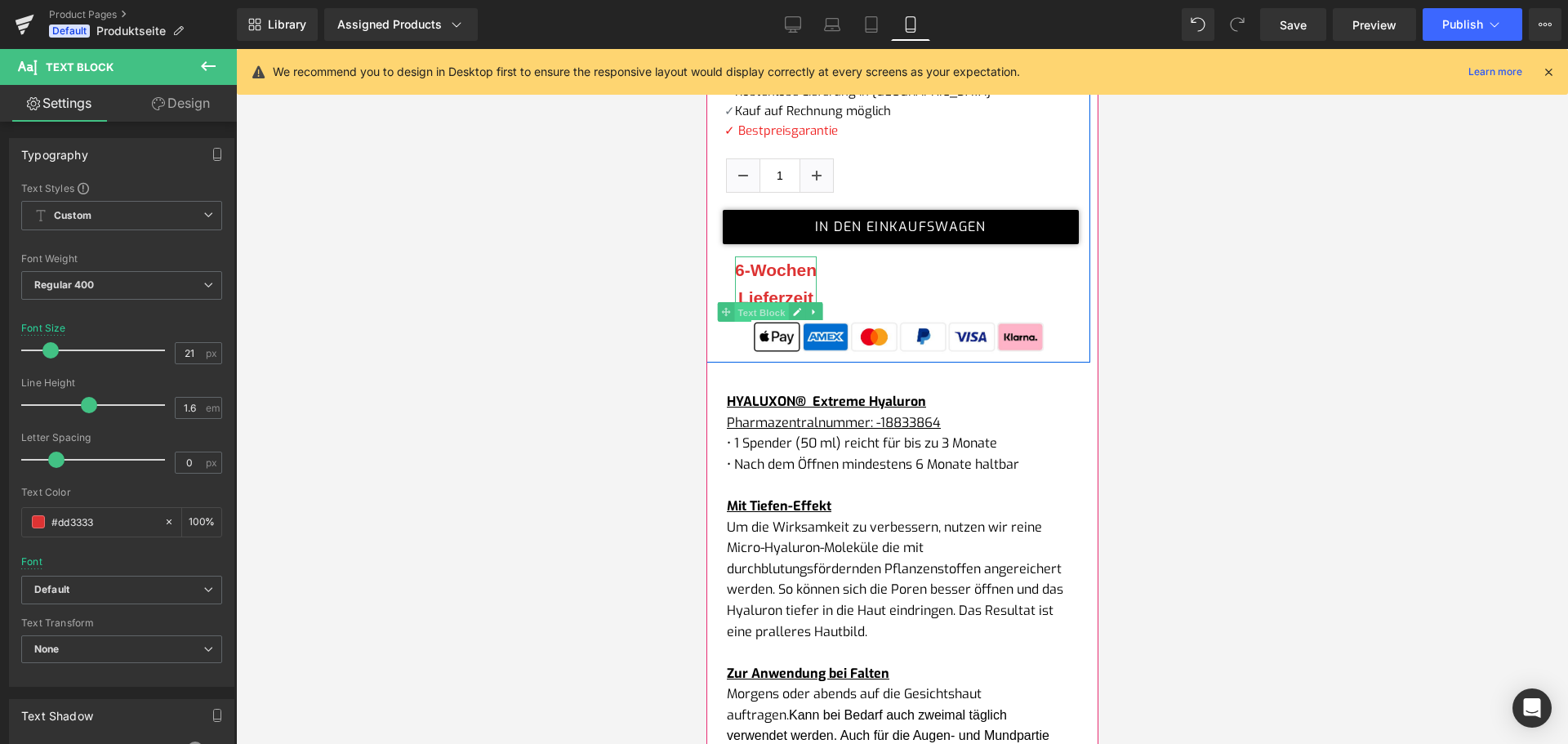
click at [761, 306] on span "Text Block" at bounding box center [760, 312] width 54 height 20
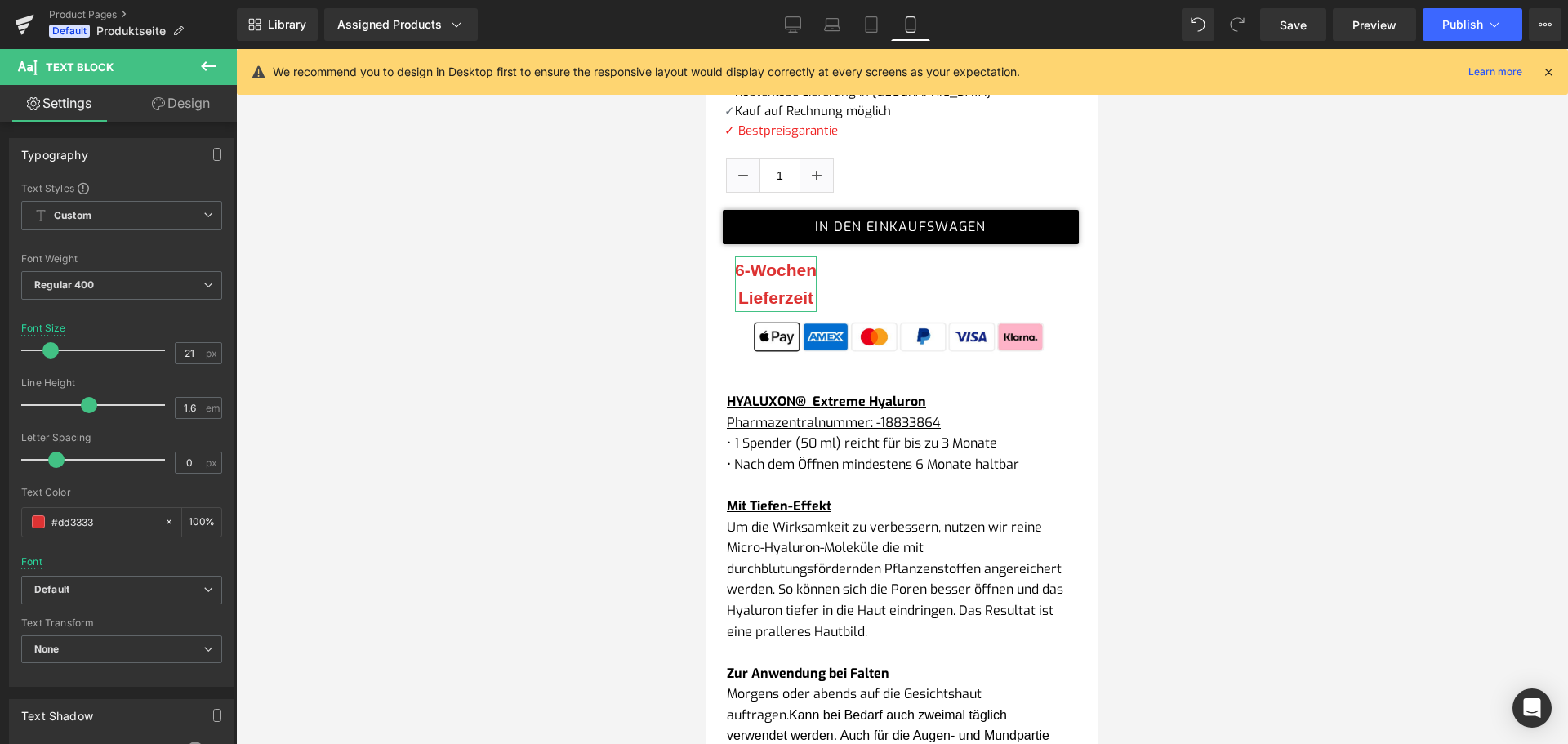
click at [184, 101] on link "Design" at bounding box center [180, 103] width 118 height 37
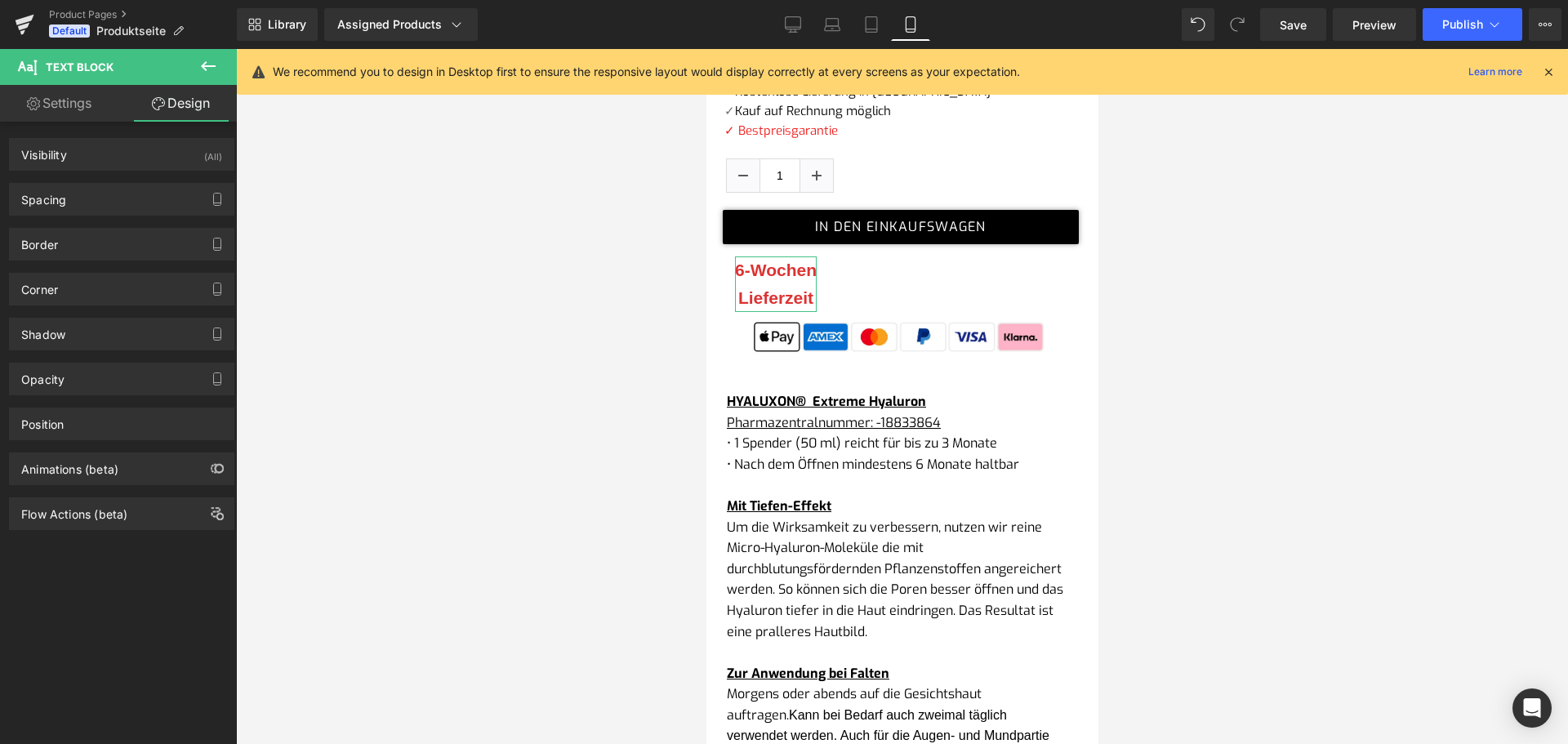
type input "15"
type input "300"
type input "10"
type input "0"
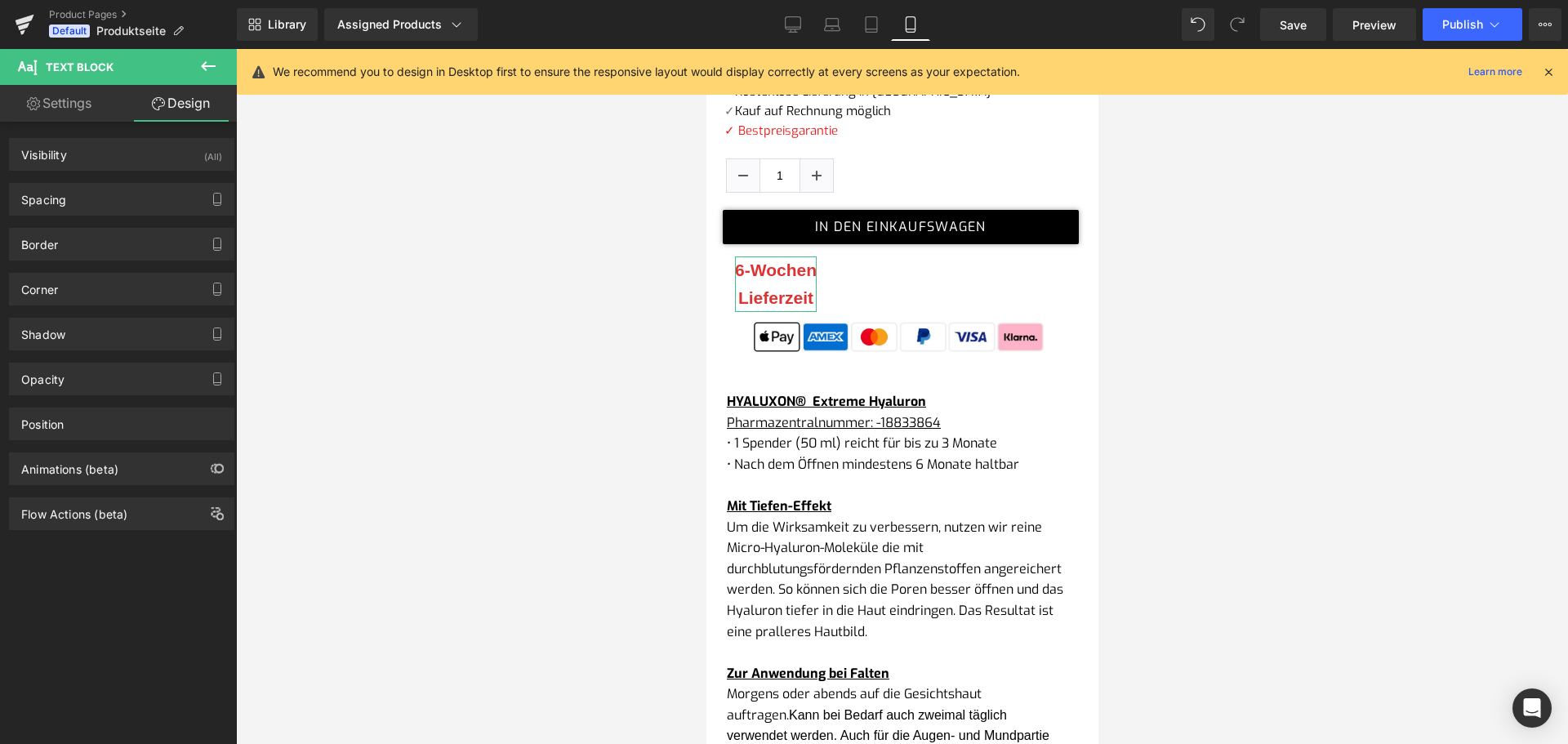
type input "0"
click at [91, 202] on div "Spacing" at bounding box center [122, 199] width 224 height 31
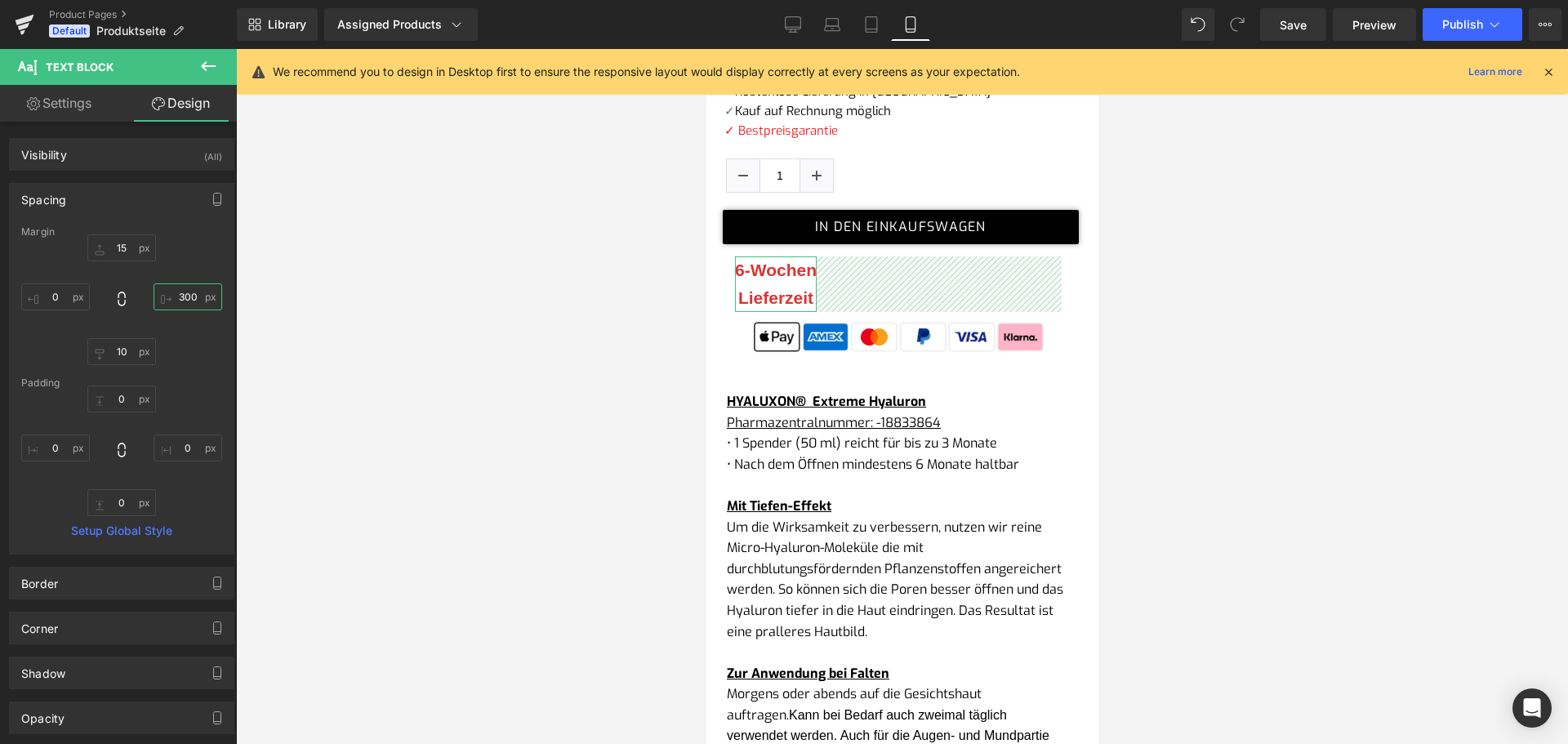
click at [174, 297] on input "300" at bounding box center [188, 297] width 69 height 27
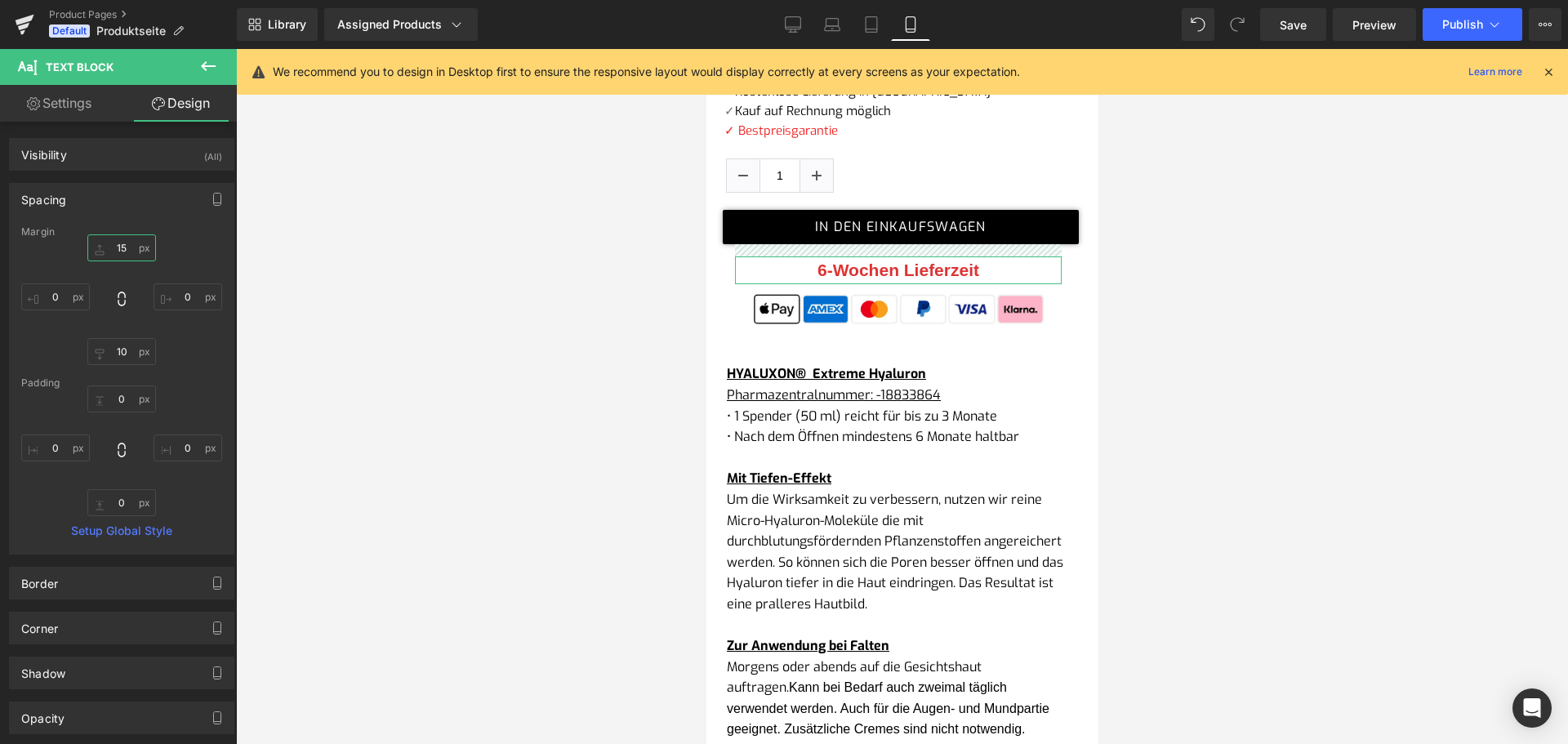
click at [124, 249] on input "15" at bounding box center [122, 248] width 69 height 27
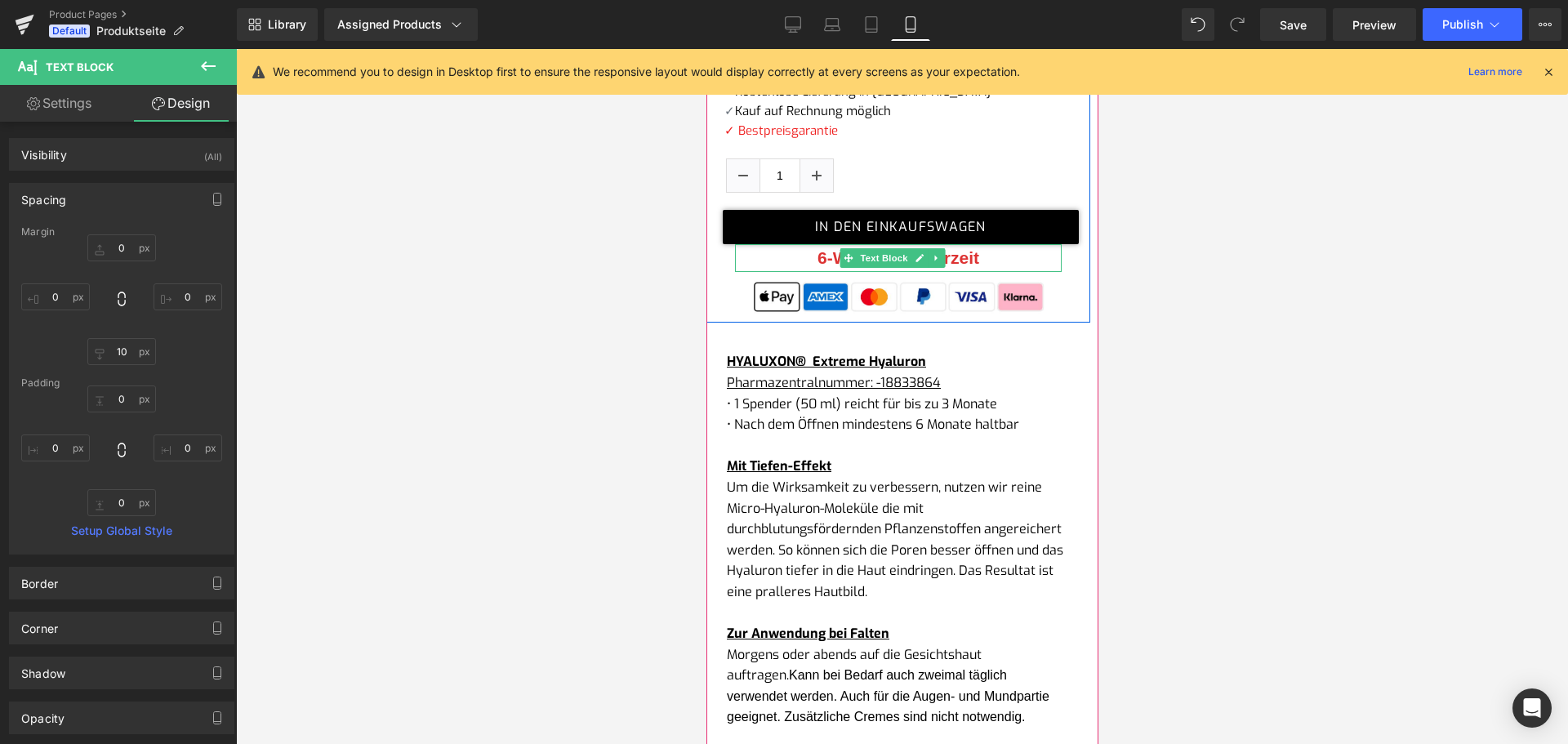
click at [817, 248] on b "6-Wochen Lieferzeit" at bounding box center [897, 257] width 161 height 19
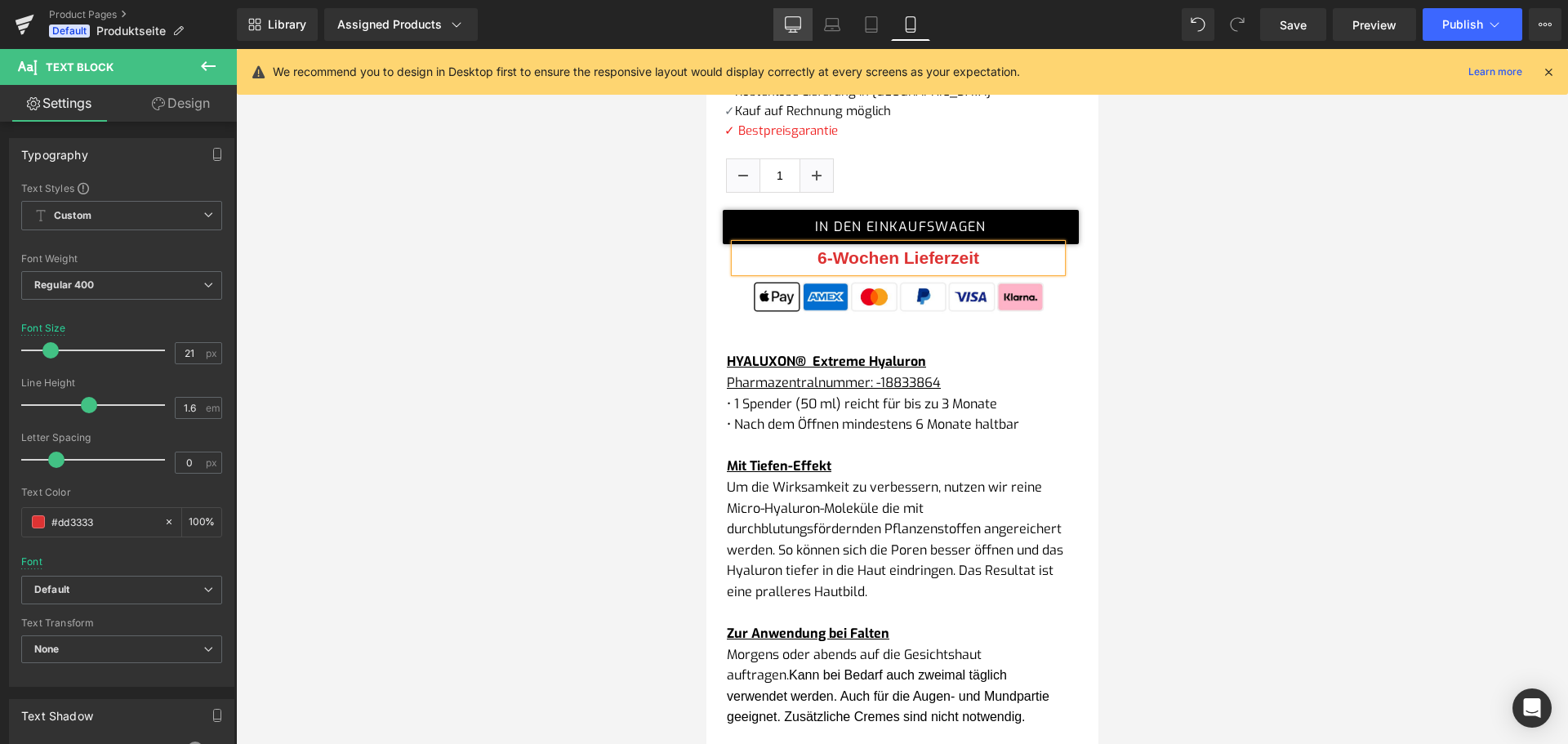
click at [787, 13] on link "Desktop" at bounding box center [793, 24] width 39 height 32
type input "20"
type input "100"
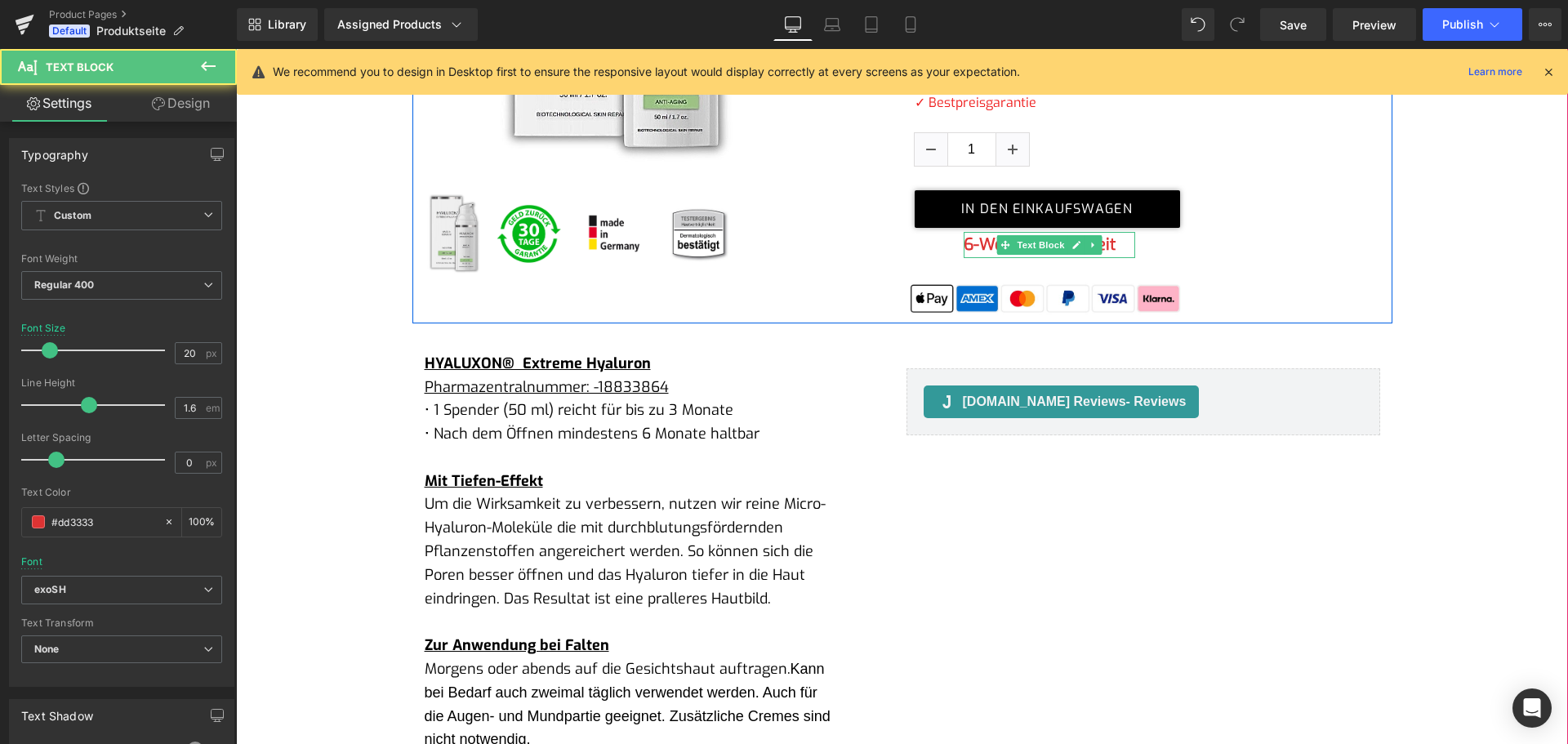
click at [976, 242] on b "6-Wochen Lieferzeit" at bounding box center [1040, 244] width 151 height 22
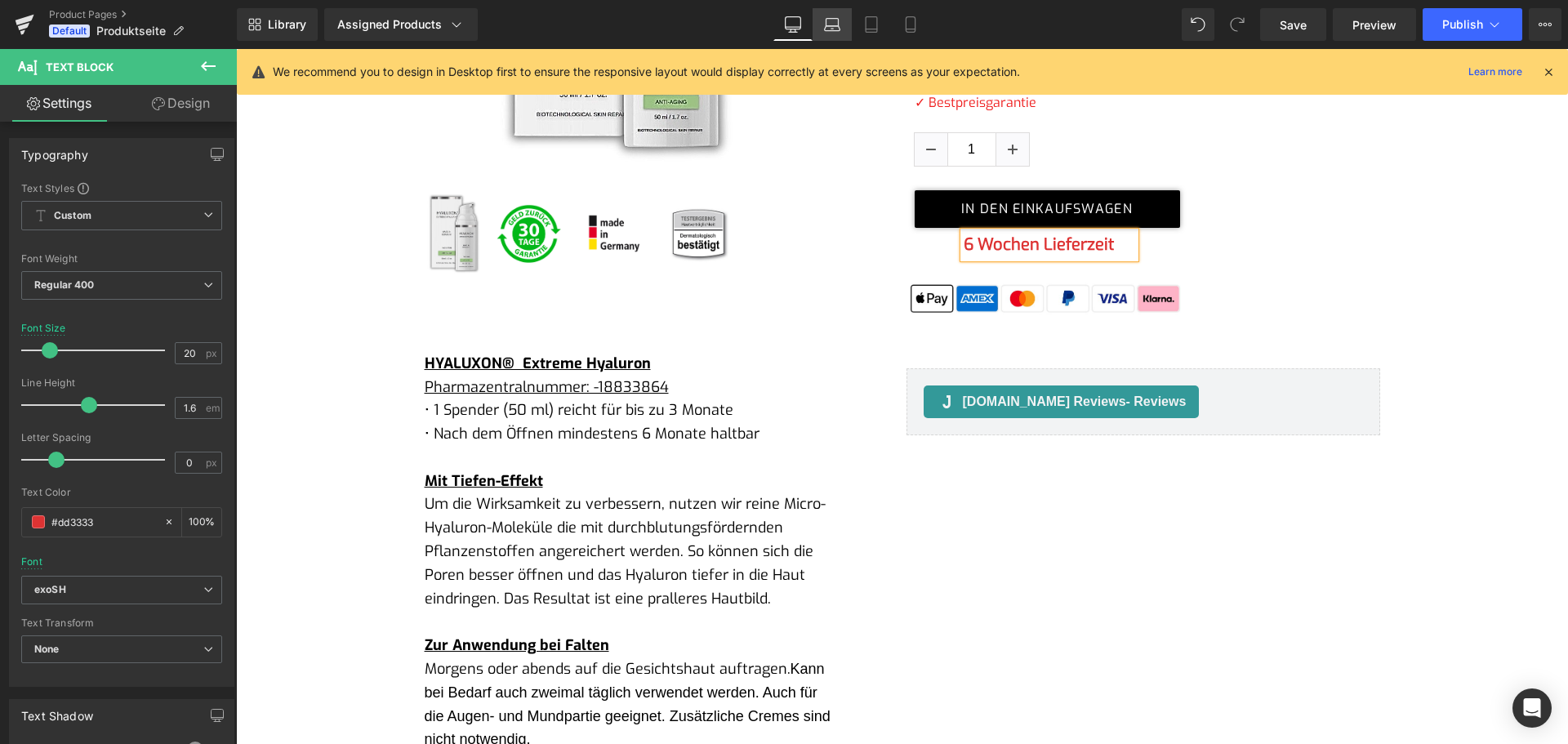
click at [819, 30] on link "Laptop" at bounding box center [831, 24] width 39 height 32
type input "18"
type input "100"
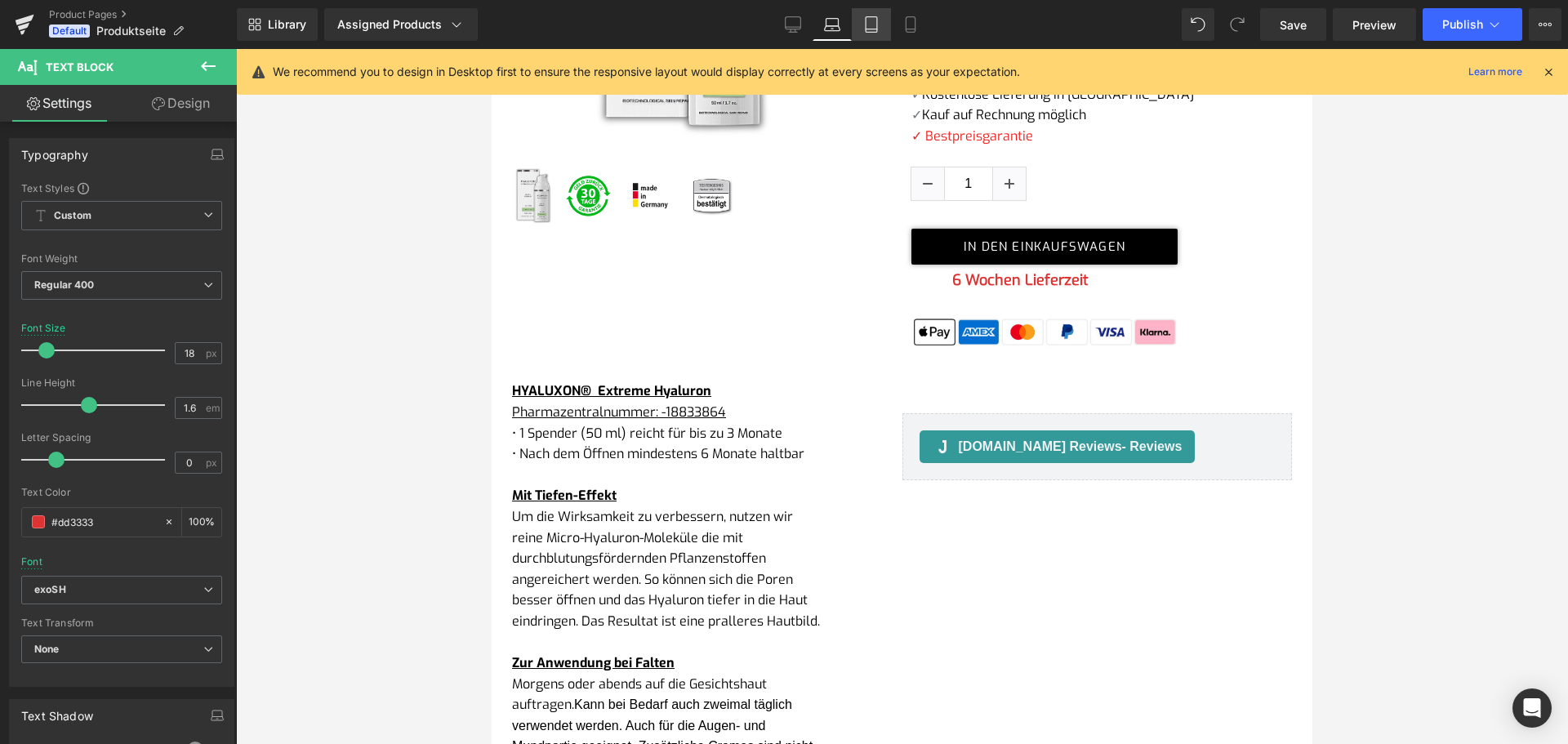
scroll to position [424, 0]
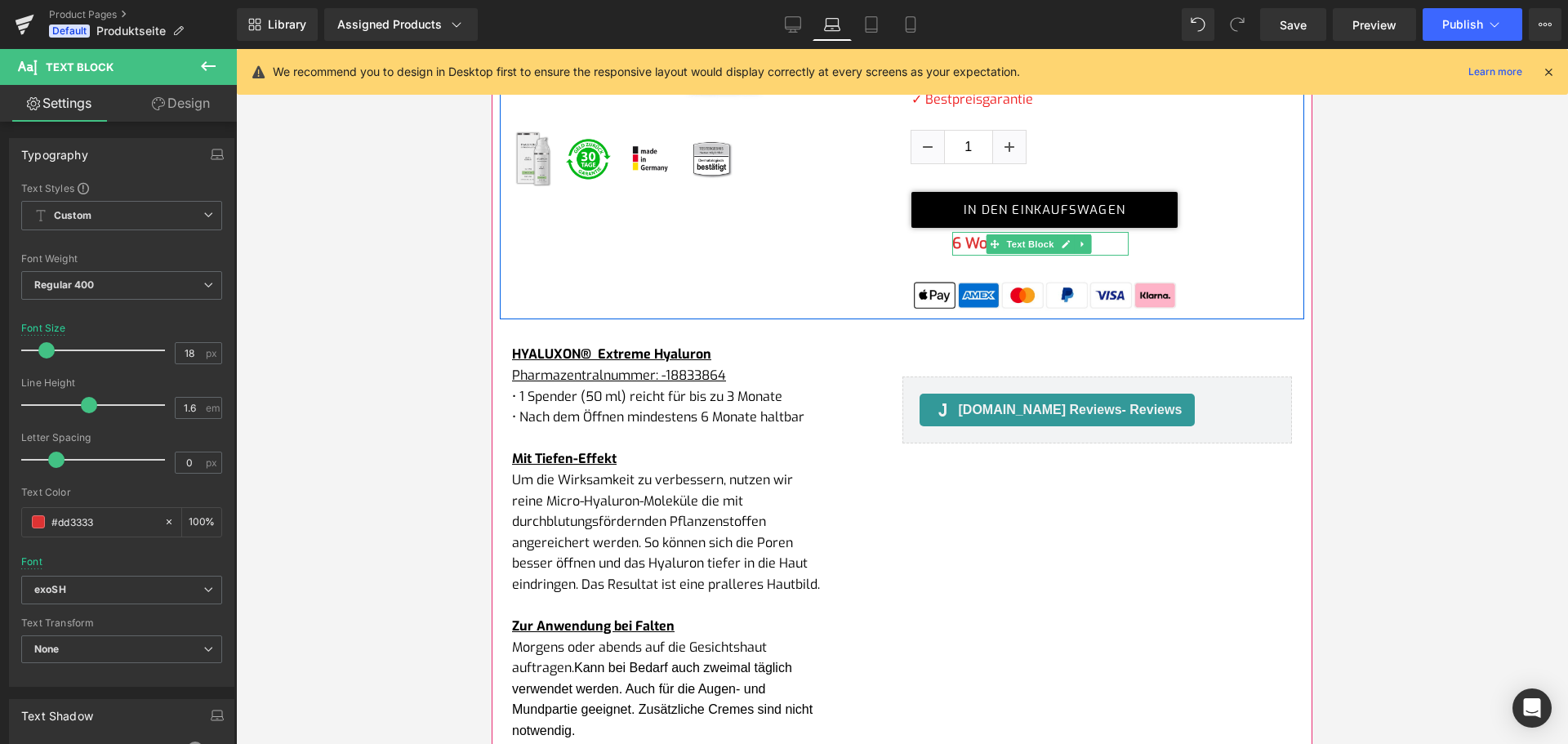
click at [952, 238] on b "6 Wochen Lieferzeit" at bounding box center [1020, 243] width 136 height 20
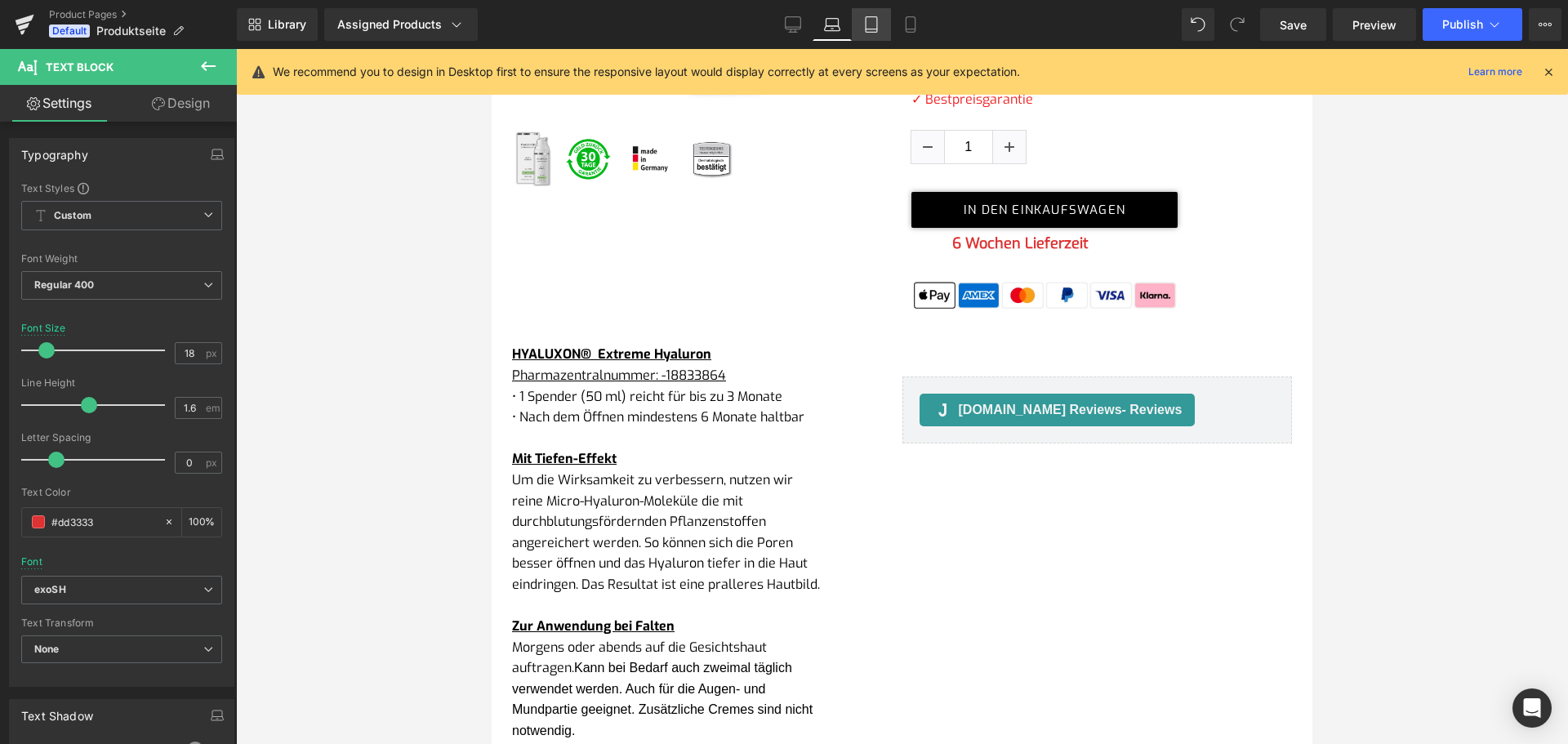
click at [879, 22] on icon at bounding box center [871, 24] width 16 height 16
type input "19"
type input "100"
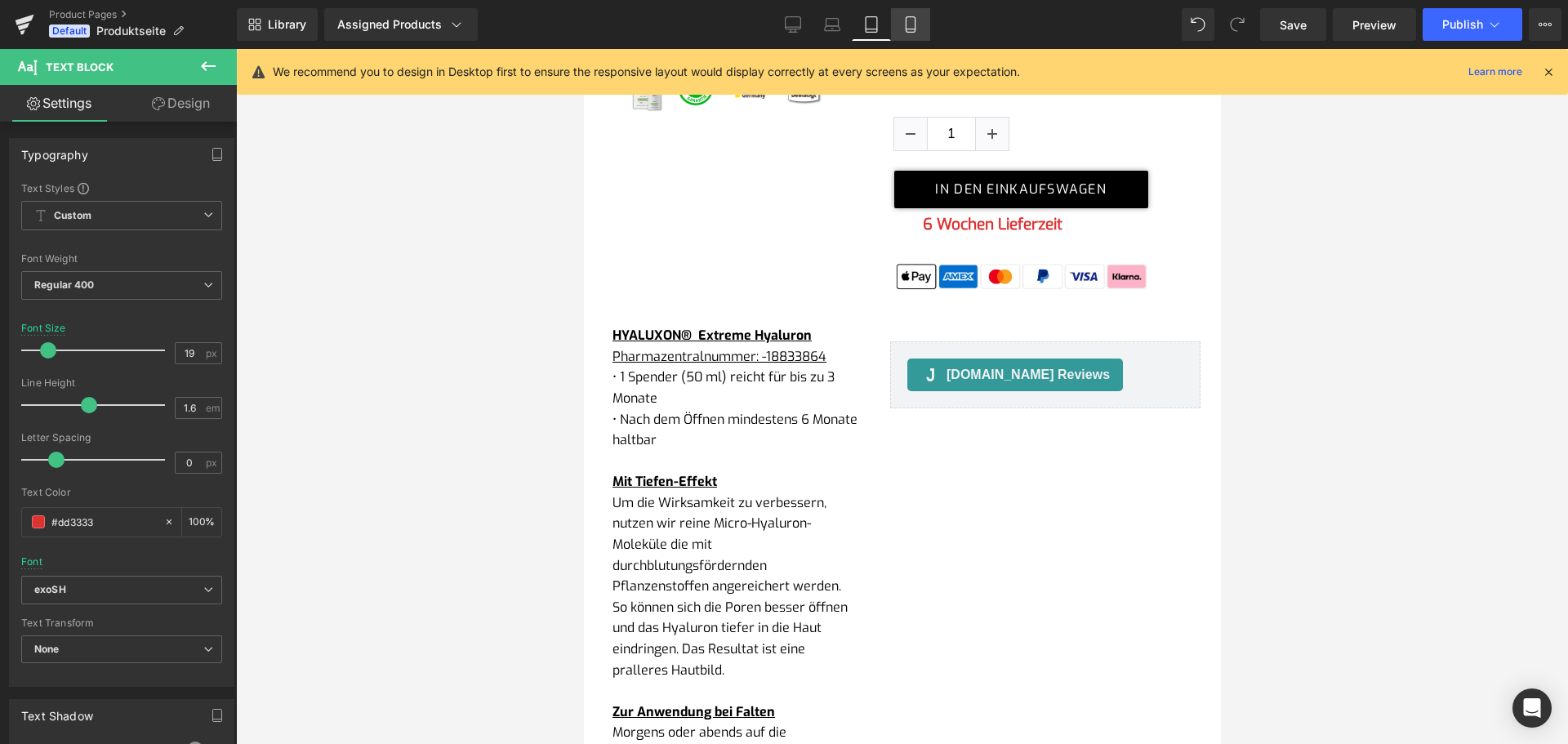
click at [912, 27] on icon at bounding box center [911, 24] width 16 height 16
type input "21"
type input "100"
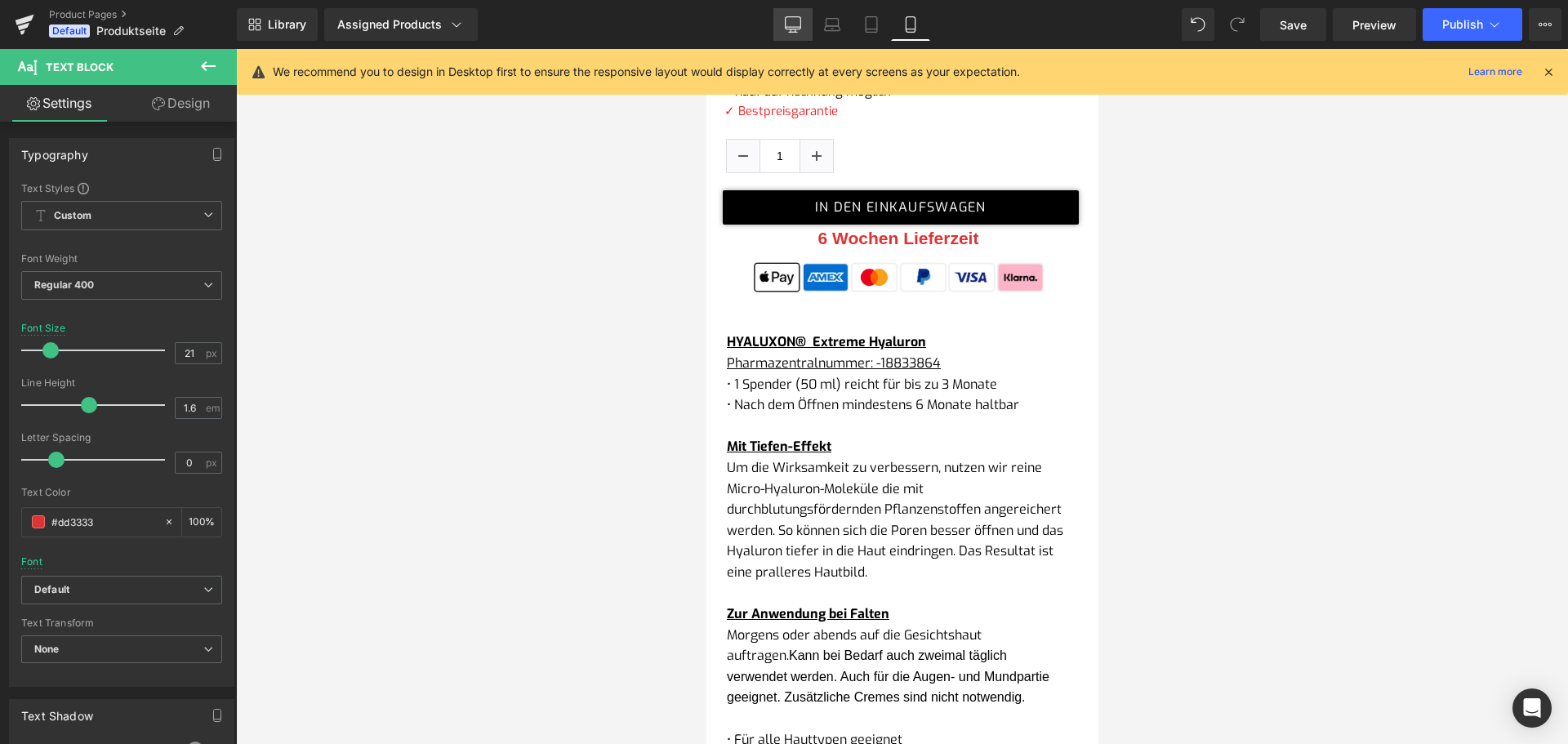
click at [792, 25] on icon at bounding box center [793, 24] width 16 height 16
type input "20"
type input "100"
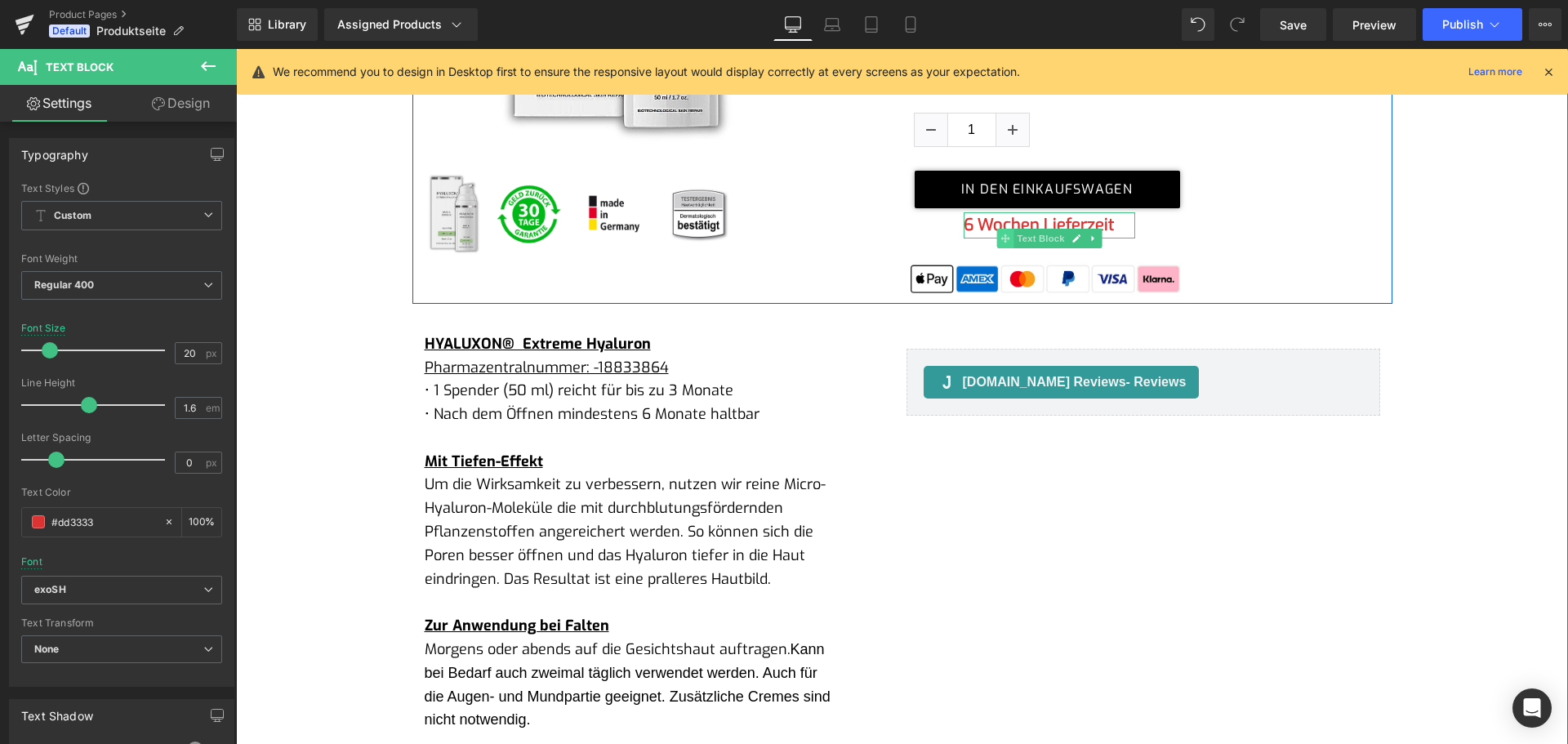
click at [996, 234] on span at bounding box center [1004, 239] width 17 height 20
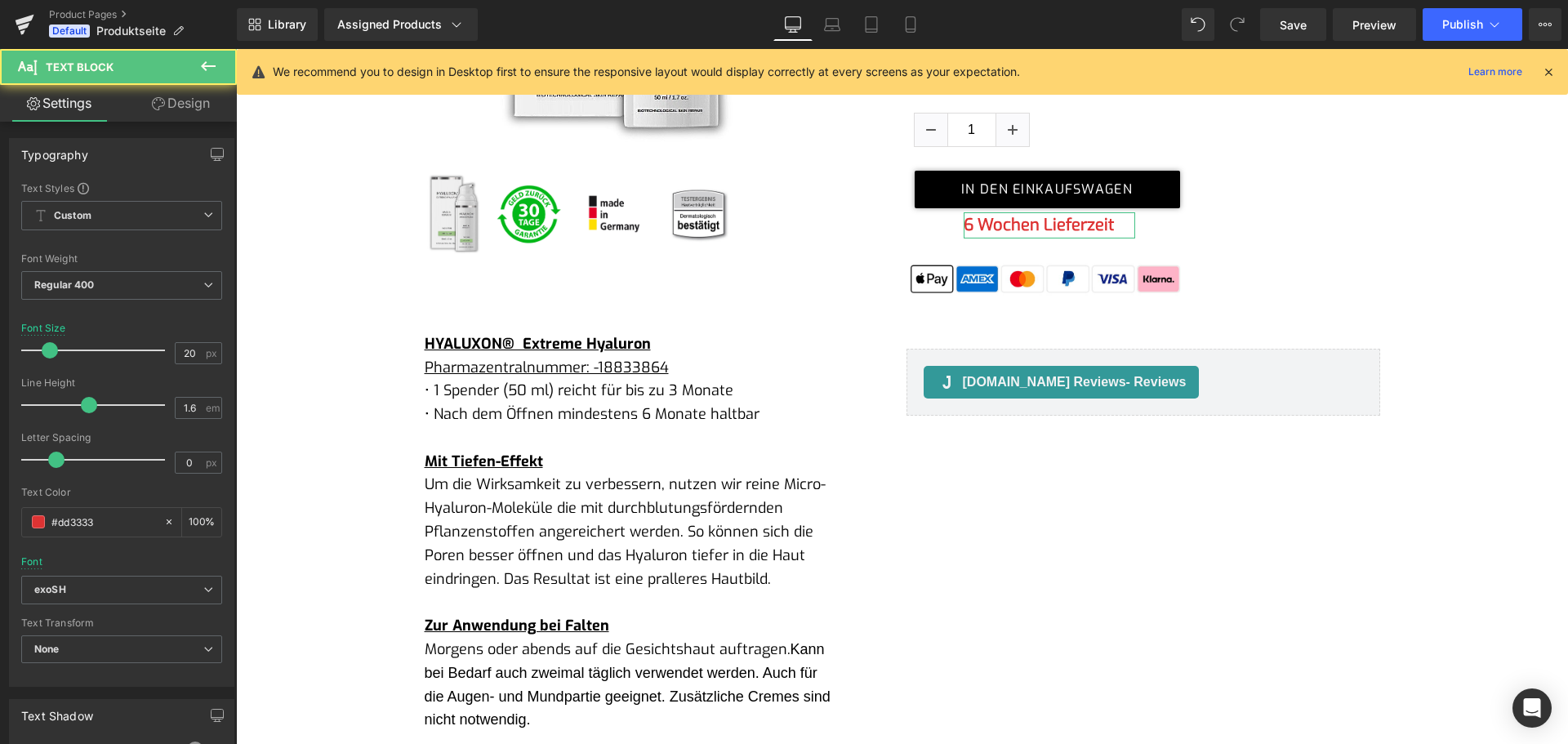
click at [178, 100] on link "Design" at bounding box center [180, 103] width 118 height 37
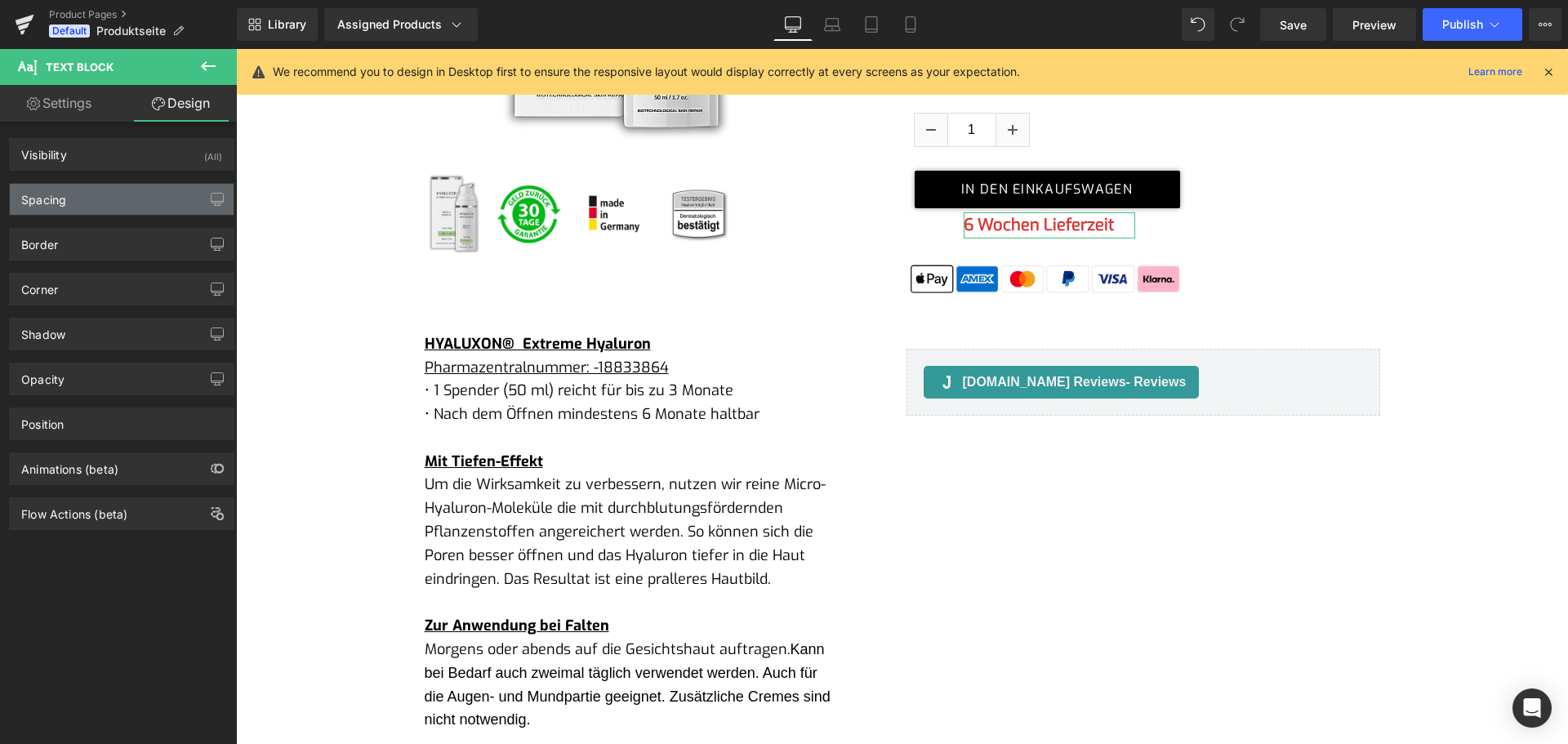
click at [112, 201] on div "Spacing" at bounding box center [122, 199] width 224 height 31
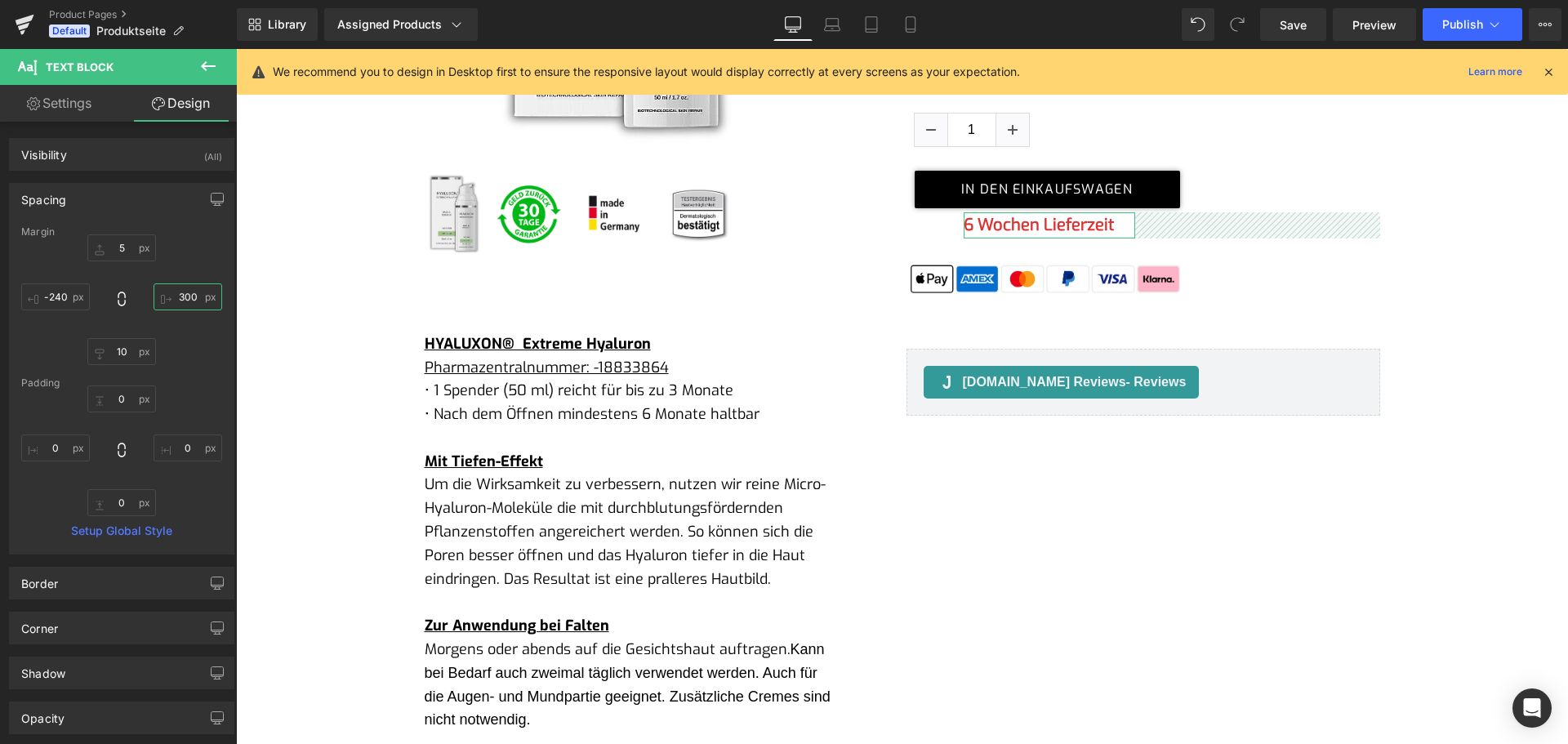
click at [174, 294] on input "300" at bounding box center [188, 297] width 69 height 27
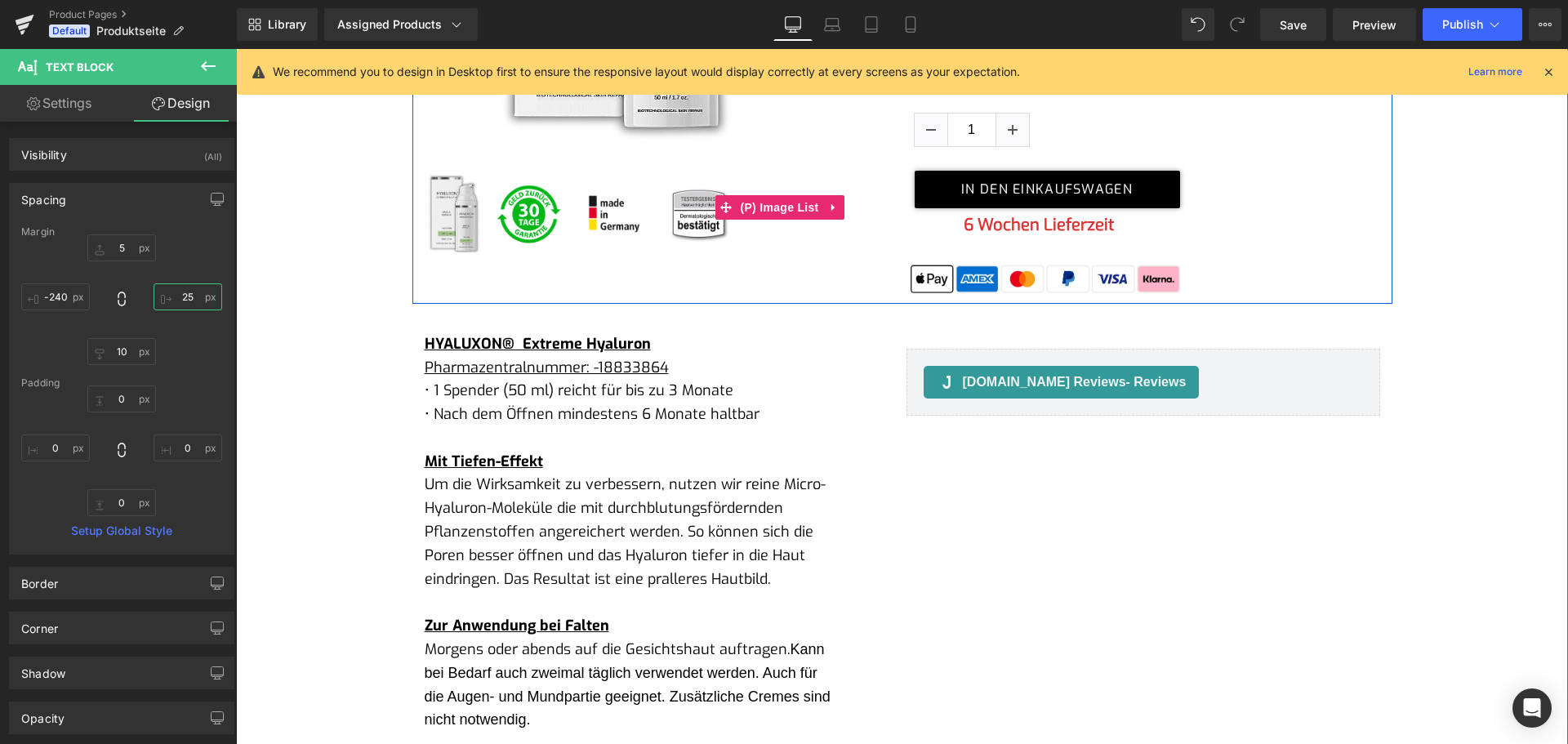
type input "250"
click at [982, 226] on b "6 Wochen Lieferzeit" at bounding box center [1039, 225] width 151 height 22
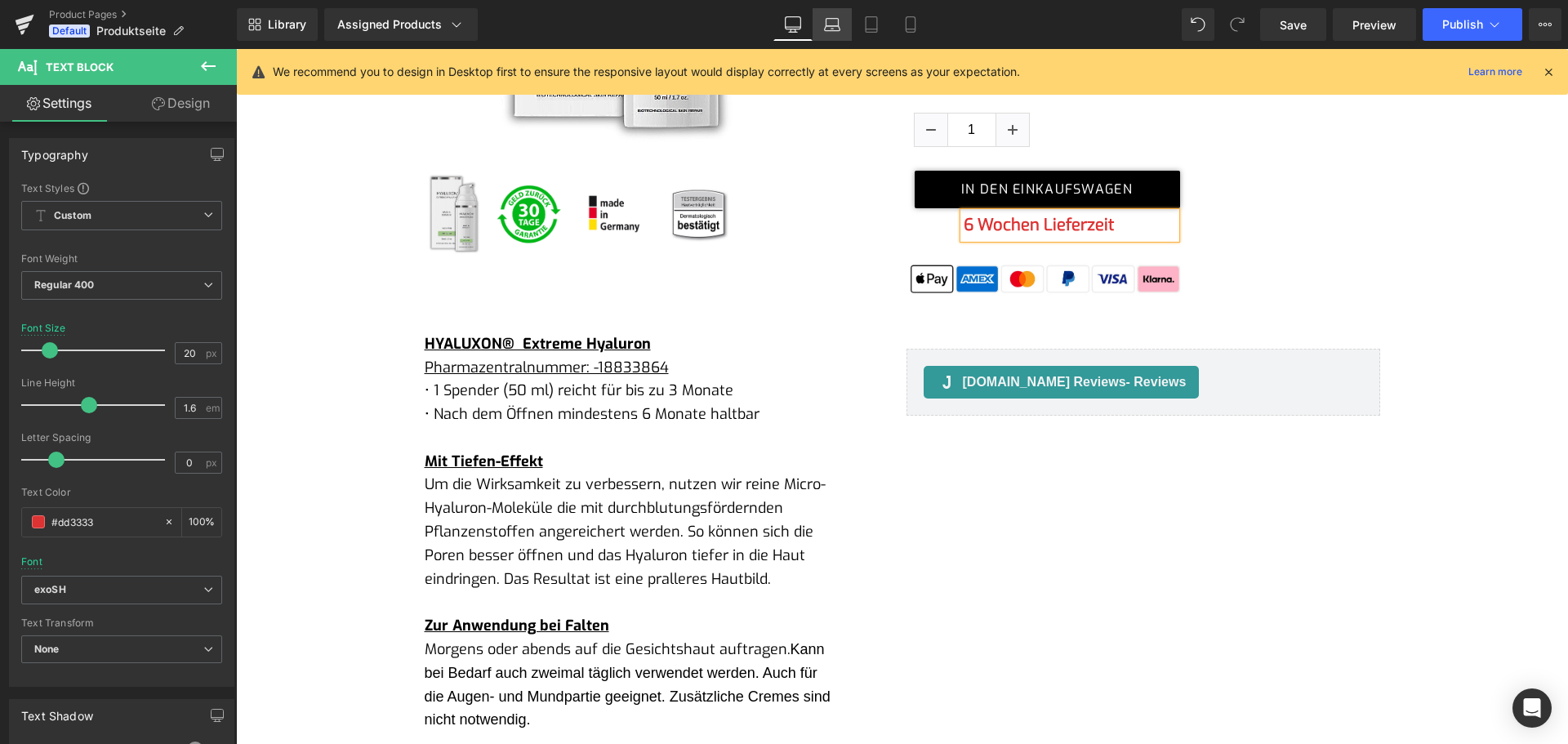
click at [829, 26] on icon at bounding box center [832, 24] width 16 height 16
type input "18"
type input "100"
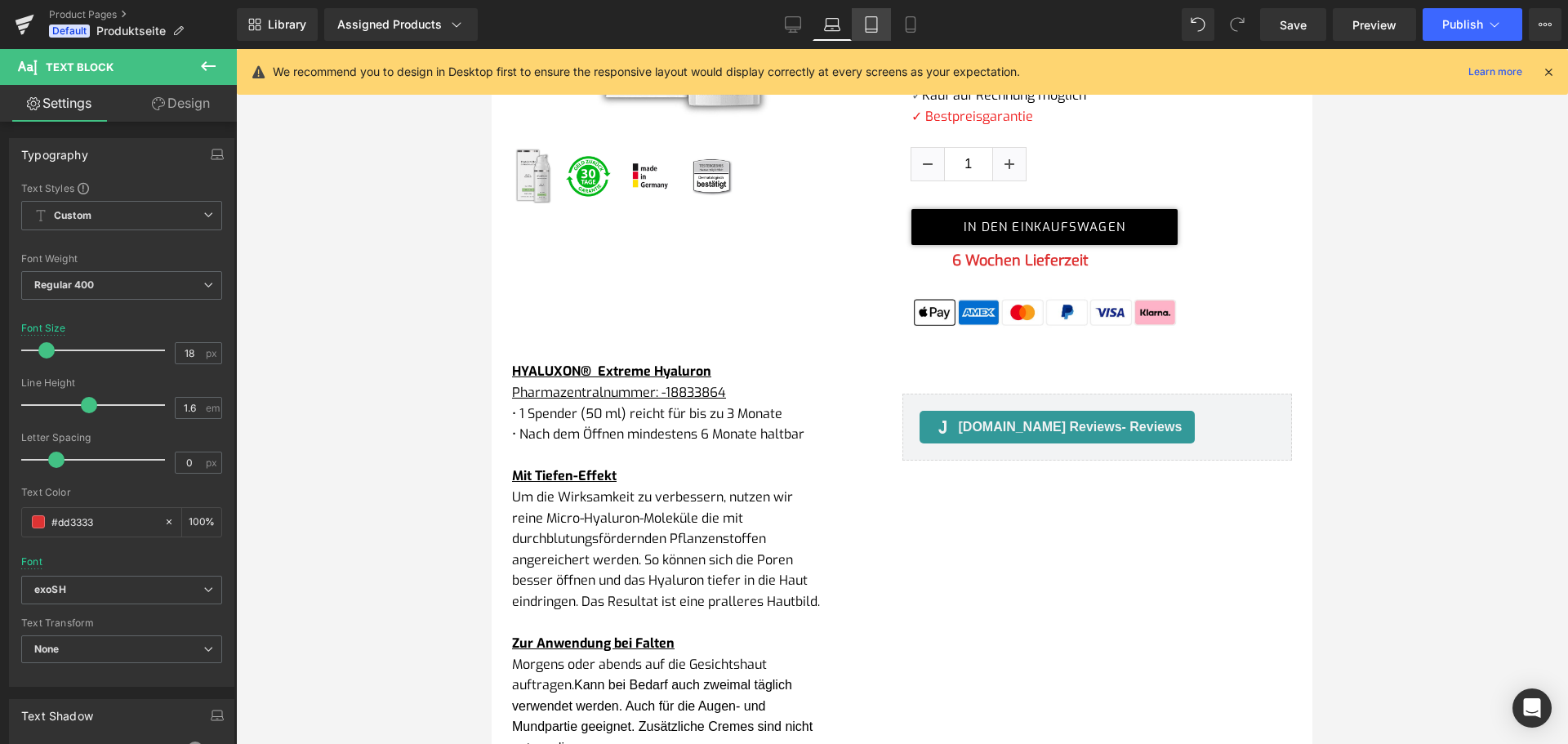
scroll to position [444, 0]
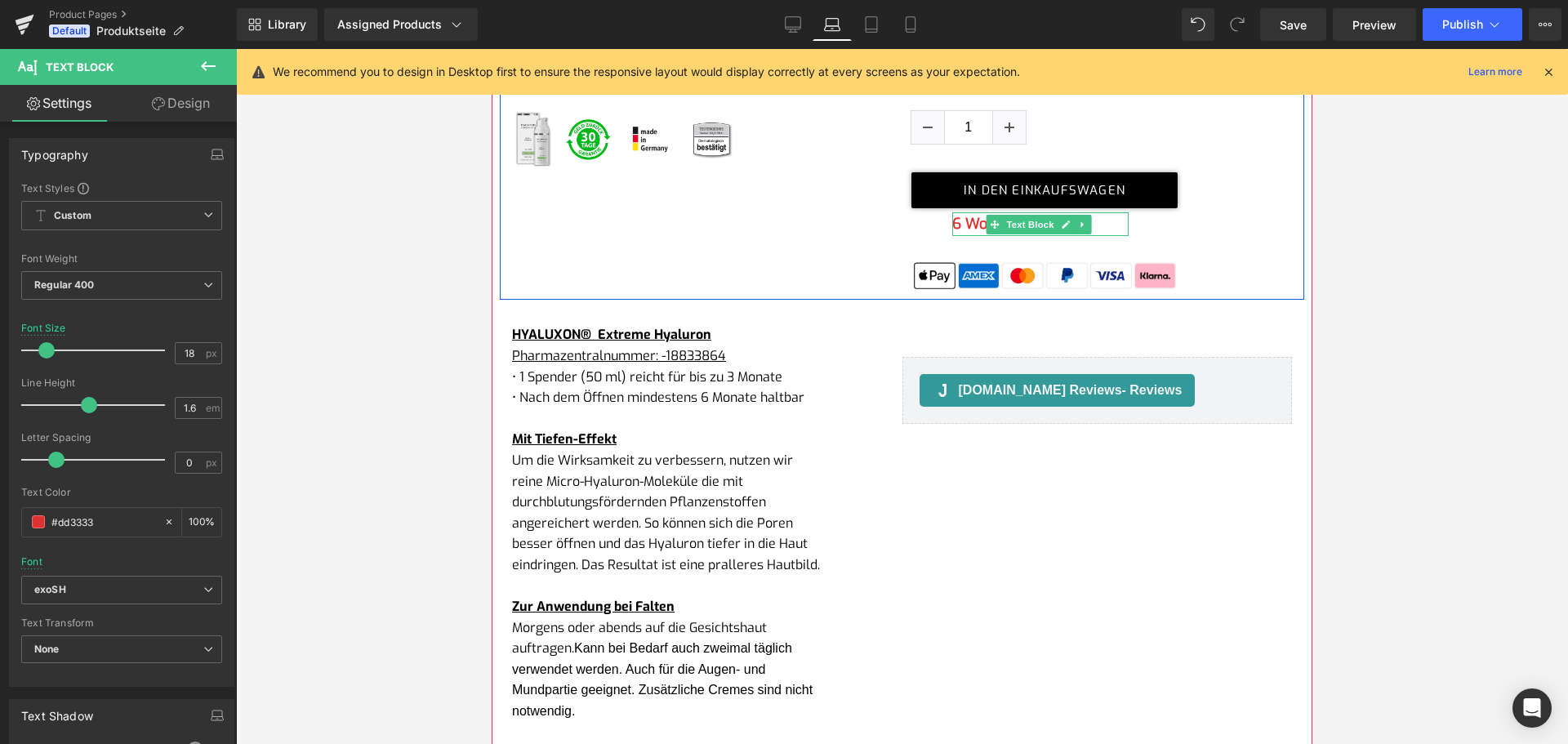
click at [957, 225] on b "6 Wochen Lieferzeit" at bounding box center [1020, 224] width 136 height 20
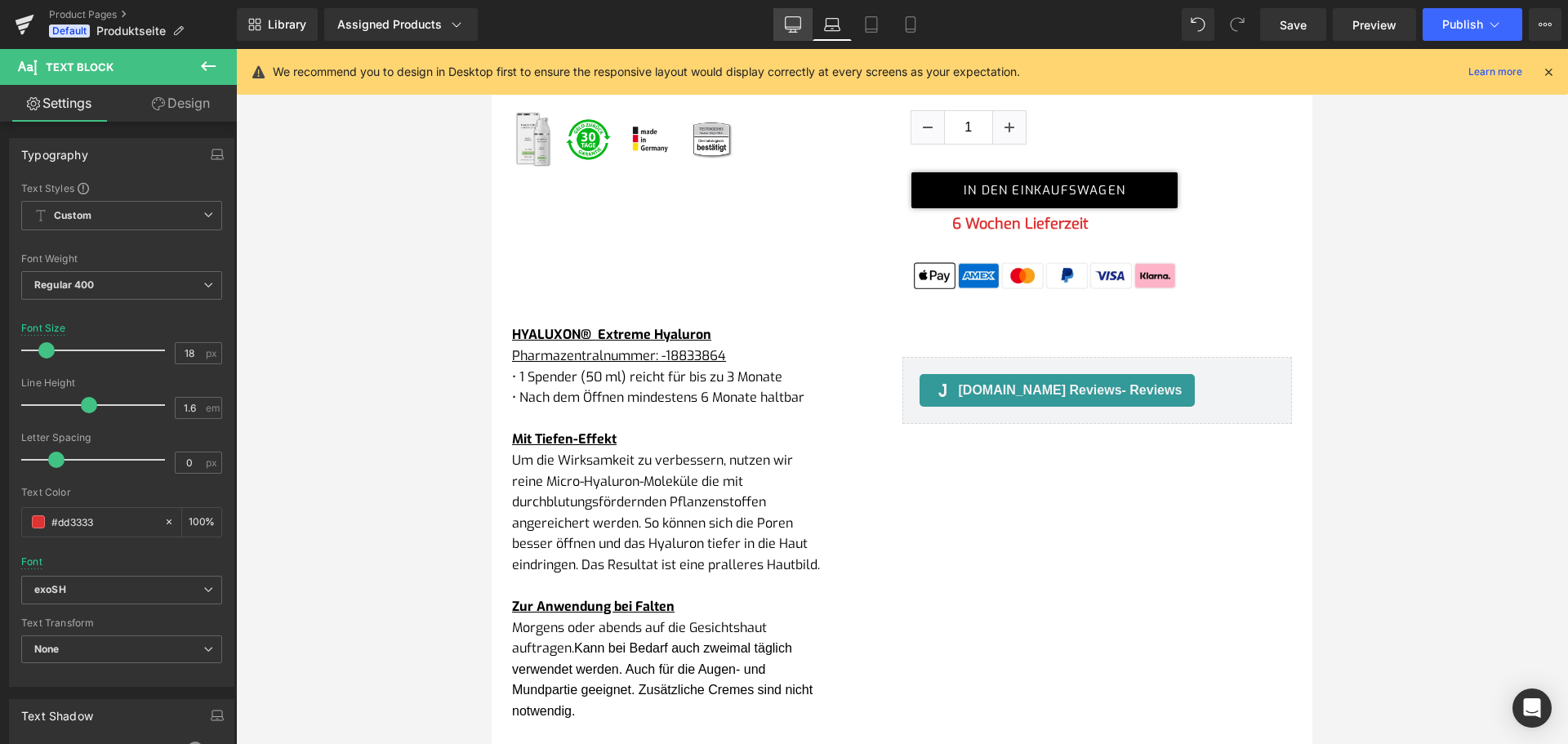
click at [798, 22] on icon at bounding box center [793, 24] width 16 height 16
type input "20"
type input "100"
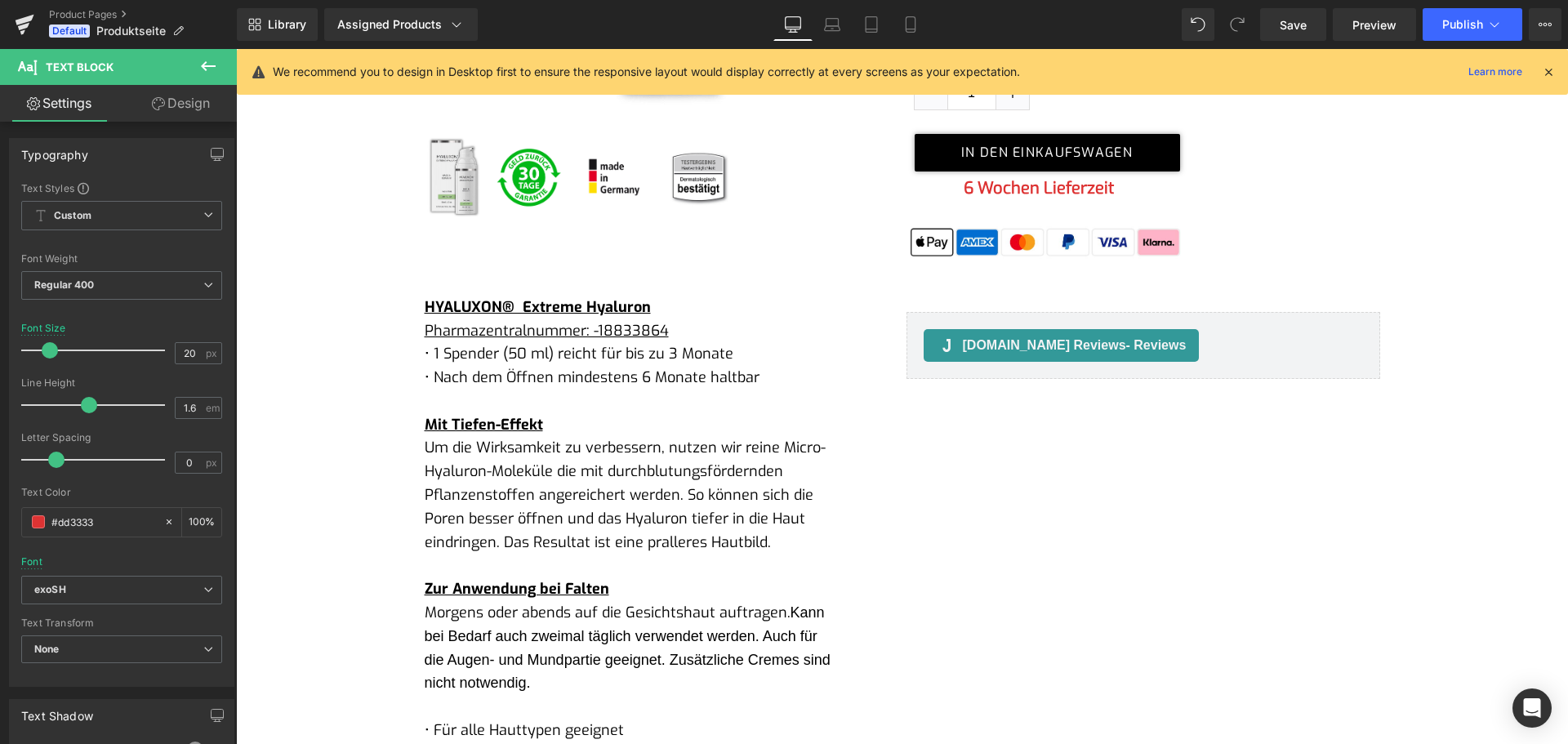
scroll to position [407, 0]
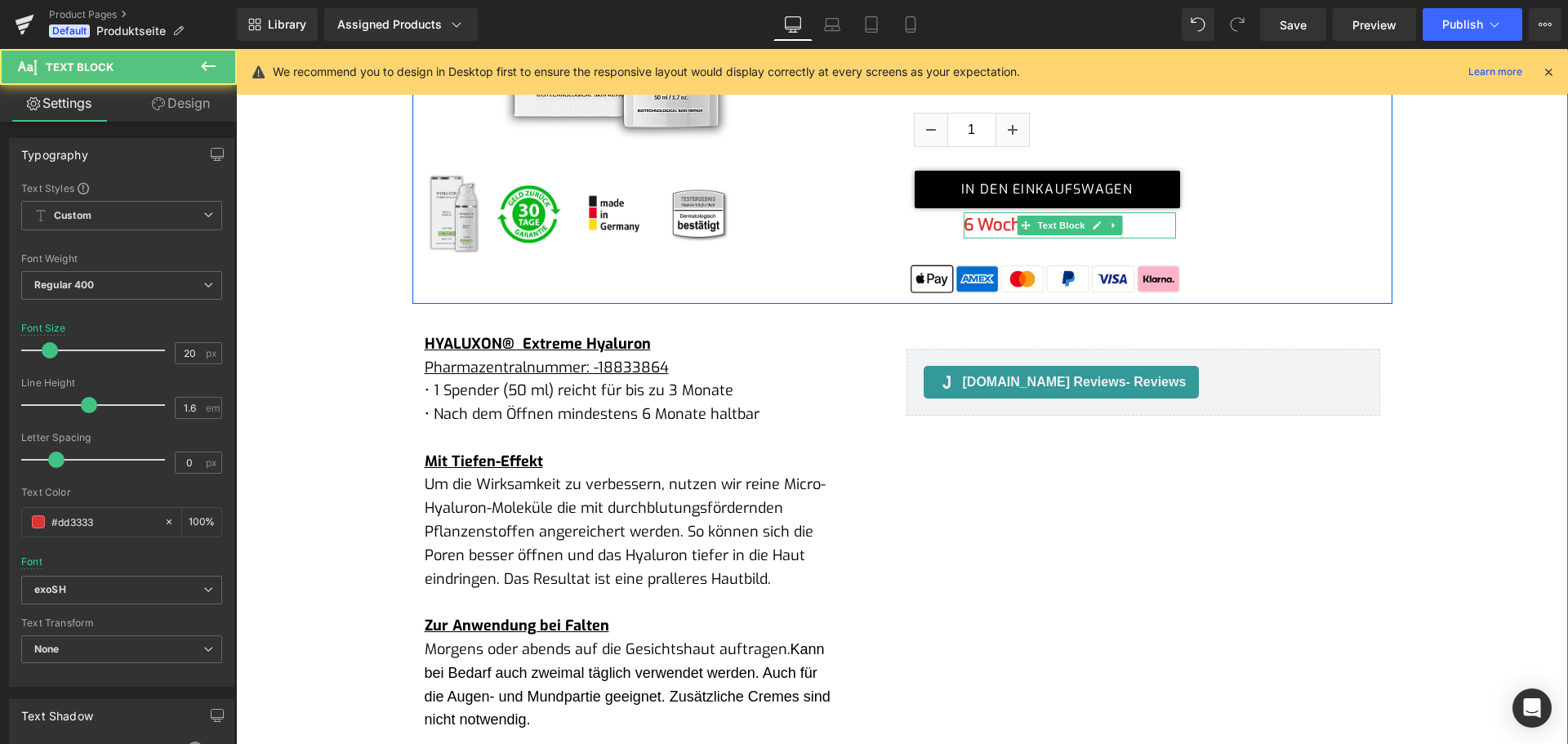
click at [978, 221] on b "6 Wochen Lieferzeit" at bounding box center [1039, 225] width 151 height 22
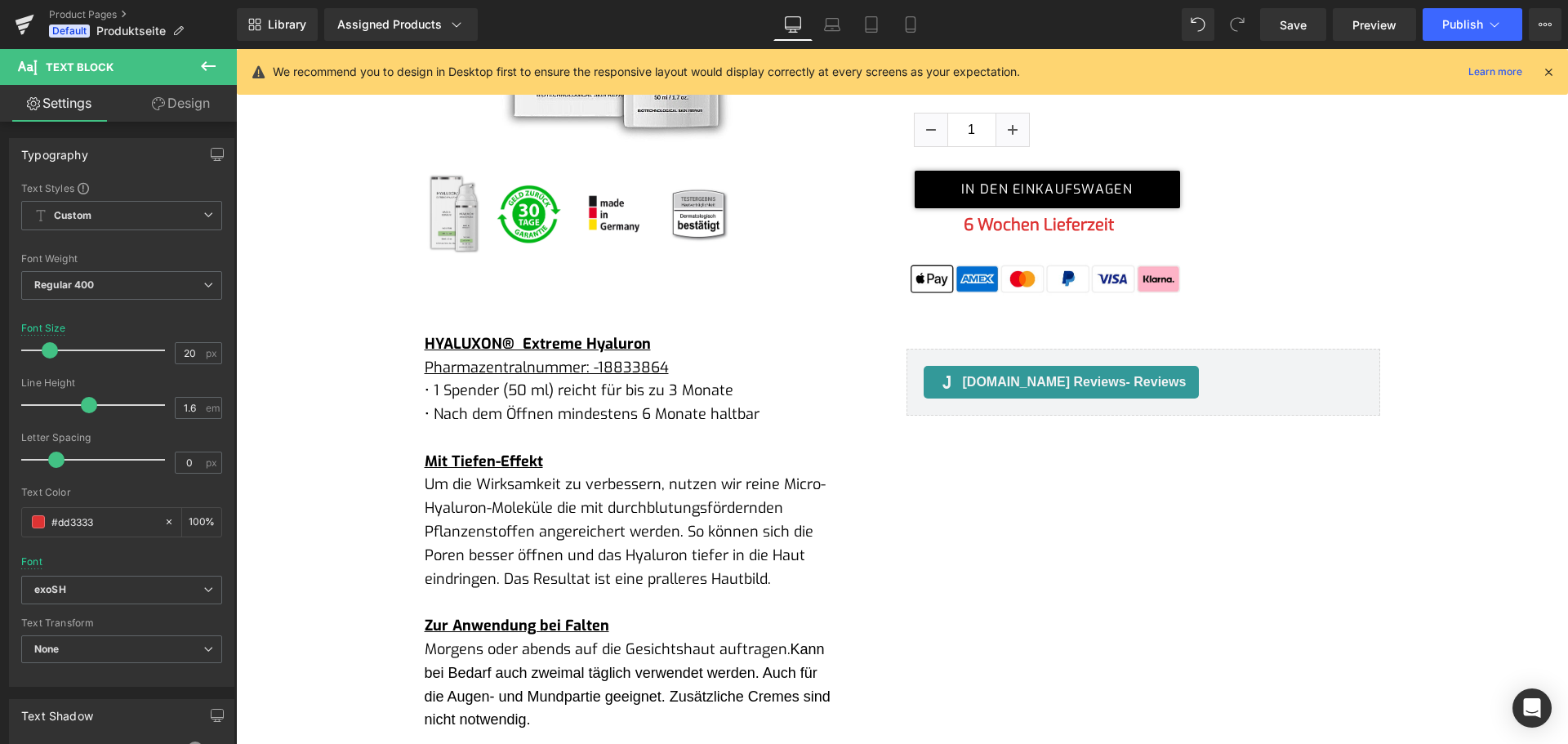
click at [169, 113] on link "Design" at bounding box center [180, 103] width 118 height 37
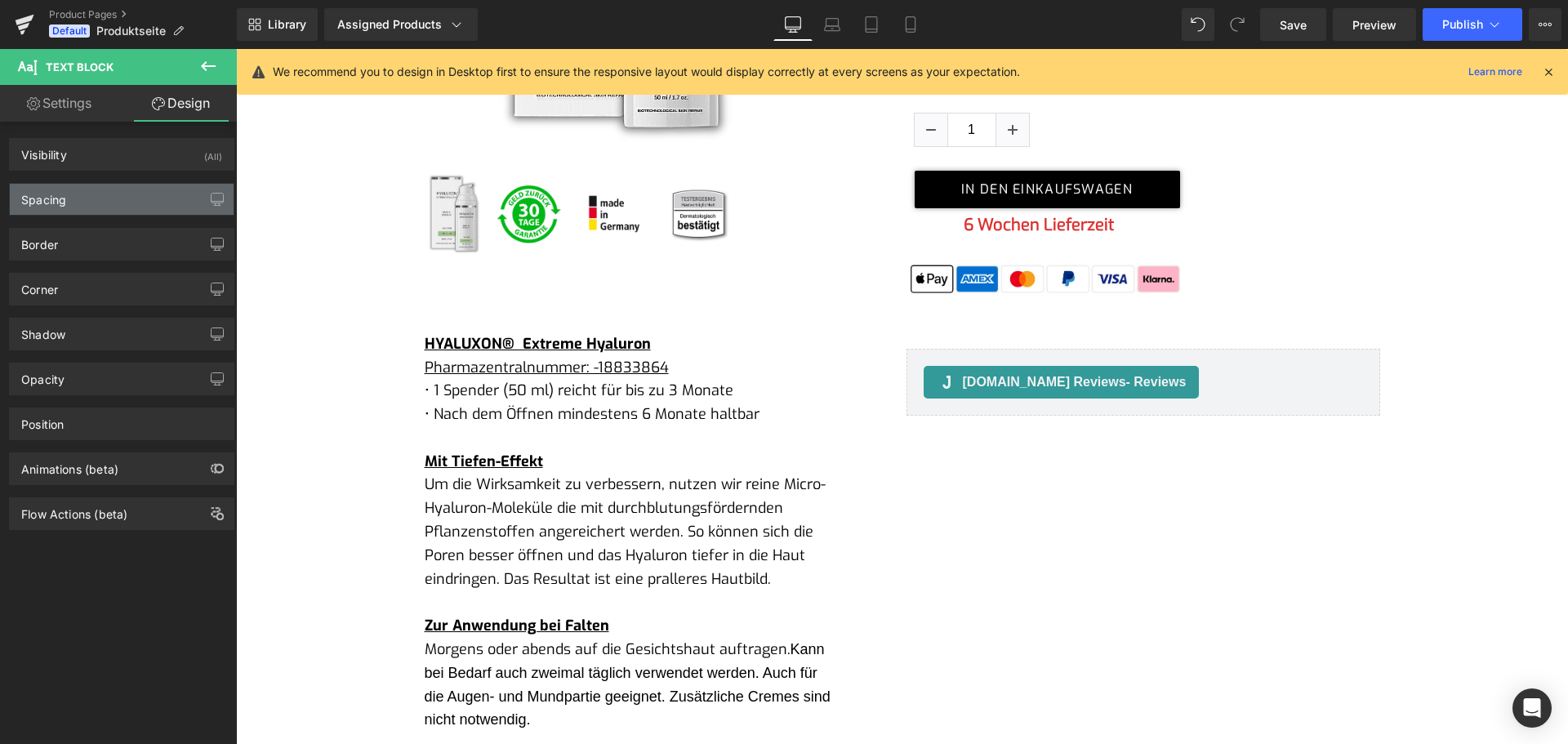
type input "5"
type input "250"
type input "10"
type input "-240"
type input "0"
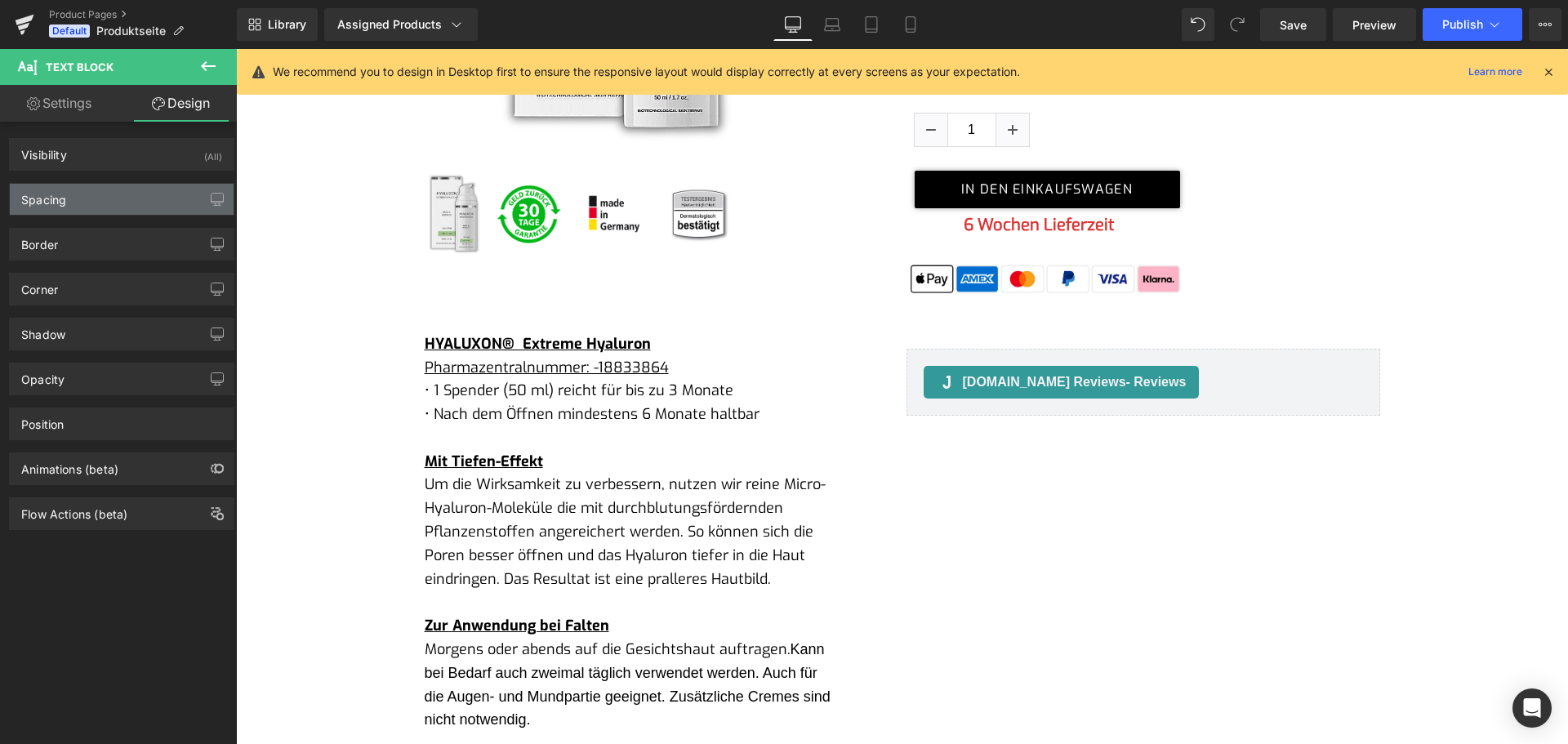
type input "0"
click at [78, 197] on div "Spacing" at bounding box center [122, 199] width 224 height 31
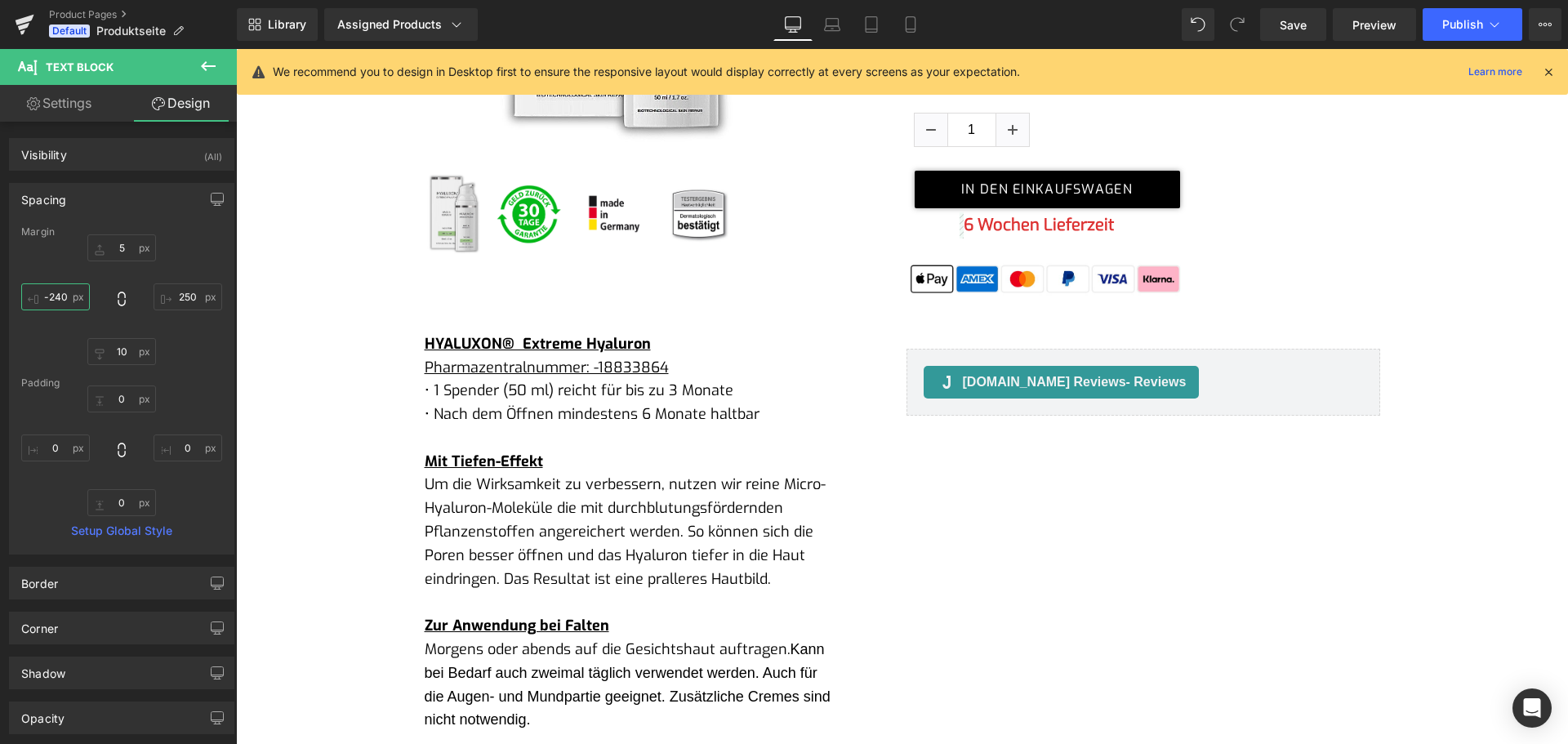
click at [55, 297] on input "-240" at bounding box center [56, 297] width 69 height 27
type input "-250"
click at [836, 28] on icon at bounding box center [832, 24] width 16 height 16
type input "5"
type input "200"
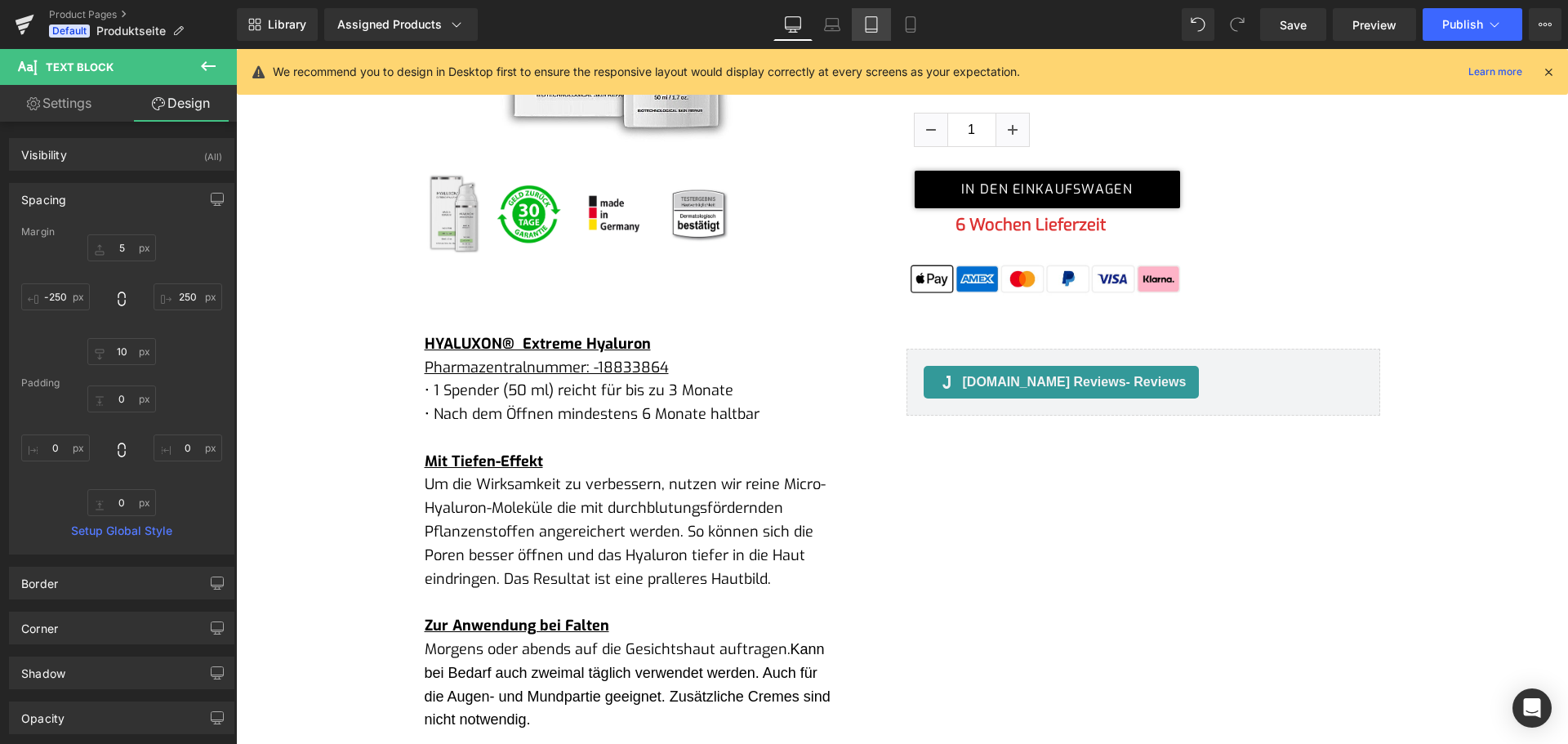
type input "10"
type input "-200"
type input "0"
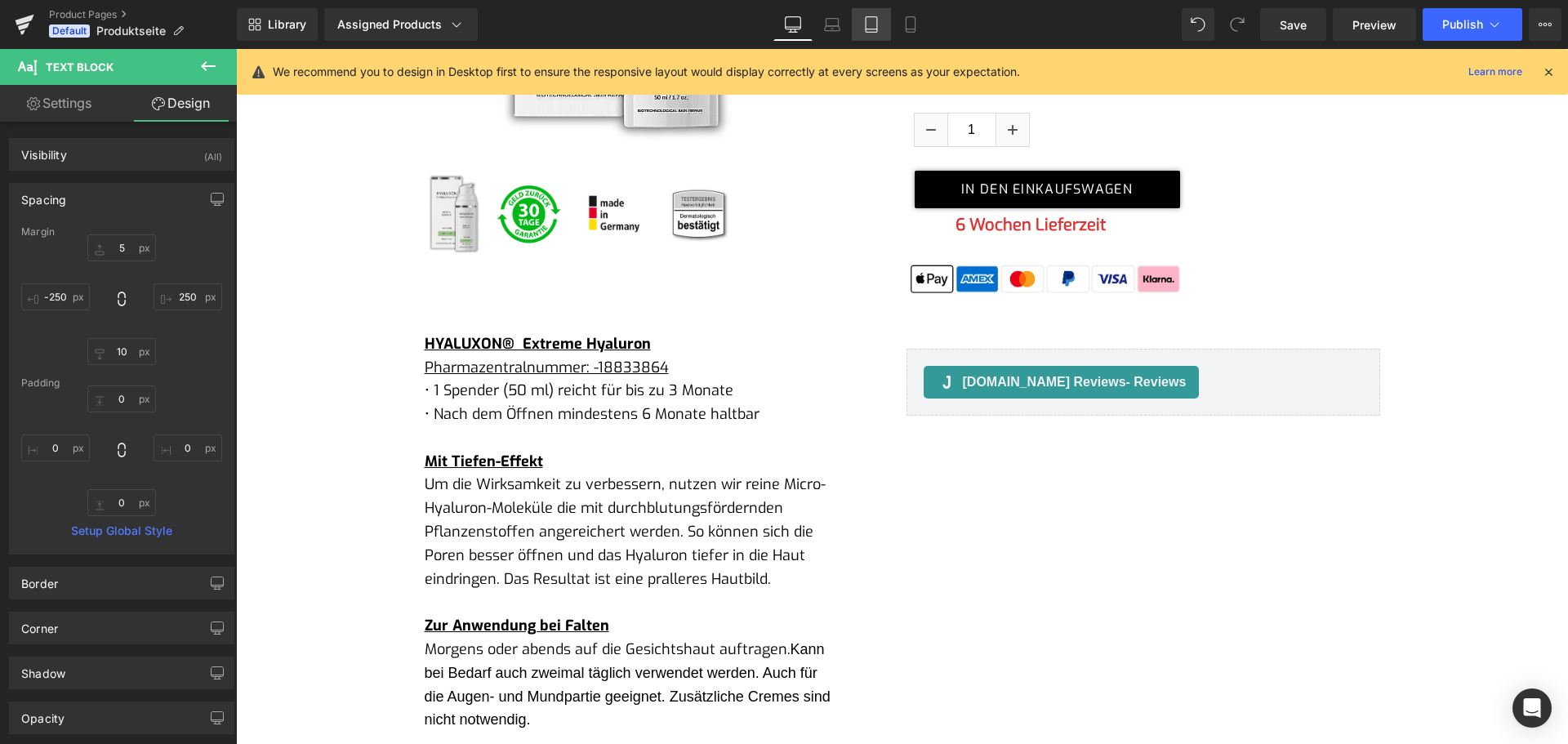
type input "0"
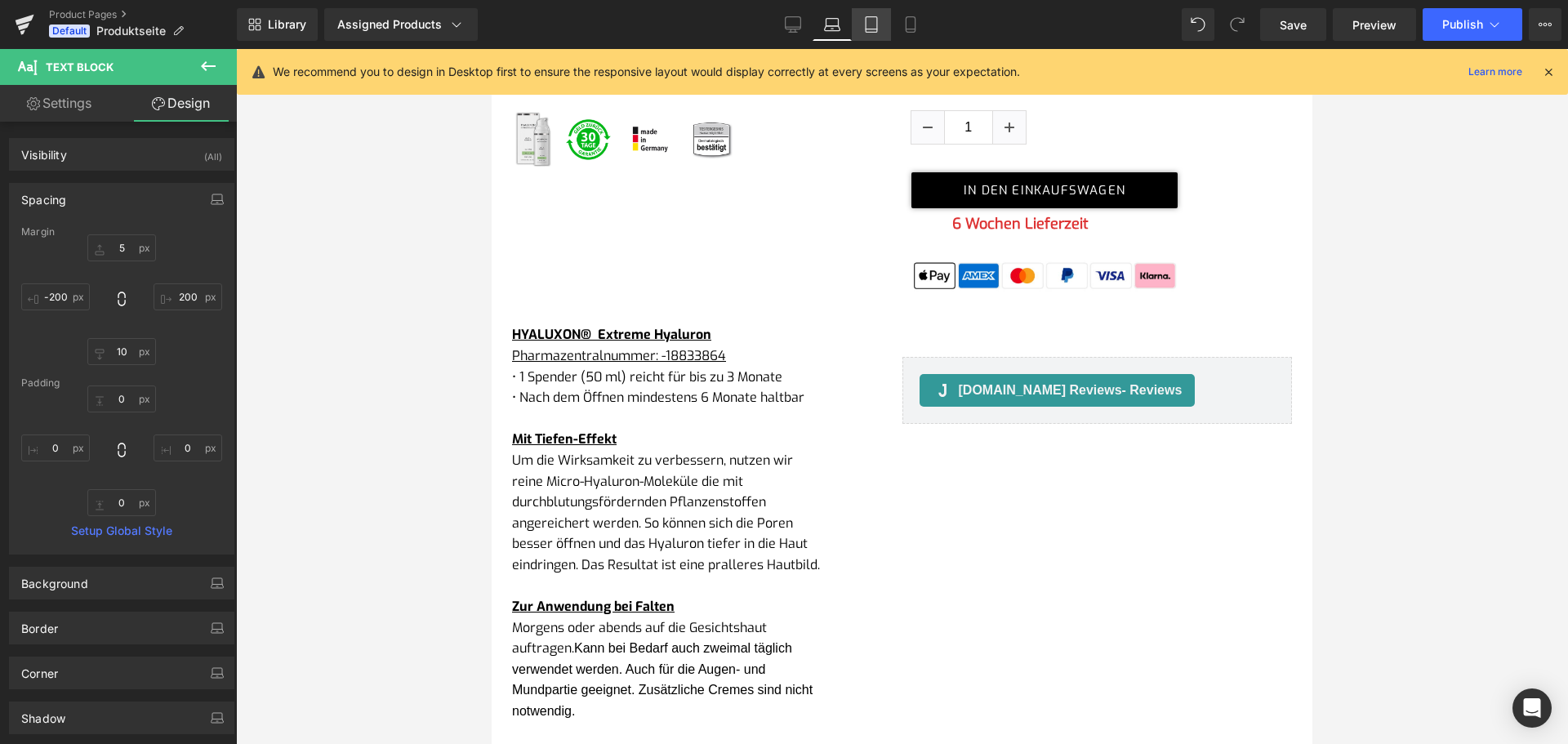
click at [866, 24] on icon at bounding box center [871, 24] width 16 height 16
type input "5"
type input "0"
type input "10"
type input "-165"
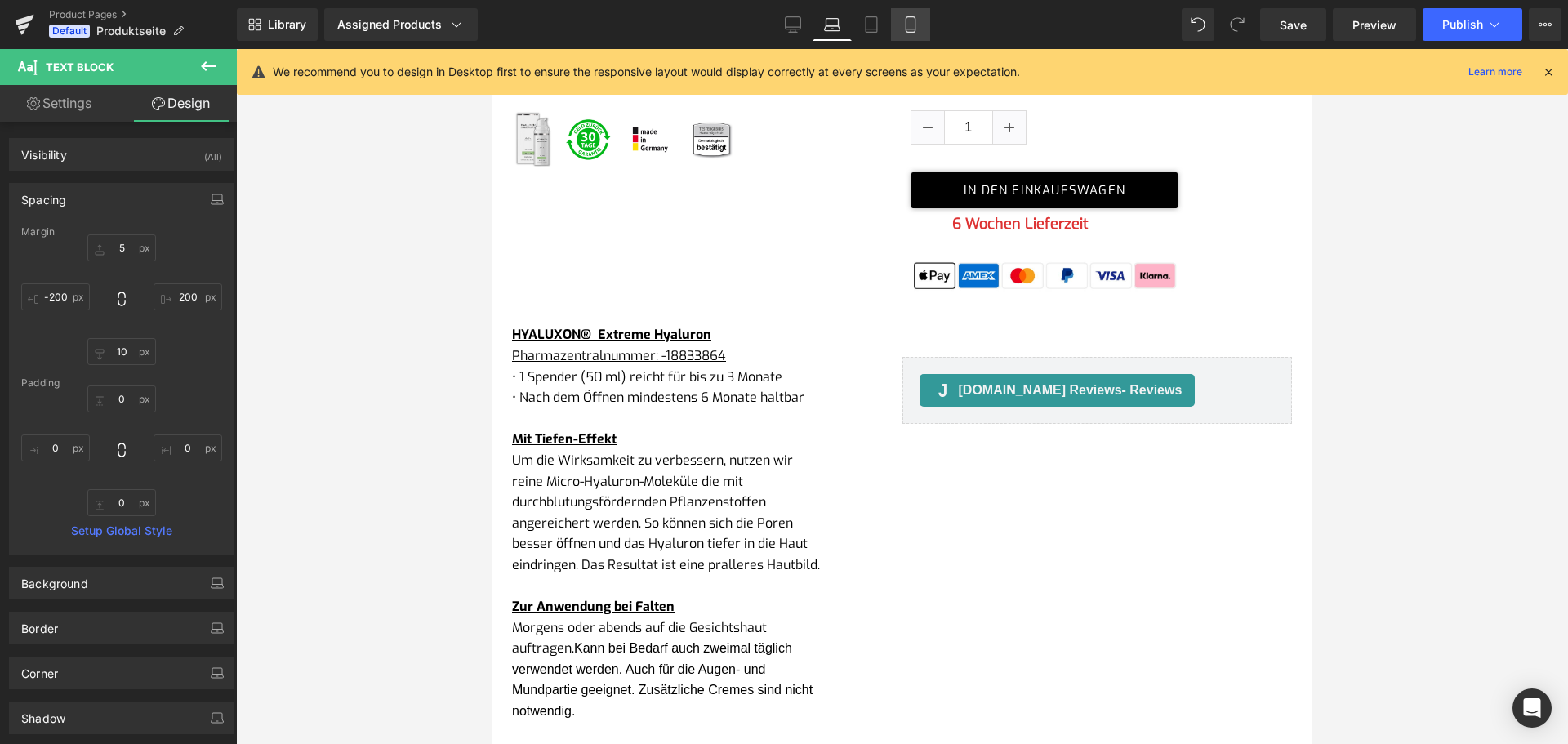
type input "0"
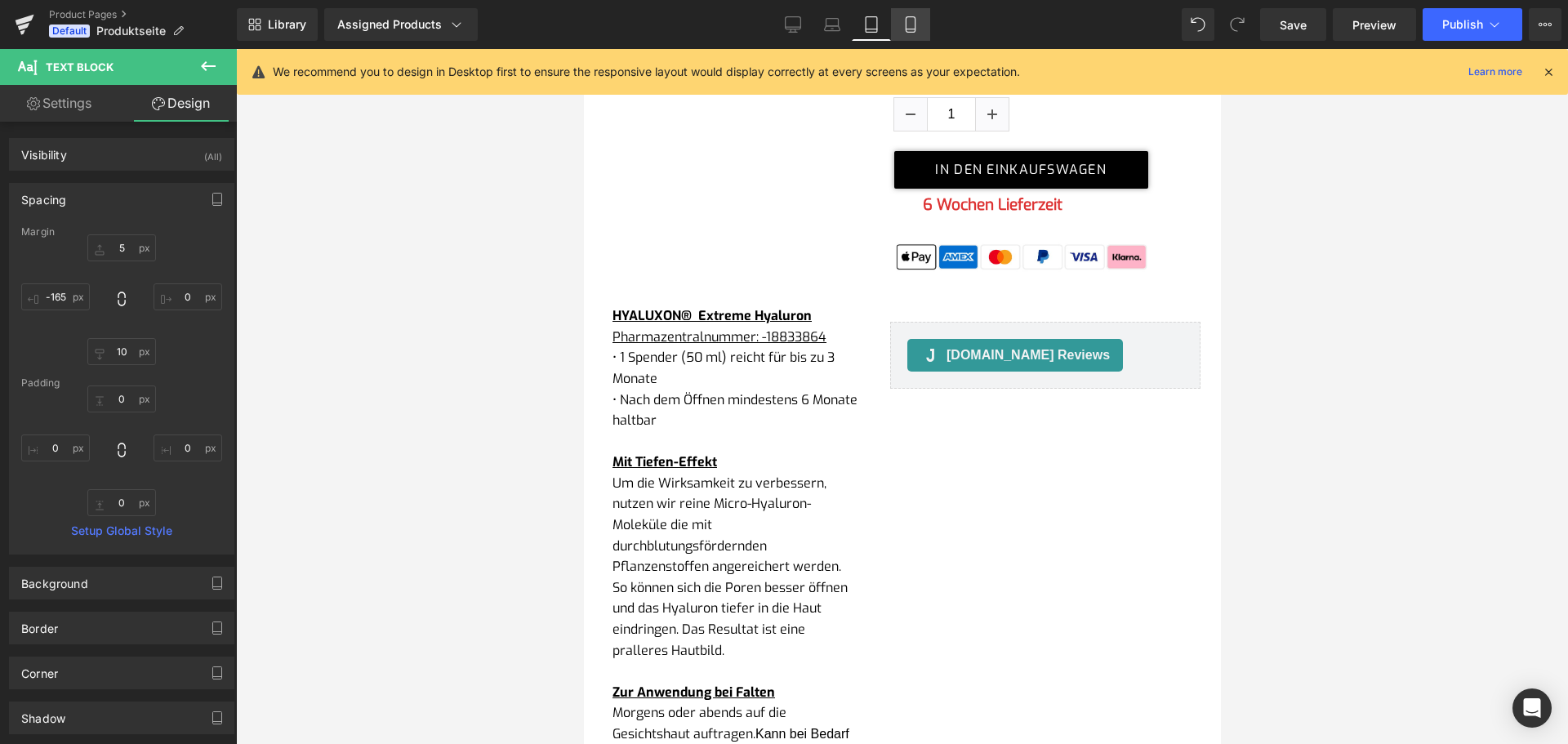
click at [907, 32] on icon at bounding box center [910, 24] width 9 height 15
type input "0"
type input "10"
type input "0"
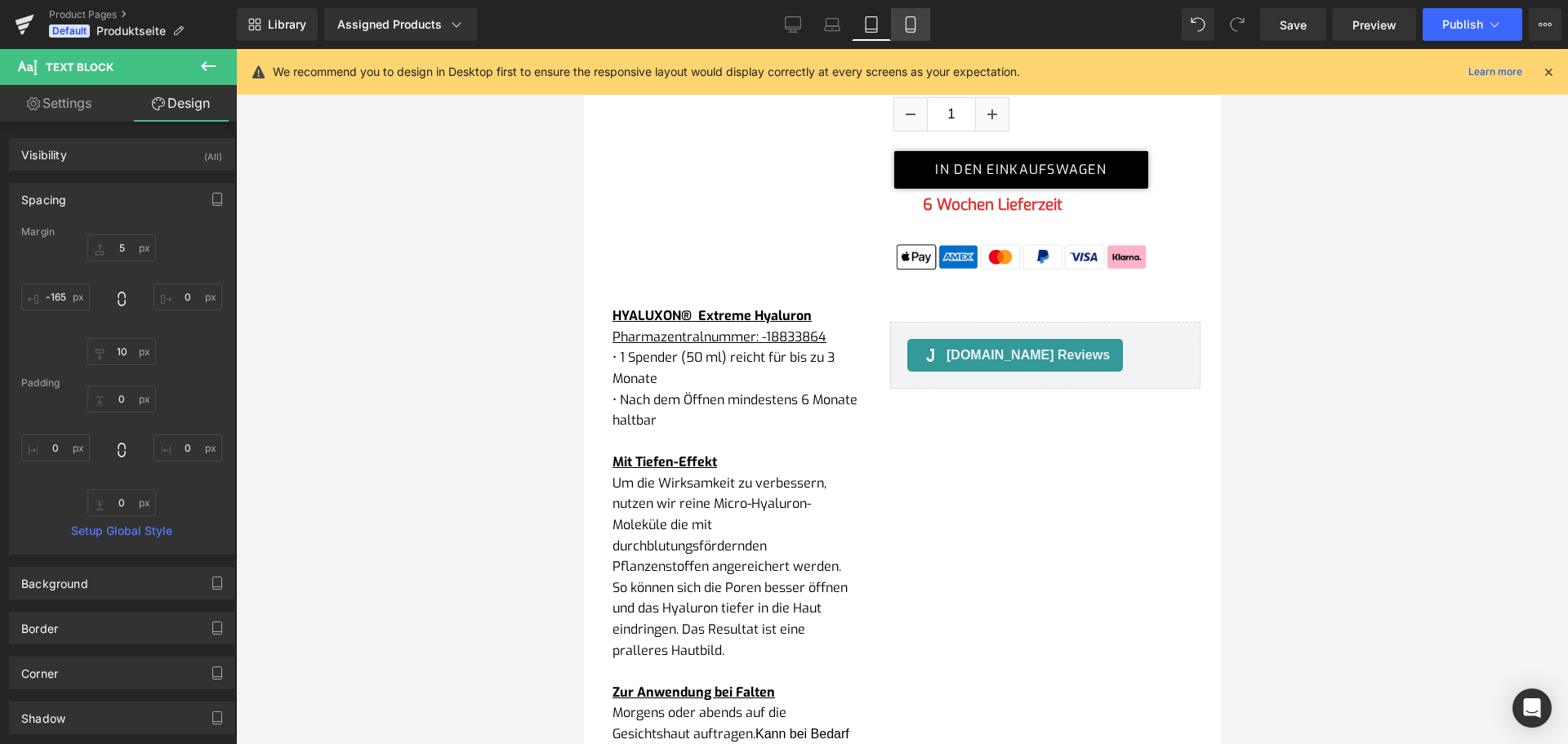
type input "0"
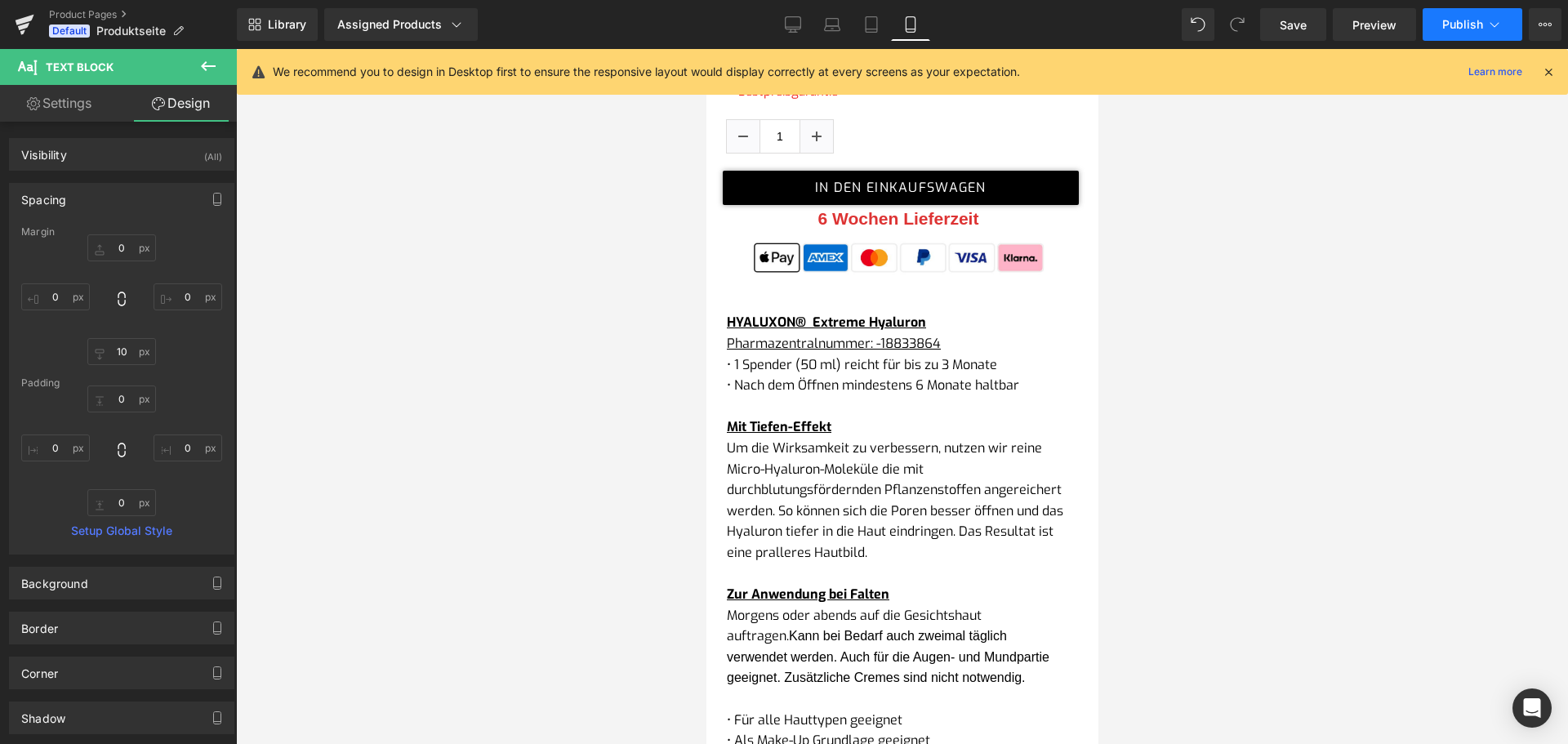
click at [1451, 25] on span "Publish" at bounding box center [1463, 24] width 41 height 13
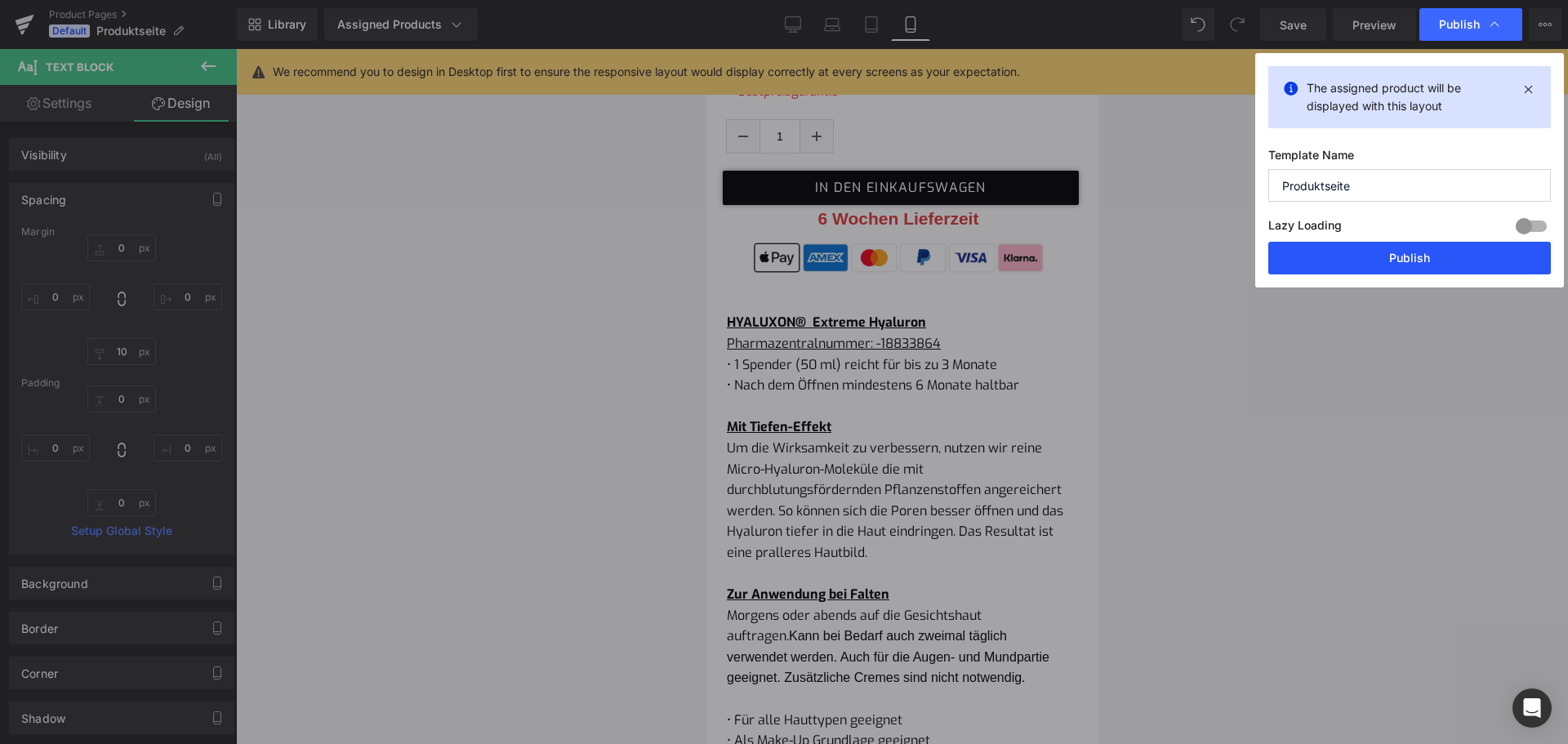
click at [1413, 255] on button "Publish" at bounding box center [1409, 258] width 282 height 32
